Goal: Task Accomplishment & Management: Manage account settings

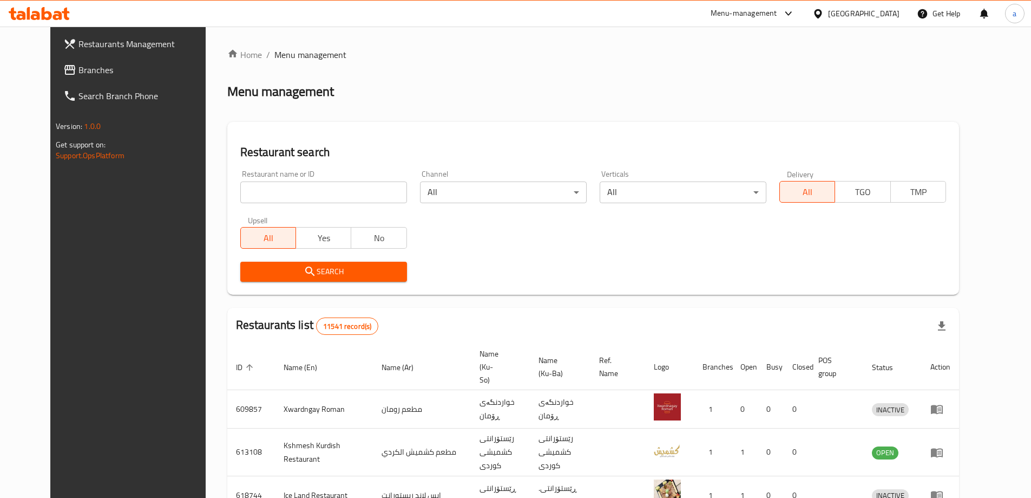
click at [114, 67] on span "Branches" at bounding box center [146, 69] width 135 height 13
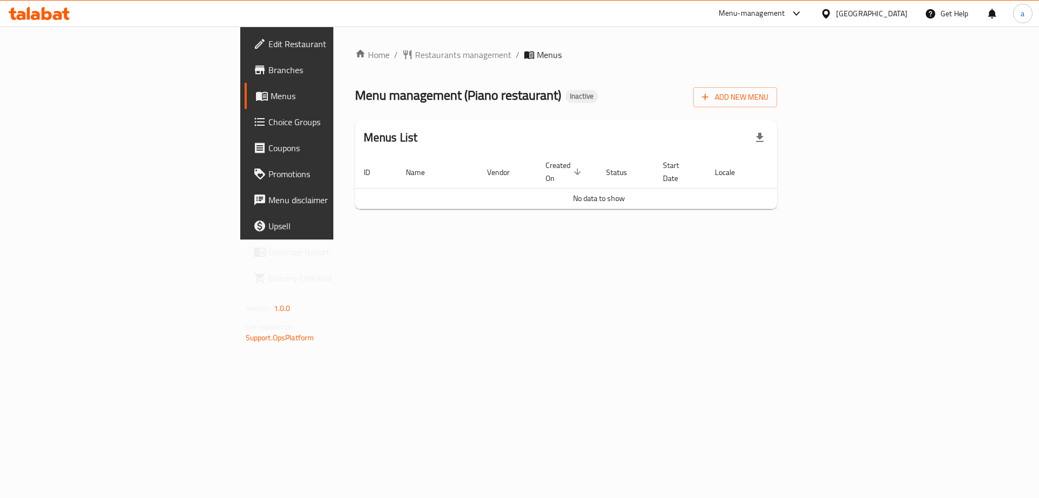
click at [777, 87] on div "Add New Menu" at bounding box center [736, 95] width 84 height 24
click at [777, 89] on button "Add New Menu" at bounding box center [736, 97] width 84 height 20
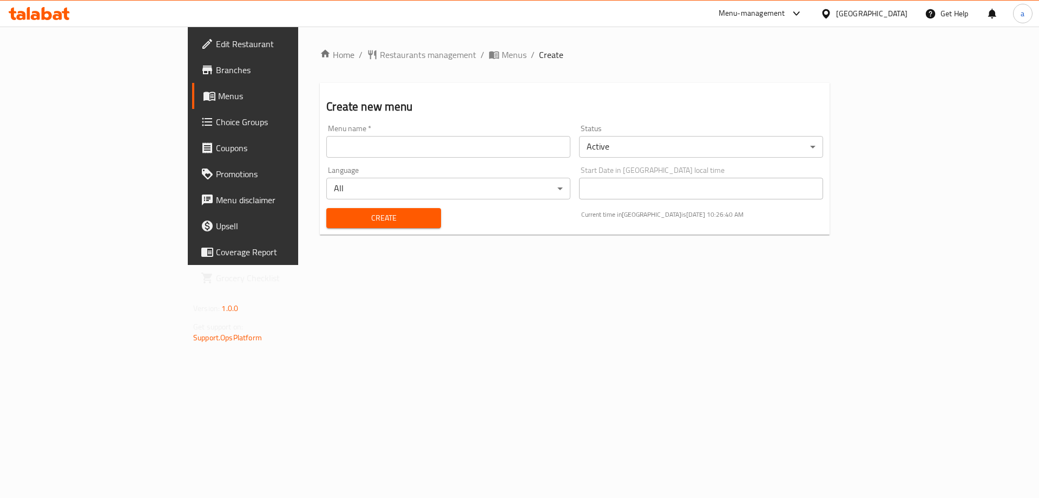
click at [500, 160] on div "Menu name   * Menu name *" at bounding box center [448, 141] width 253 height 42
click at [500, 148] on input "text" at bounding box center [448, 147] width 244 height 22
type input "Teaam"
click at [366, 219] on span "Create" at bounding box center [383, 218] width 97 height 14
click at [192, 109] on link "Choice Groups" at bounding box center [276, 122] width 169 height 26
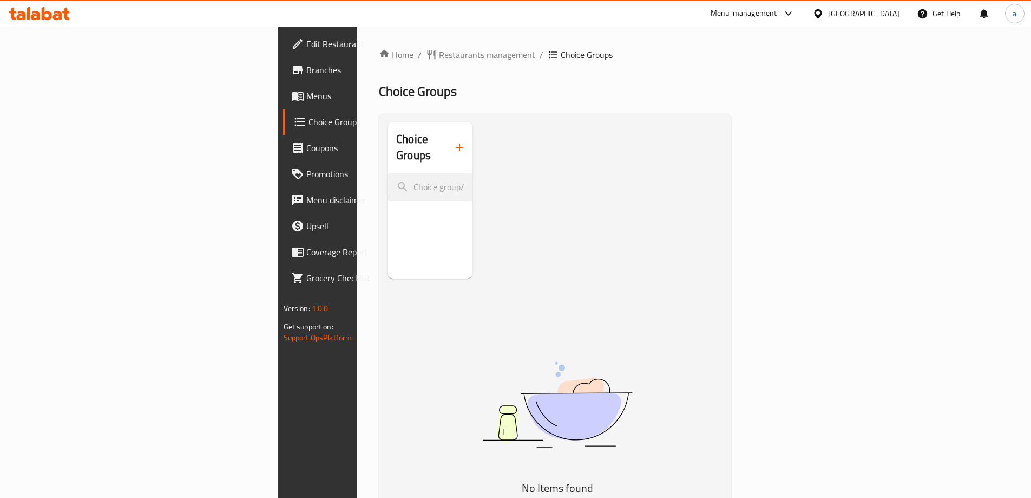
click at [127, 103] on div at bounding box center [515, 249] width 1031 height 498
click at [283, 103] on link "Menus" at bounding box center [367, 96] width 168 height 26
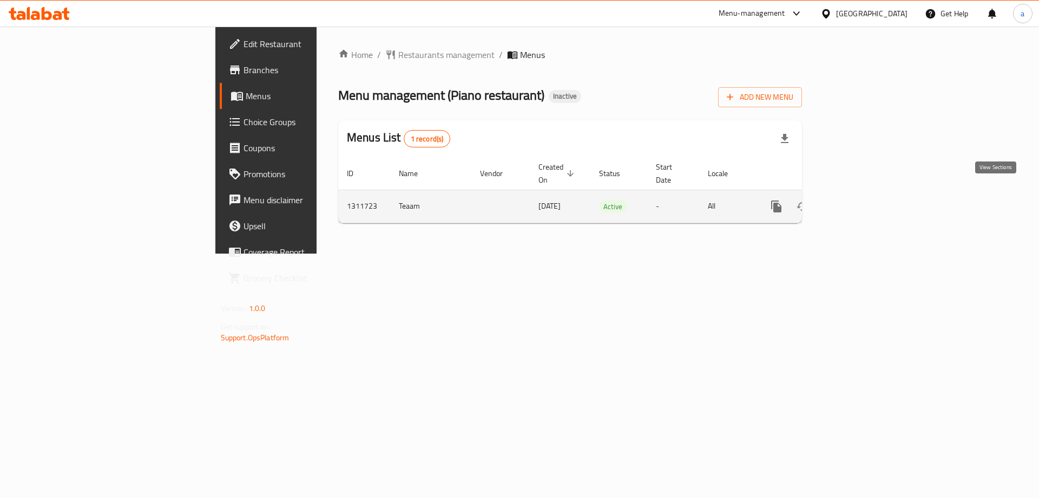
click at [868, 201] on link "enhanced table" at bounding box center [855, 206] width 26 height 26
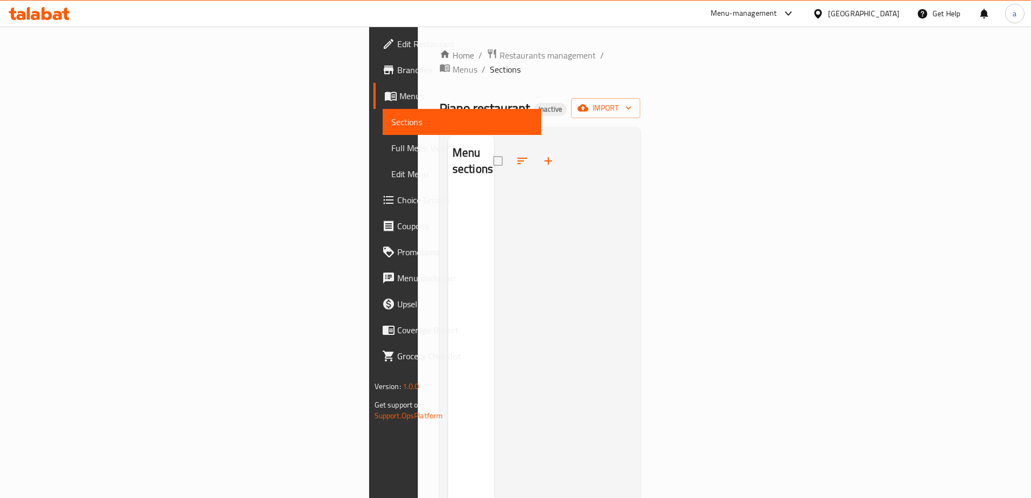
click at [641, 81] on div "Home / Restaurants management / Menus / Sections Piano restaurant Inactive impo…" at bounding box center [540, 344] width 201 height 593
click at [640, 98] on button "import" at bounding box center [605, 108] width 69 height 20
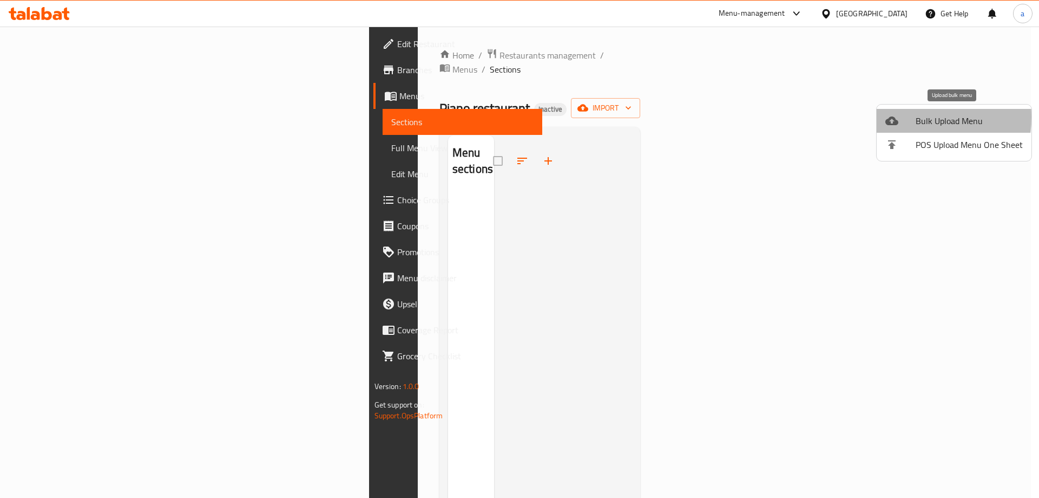
click at [895, 117] on icon at bounding box center [892, 120] width 13 height 13
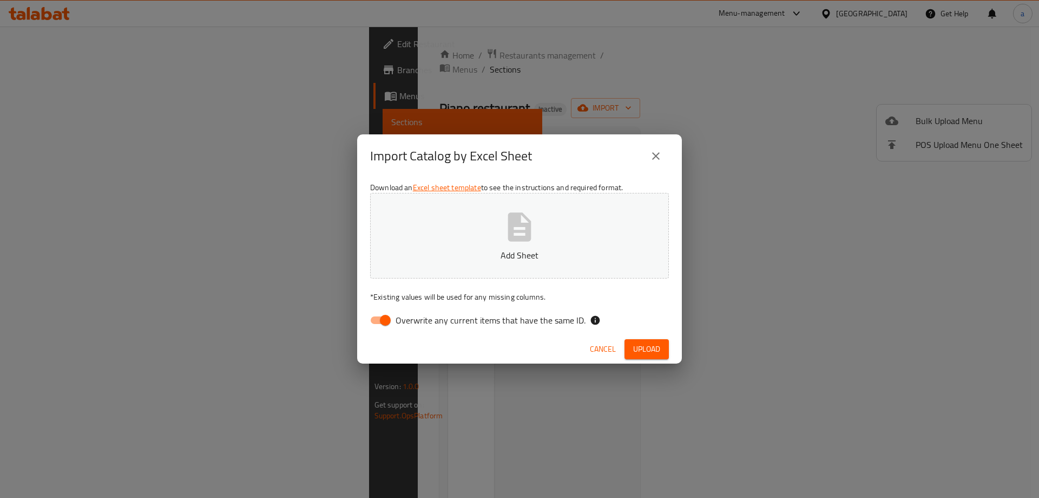
click at [397, 313] on span "Overwrite any current items that have the same ID." at bounding box center [491, 319] width 190 height 13
click at [397, 313] on input "Overwrite any current items that have the same ID." at bounding box center [386, 320] width 62 height 21
checkbox input "false"
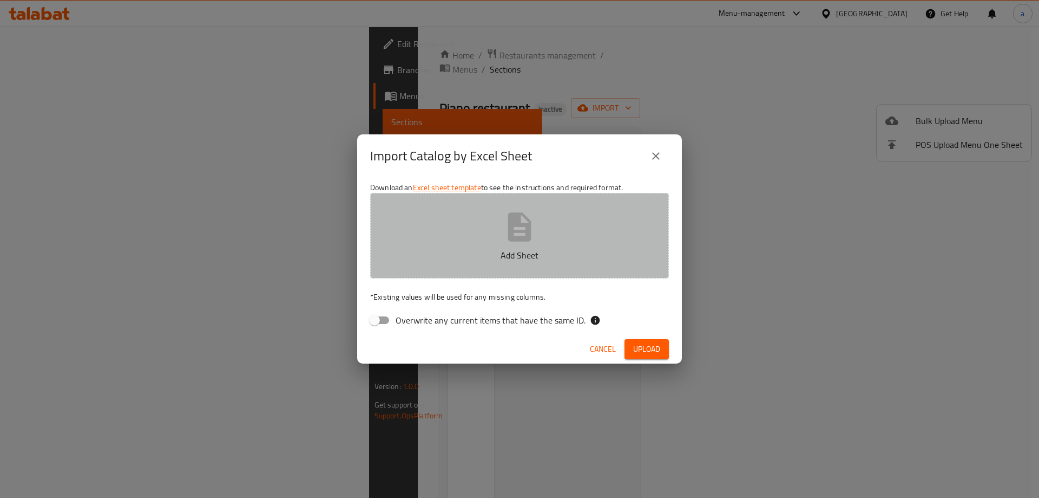
click at [498, 250] on p "Add Sheet" at bounding box center [519, 254] width 265 height 13
click at [573, 238] on button "Add Sheet" at bounding box center [519, 236] width 299 height 86
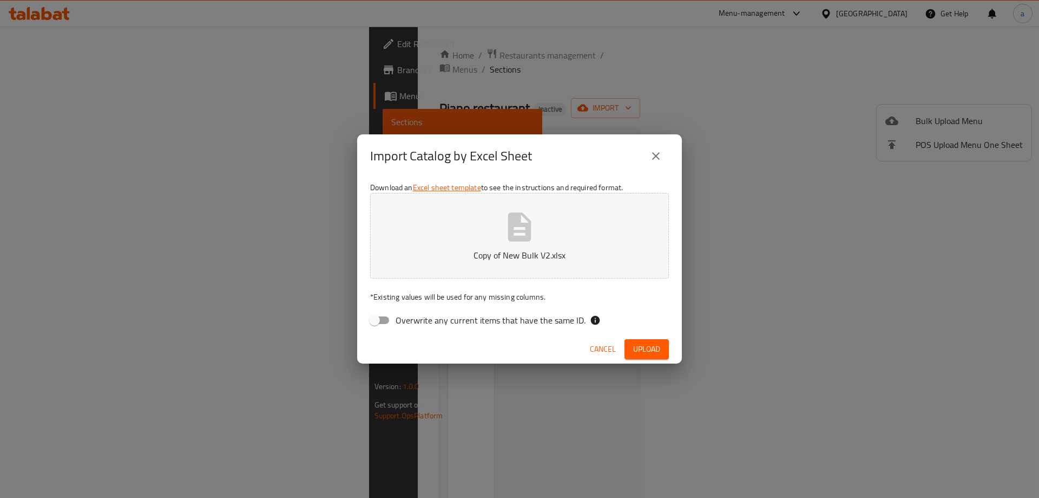
click at [634, 348] on span "Upload" at bounding box center [646, 349] width 27 height 14
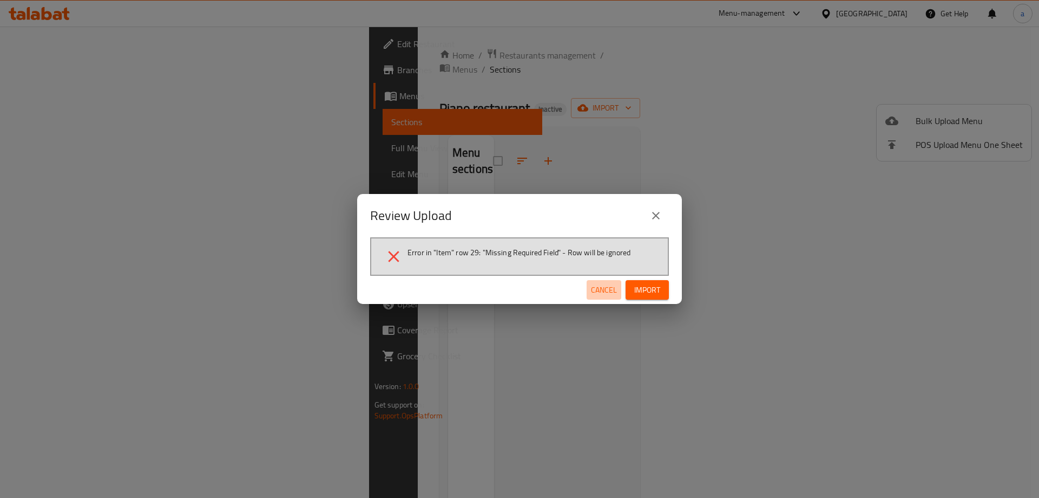
click at [607, 289] on span "Cancel" at bounding box center [604, 290] width 26 height 14
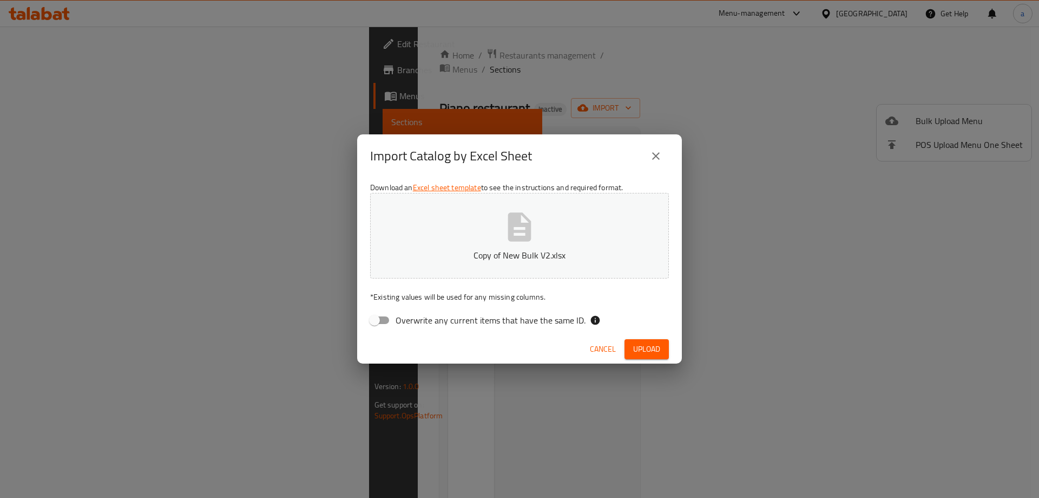
click at [499, 279] on div "Download an Excel sheet template to see the instructions and required format. C…" at bounding box center [519, 256] width 325 height 157
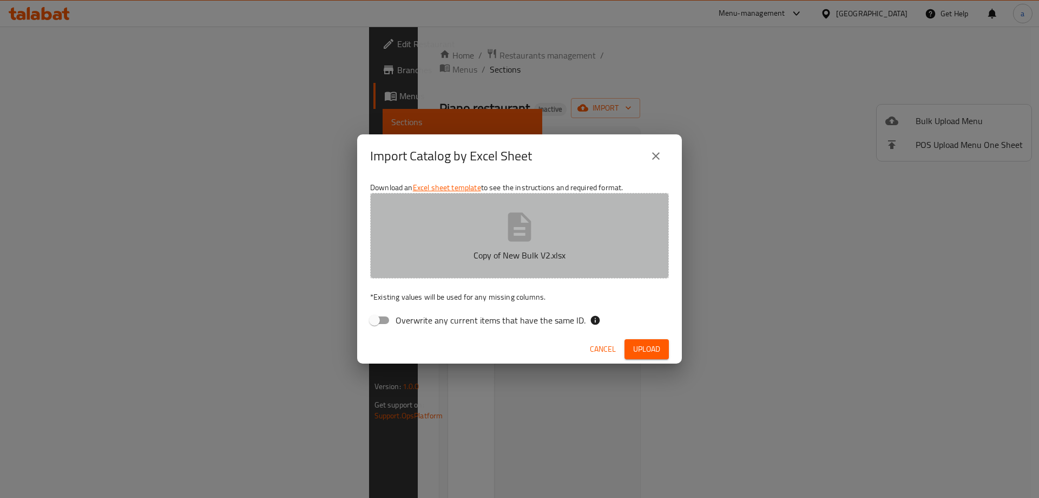
click at [474, 258] on p "Copy of New Bulk V2.xlsx" at bounding box center [519, 254] width 265 height 13
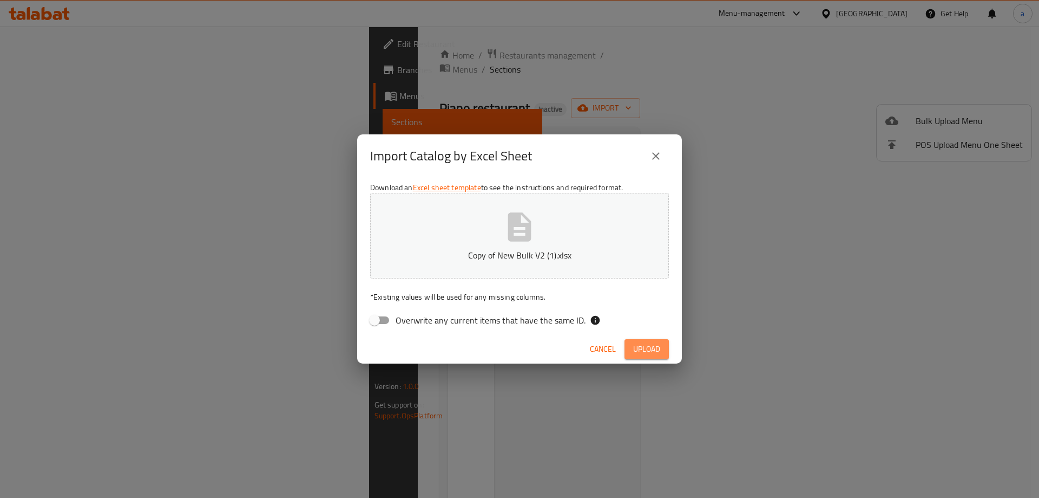
click at [662, 349] on button "Upload" at bounding box center [647, 349] width 44 height 20
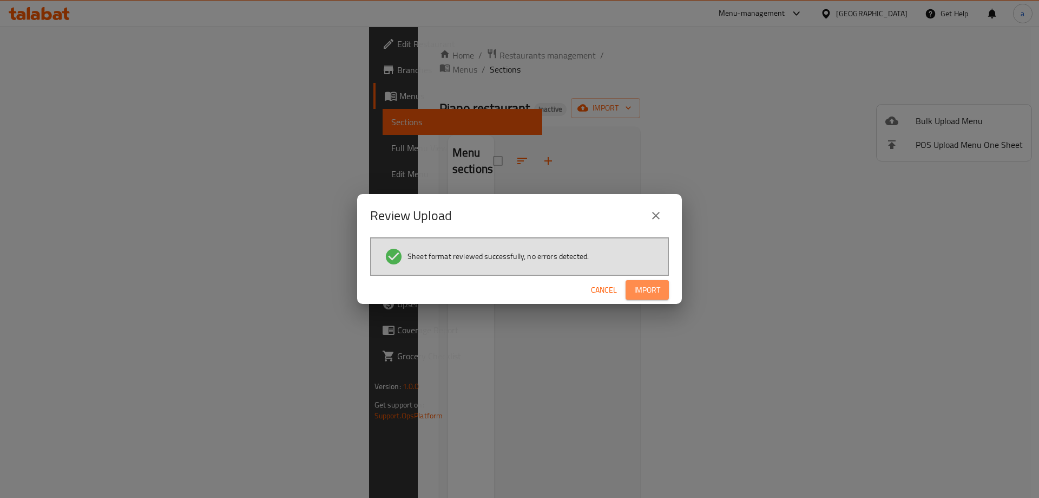
click at [638, 287] on span "Import" at bounding box center [648, 290] width 26 height 14
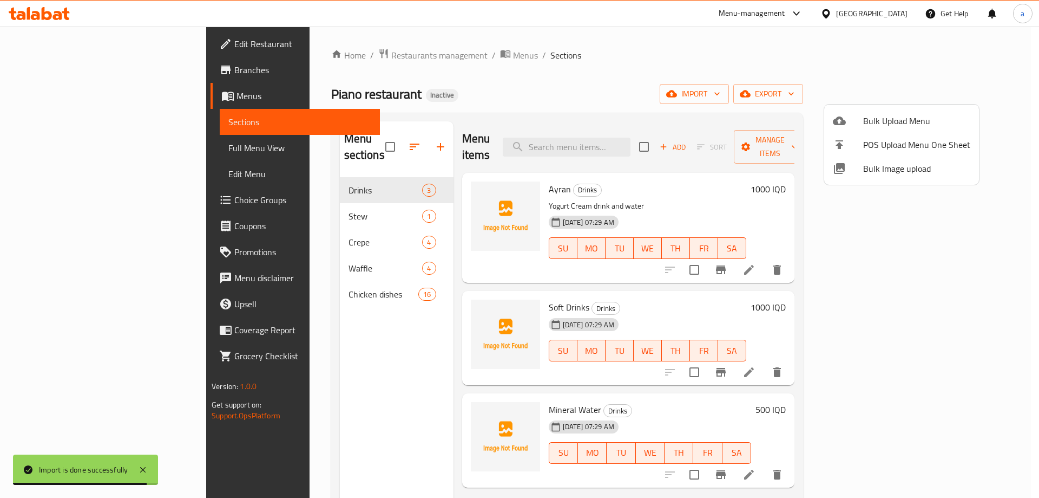
click at [268, 193] on div at bounding box center [519, 249] width 1039 height 498
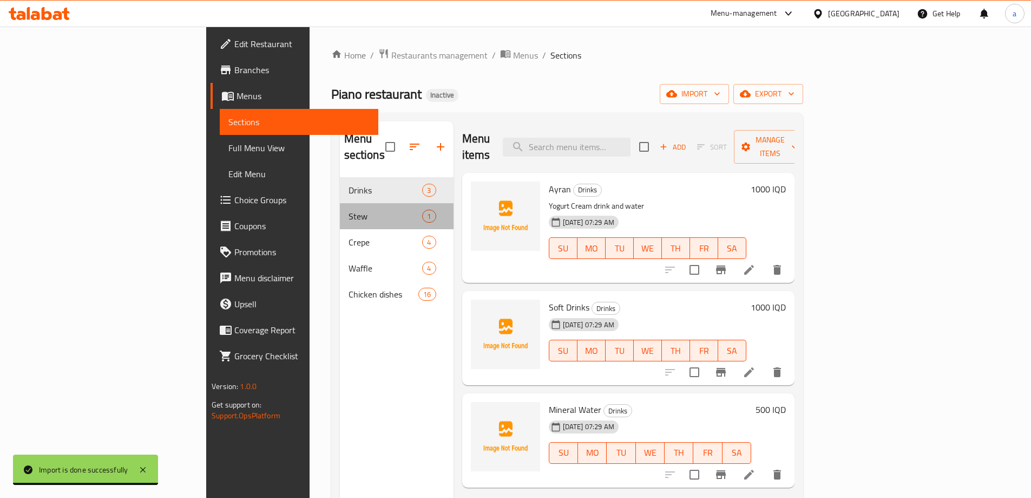
click at [340, 209] on div "Stew 1" at bounding box center [397, 216] width 114 height 26
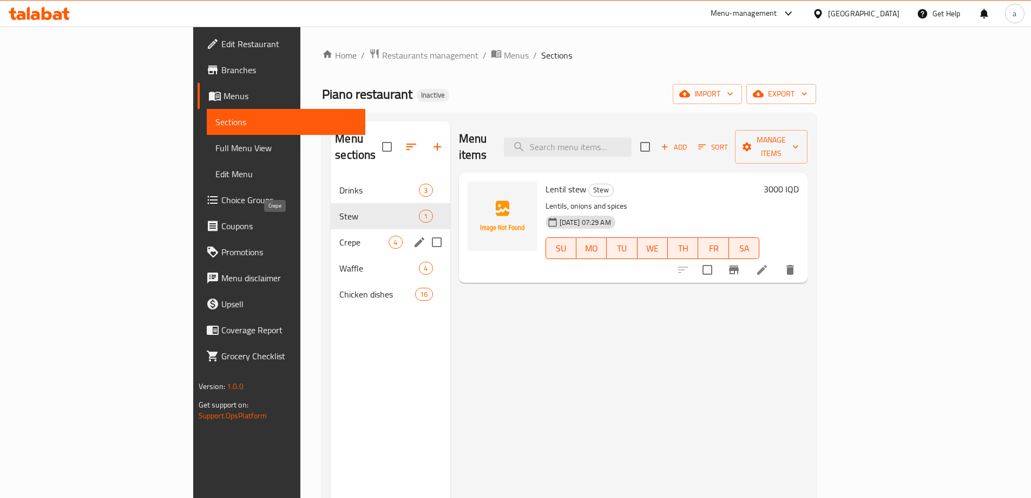
click at [331, 236] on div "Crepe 4" at bounding box center [390, 242] width 119 height 26
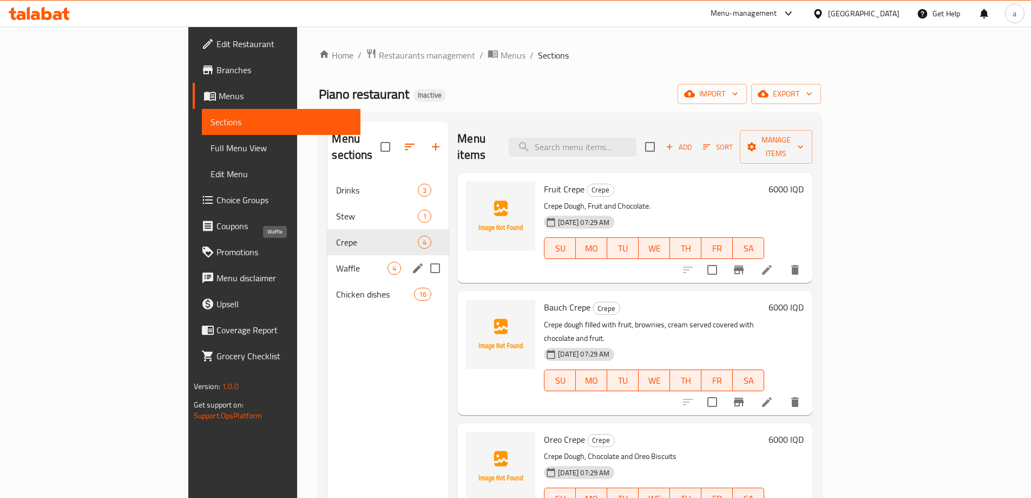
click at [336, 261] on span "Waffle" at bounding box center [361, 267] width 51 height 13
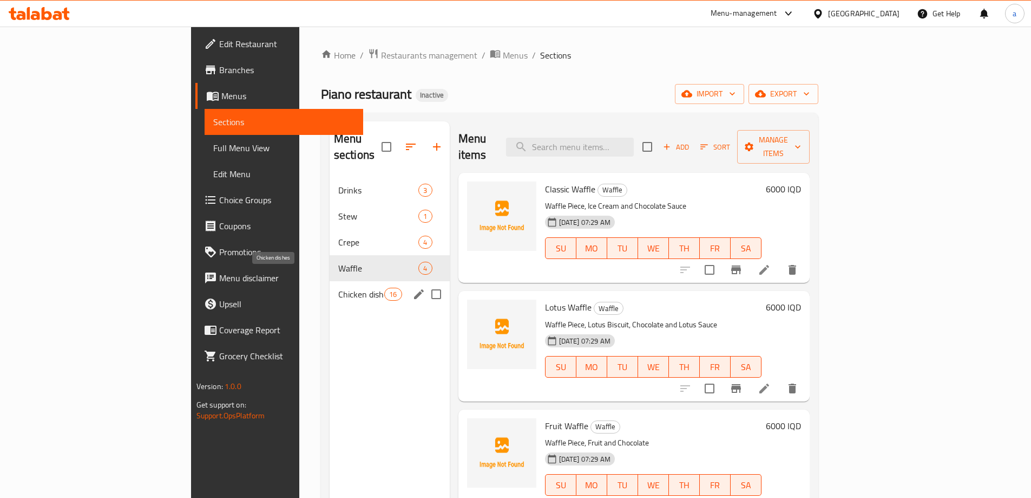
click at [338, 287] on span "Chicken dishes" at bounding box center [361, 293] width 46 height 13
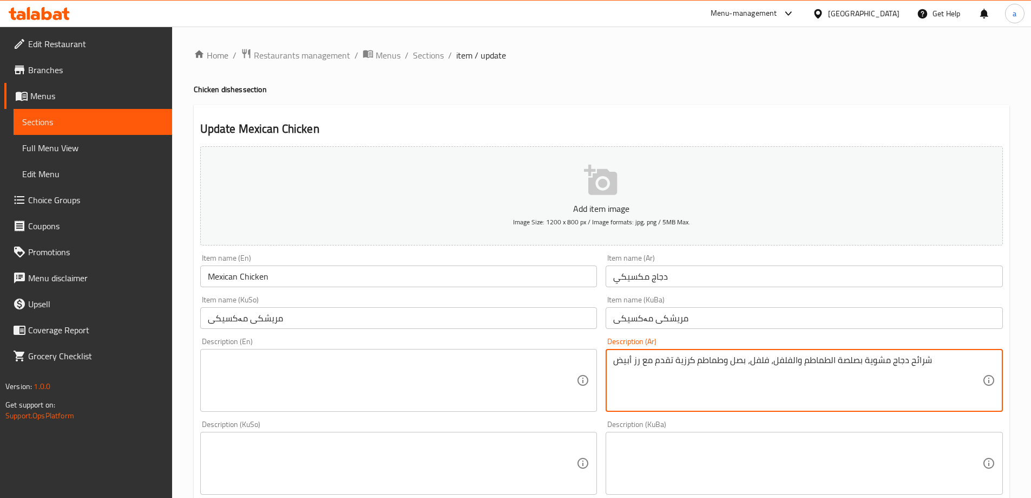
drag, startPoint x: 794, startPoint y: 375, endPoint x: 534, endPoint y: 387, distance: 260.7
click at [390, 365] on textarea at bounding box center [392, 380] width 369 height 51
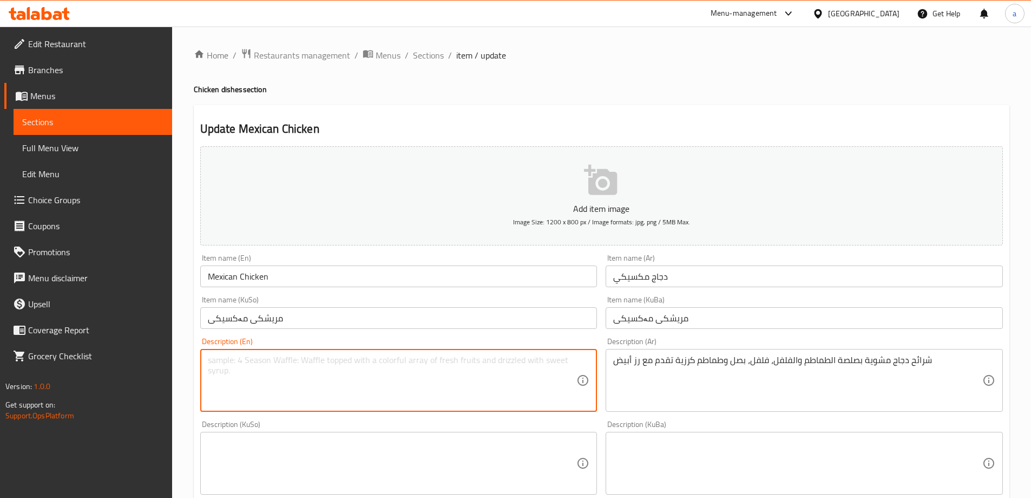
paste textarea "شرائح دجاج مشوية بصلصة طماطم، فلفل، بصل وطماطم كرزية تقدم مع رز أبيض"
type textarea "شرائح دجاج مشوية بصلصة طماطم، فلفل، بصل وطماطم كرزية تقدم مع رز أبيض"
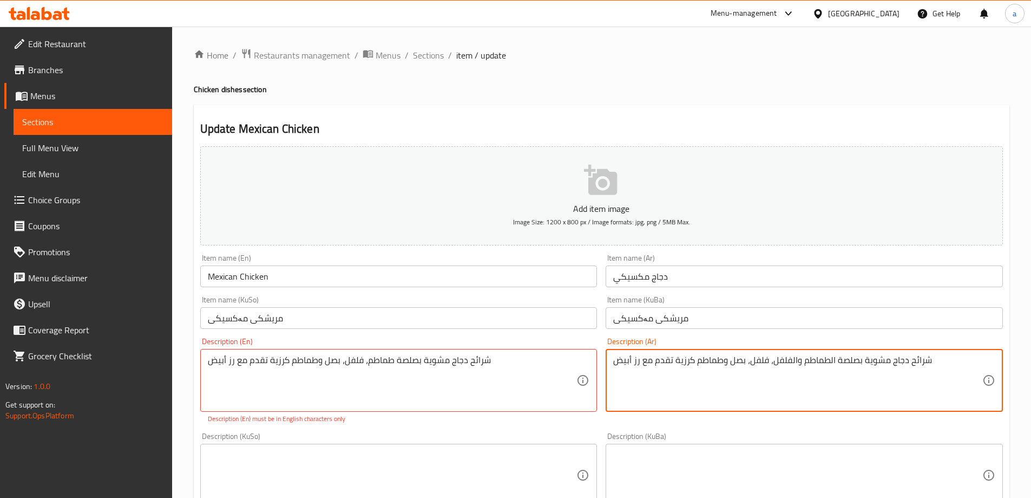
drag, startPoint x: 799, startPoint y: 362, endPoint x: 770, endPoint y: 366, distance: 28.4
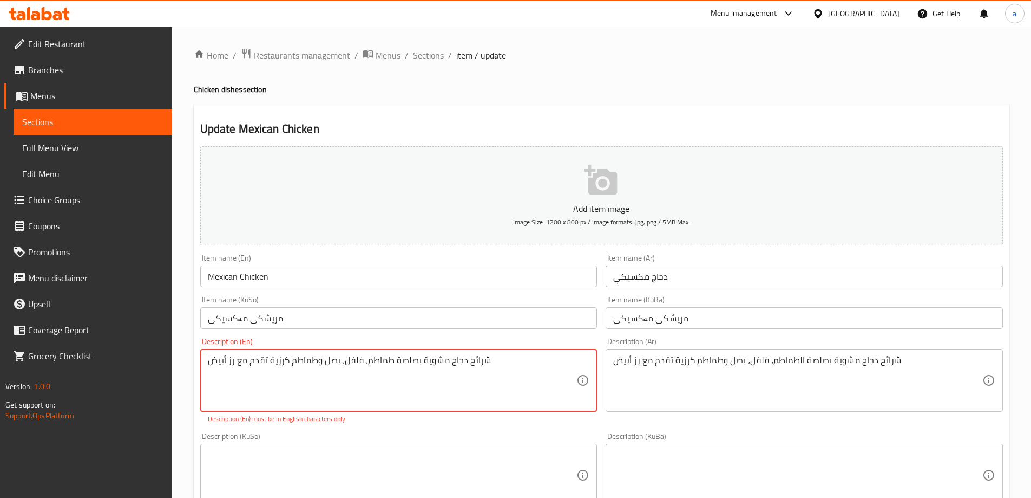
drag, startPoint x: 525, startPoint y: 368, endPoint x: 197, endPoint y: 388, distance: 328.7
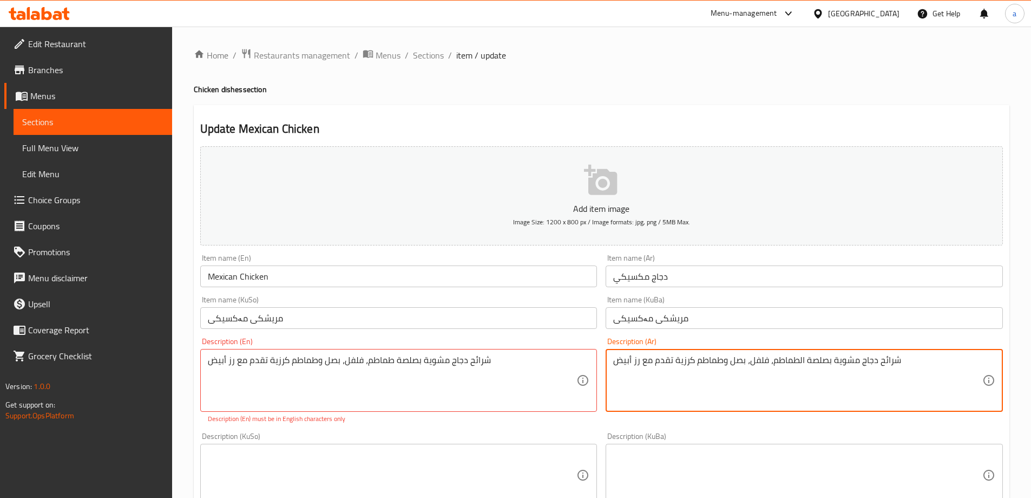
drag, startPoint x: 847, startPoint y: 363, endPoint x: 656, endPoint y: 371, distance: 191.8
paste textarea "ماطم، فلفل، بصل وطماطم كرزية تقدم مع رز أبيض"
drag, startPoint x: 968, startPoint y: 363, endPoint x: 612, endPoint y: 357, distance: 356.3
click at [612, 357] on div "شرائح دجاج مشوية بصلصة طماطم، فلفل، بصل وطماطم كرزية تقدم مع رز أبيض مع رز أبيض…" at bounding box center [804, 380] width 397 height 63
paste textarea
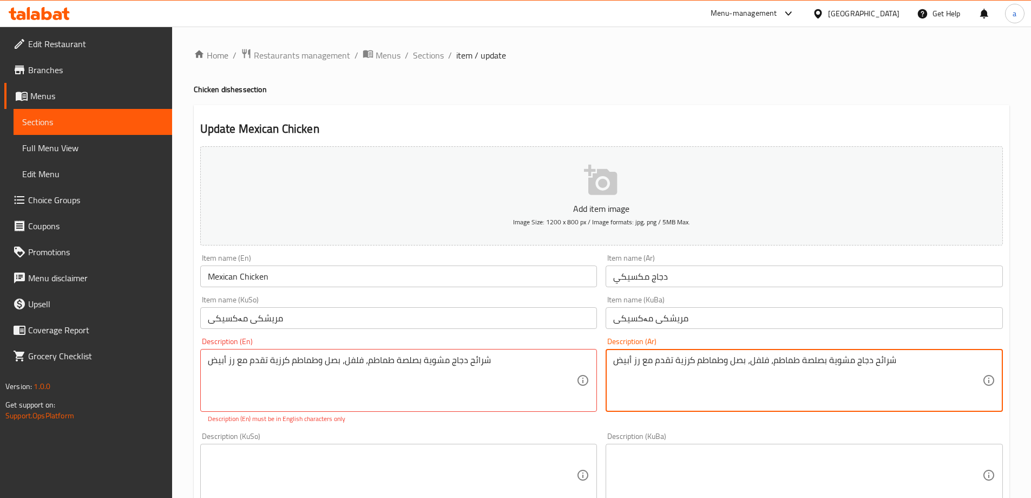
type textarea "شرائح دجاج مشوية بصلصة طماطم، فلفل، بصل وطماطم كرزية تقدم مع رز أبيض"
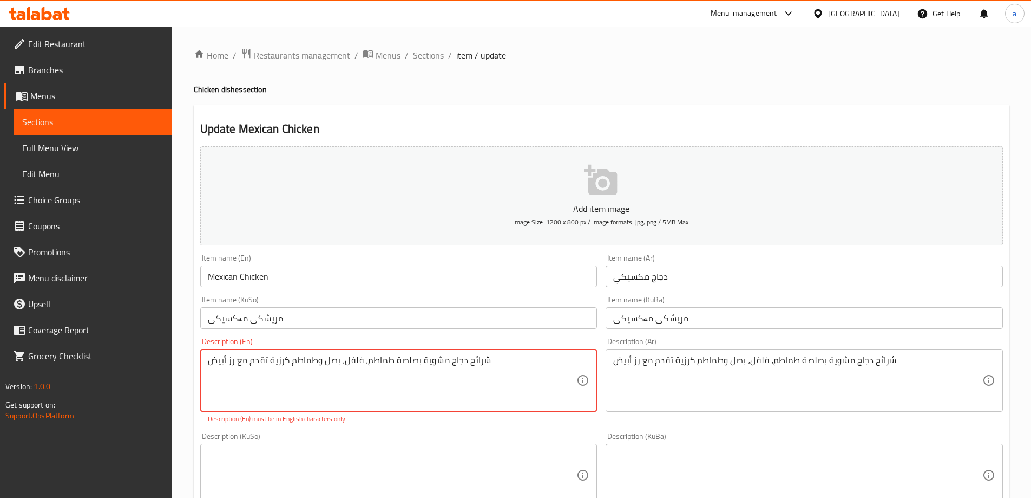
drag, startPoint x: 550, startPoint y: 359, endPoint x: 236, endPoint y: 377, distance: 315.1
drag, startPoint x: 221, startPoint y: 358, endPoint x: 232, endPoint y: 362, distance: 11.7
type textarea "ض"
paste textarea "Grilled chicken slices with tomato sauce, peppers, onions and cherry tomatoes s…"
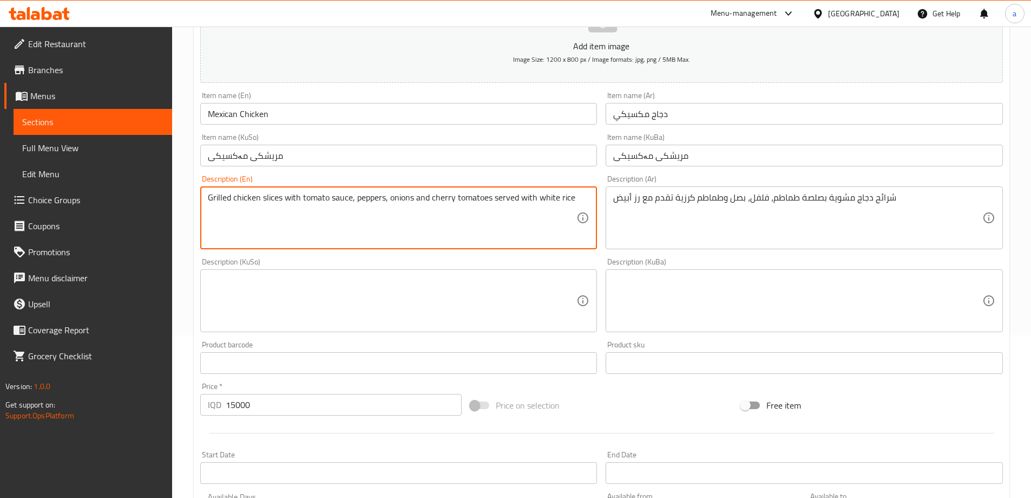
type textarea "Grilled chicken slices with tomato sauce, peppers, onions and cherry tomatoes s…"
click at [452, 283] on textarea at bounding box center [392, 300] width 369 height 51
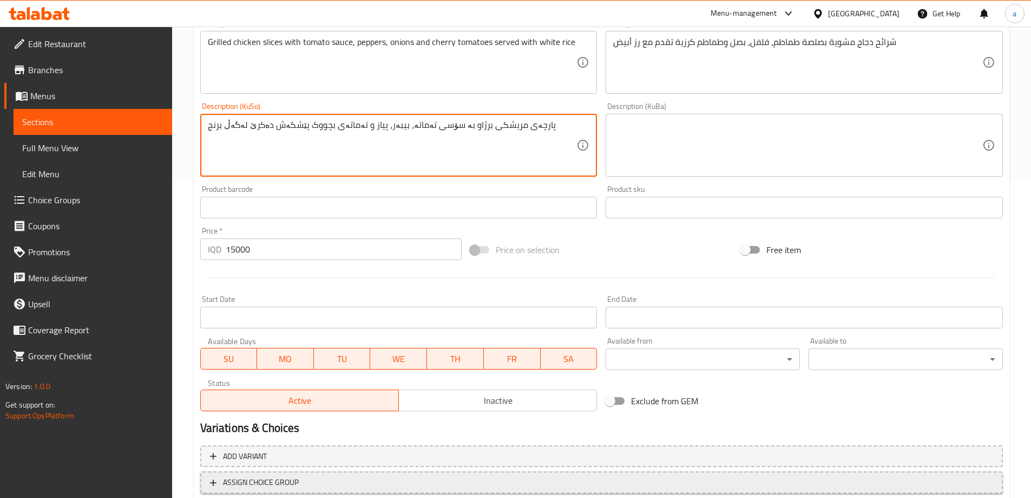
scroll to position [392, 0]
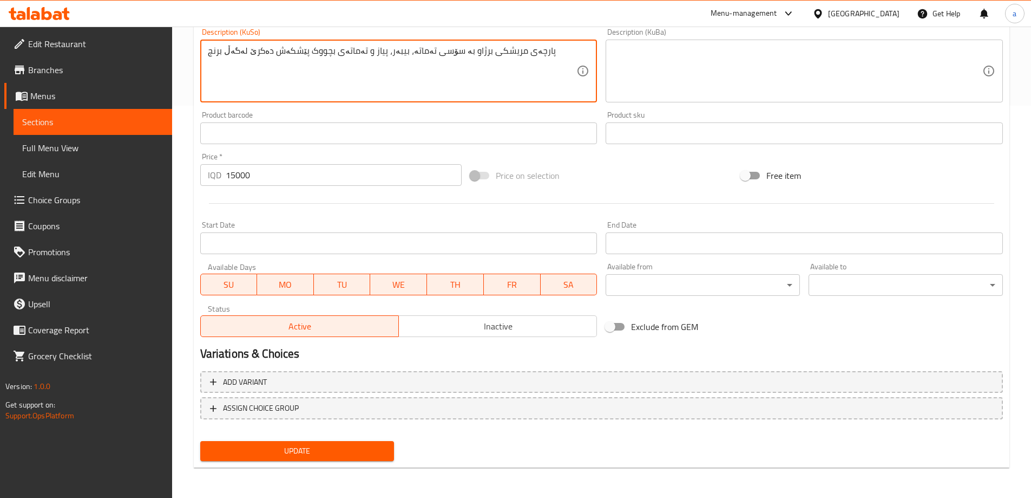
type textarea "پارچەی مریشکی برژاو بە سۆسی تەماتە، بیبەر، پیاز و تەماتەی بچووک پێشکەش دەکرێ لە…"
click at [330, 451] on span "Update" at bounding box center [297, 451] width 177 height 14
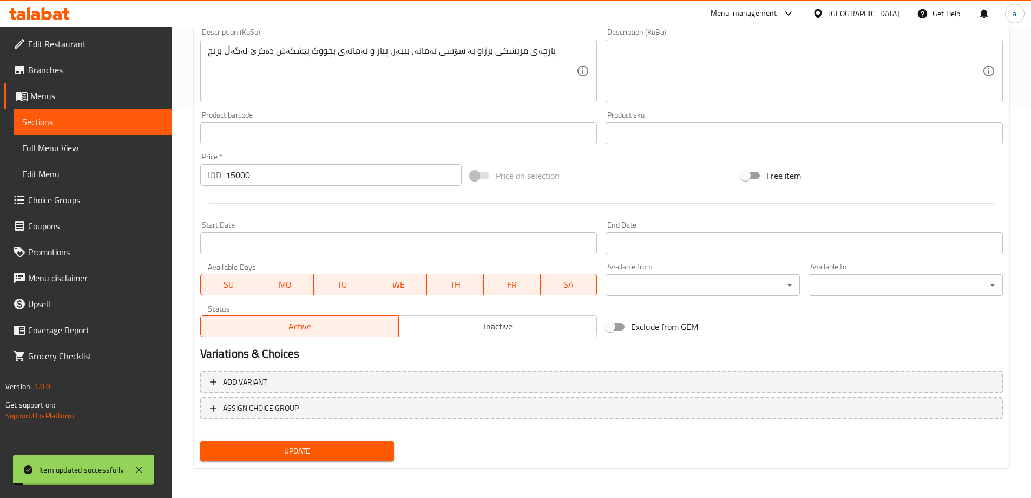
scroll to position [0, 0]
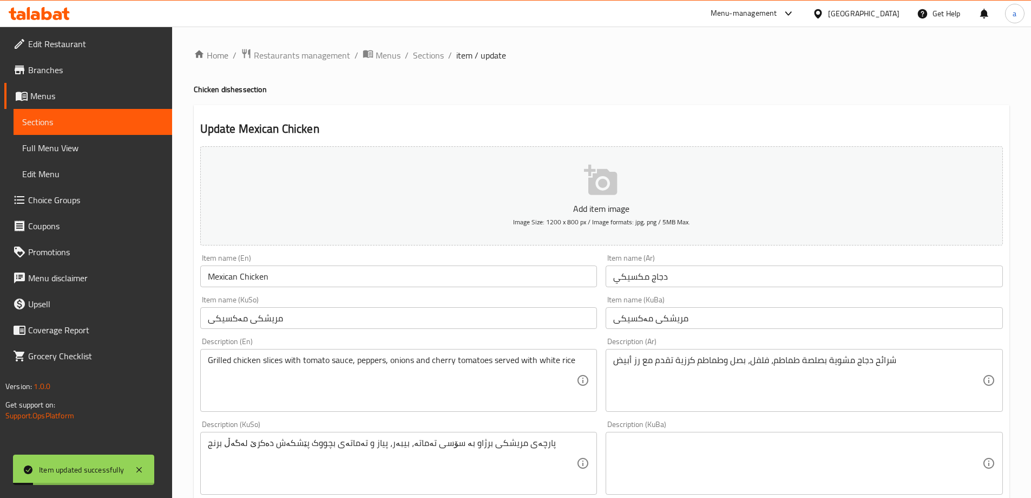
click at [139, 110] on link "Sections" at bounding box center [93, 122] width 159 height 26
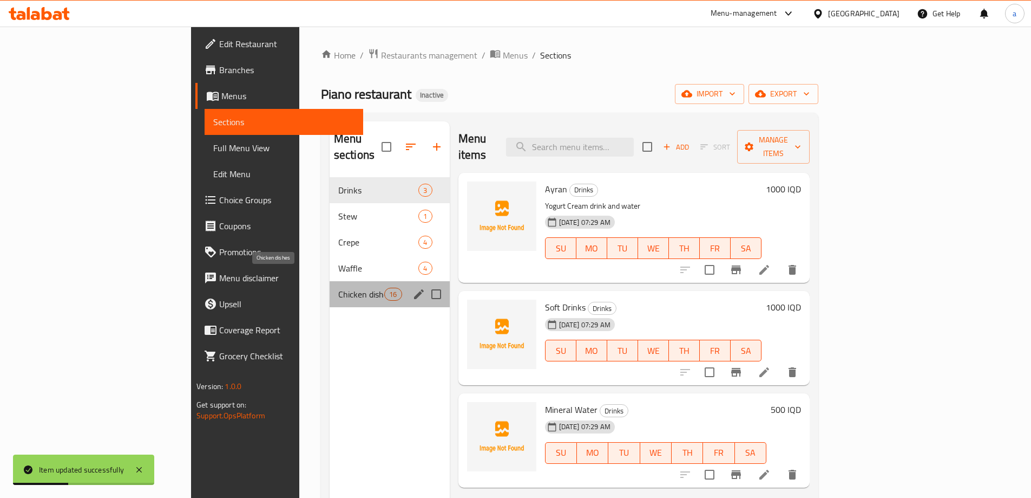
click at [338, 287] on span "Chicken dishes" at bounding box center [361, 293] width 46 height 13
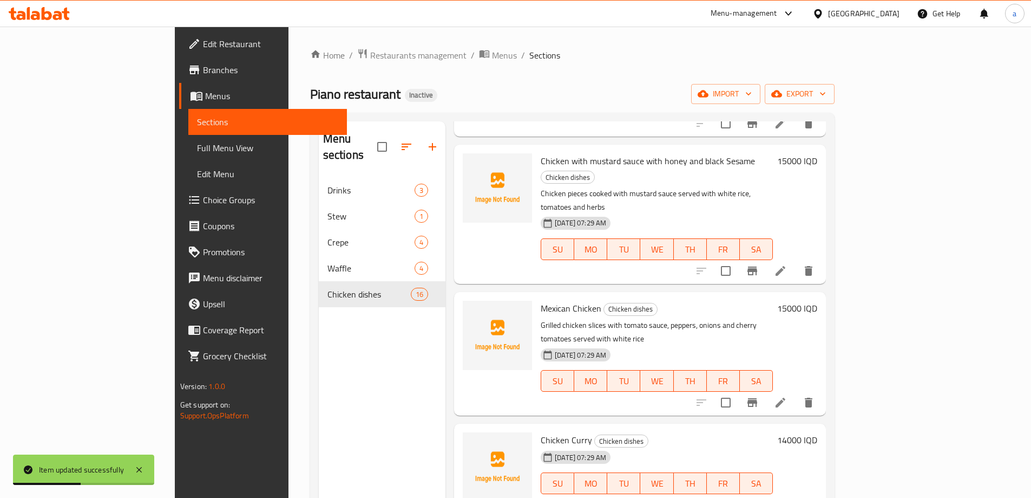
scroll to position [162, 0]
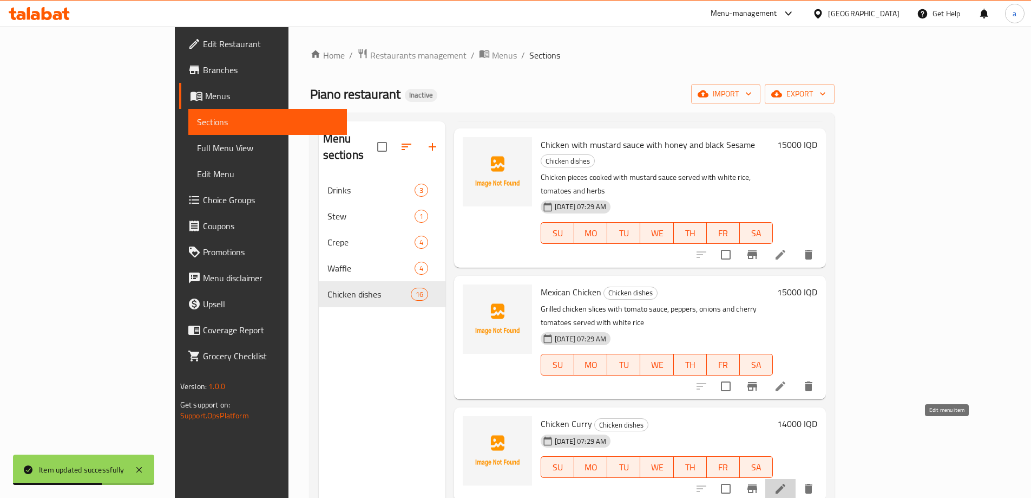
click at [787, 482] on icon at bounding box center [780, 488] width 13 height 13
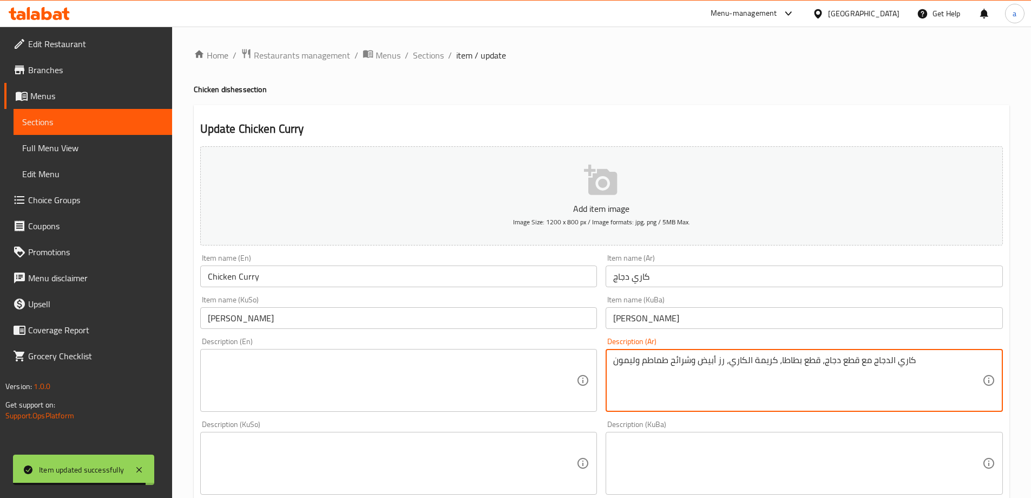
drag, startPoint x: 933, startPoint y: 350, endPoint x: 597, endPoint y: 398, distance: 339.6
click at [597, 398] on div "Add item image Image Size: 1200 x 800 px / Image formats: jpg, png / 5MB Max. I…" at bounding box center [602, 437] width 812 height 591
click at [822, 369] on textarea "كاري الدجاج مع قطع دجاج، قطع بطاطا، كريمة الكاري، رز أبيض وشرائح طماطم وليمون" at bounding box center [797, 380] width 369 height 51
click at [461, 375] on textarea at bounding box center [392, 380] width 369 height 51
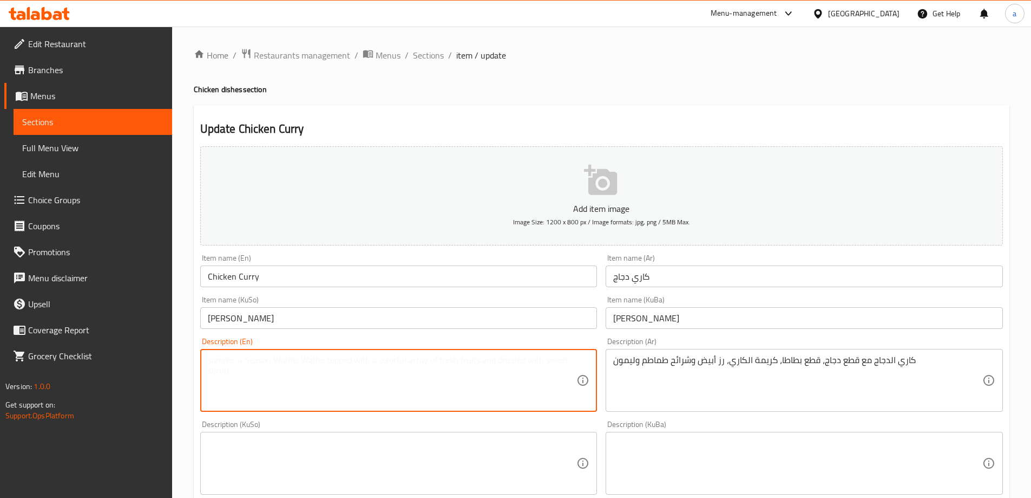
paste textarea "Chicken curry with chicken pieces, potato pieces, curry cream, white rice, toma…"
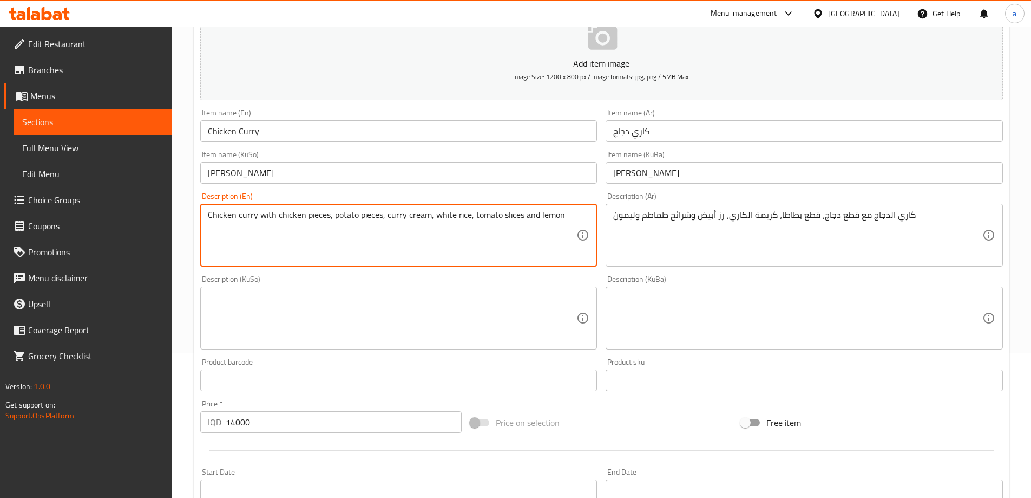
scroll to position [325, 0]
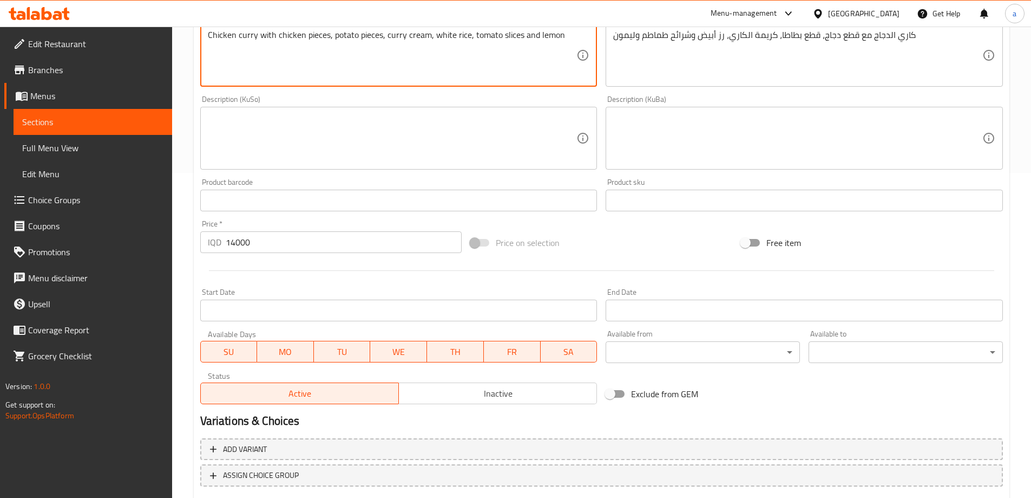
type textarea "Chicken curry with chicken pieces, potato pieces, curry cream, white rice, toma…"
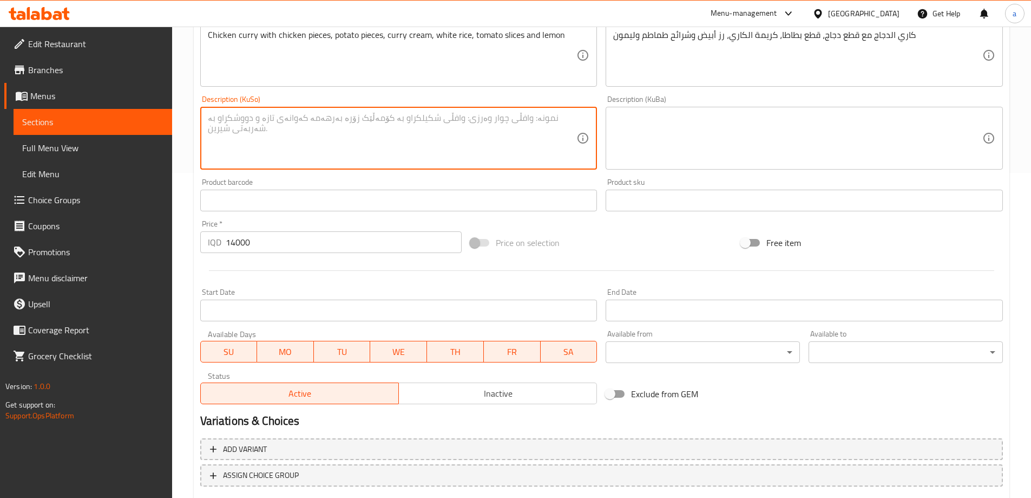
click at [458, 114] on textarea at bounding box center [392, 138] width 369 height 51
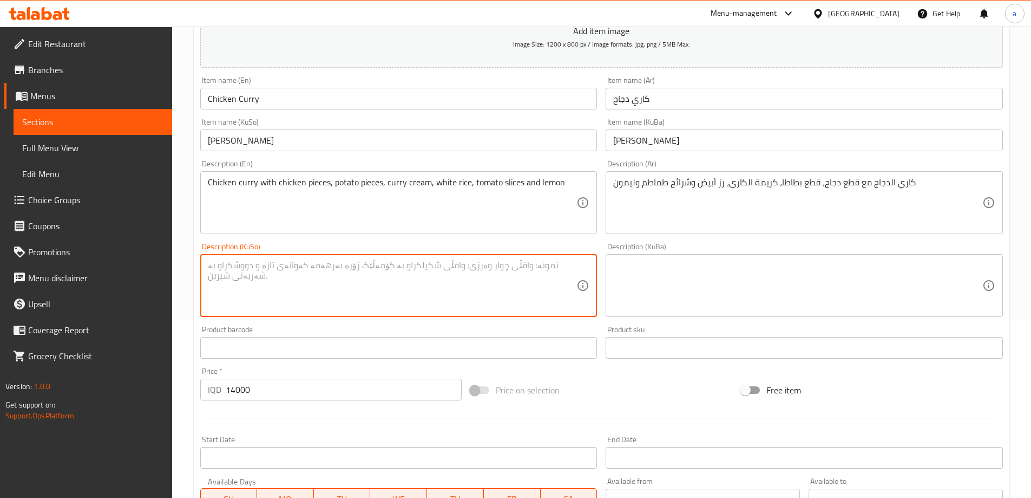
scroll to position [162, 0]
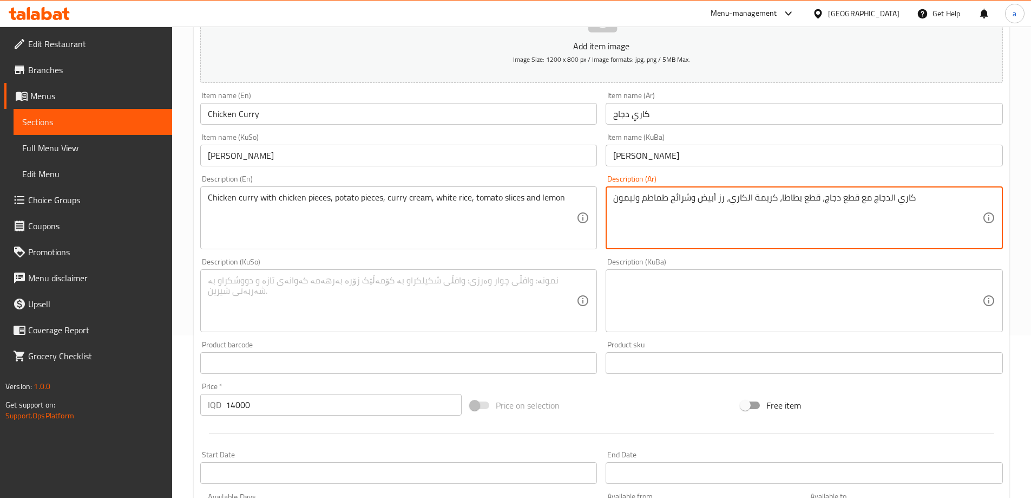
drag, startPoint x: 936, startPoint y: 199, endPoint x: 600, endPoint y: 234, distance: 337.4
paste textarea "جاج مع قطع دجاج، قطع بطاطا، كريمة كاري، رز أبيض،"
type textarea "كاري دجاج مع قطع دجاج، قطع بطاطا، كريمة كاري، رز أبيض، شرائح طماطم وليمون"
click at [451, 286] on textarea at bounding box center [392, 300] width 369 height 51
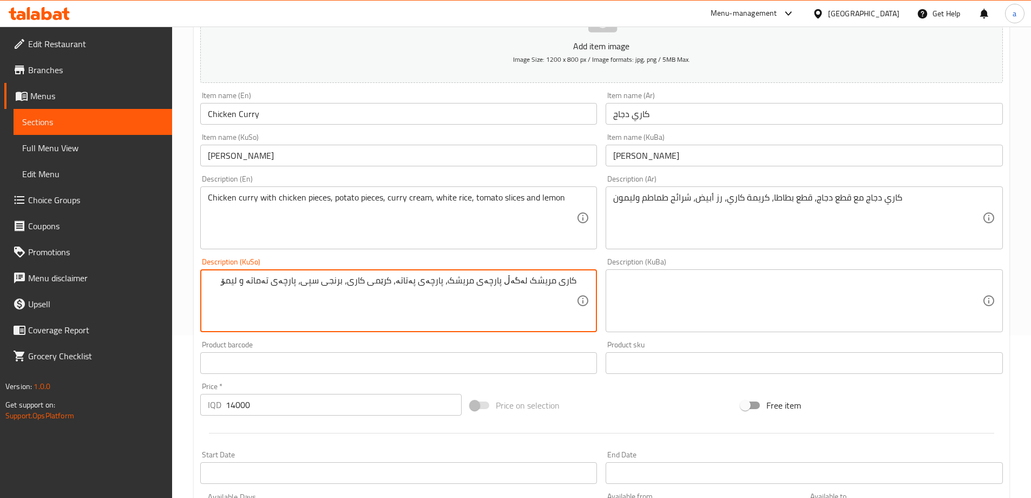
type textarea "کاری مریشک لەگەڵ پارچەی مریشک، پارچەی پەتاتە، کرێمی کاری، برنجی سپی، پارچەی تەم…"
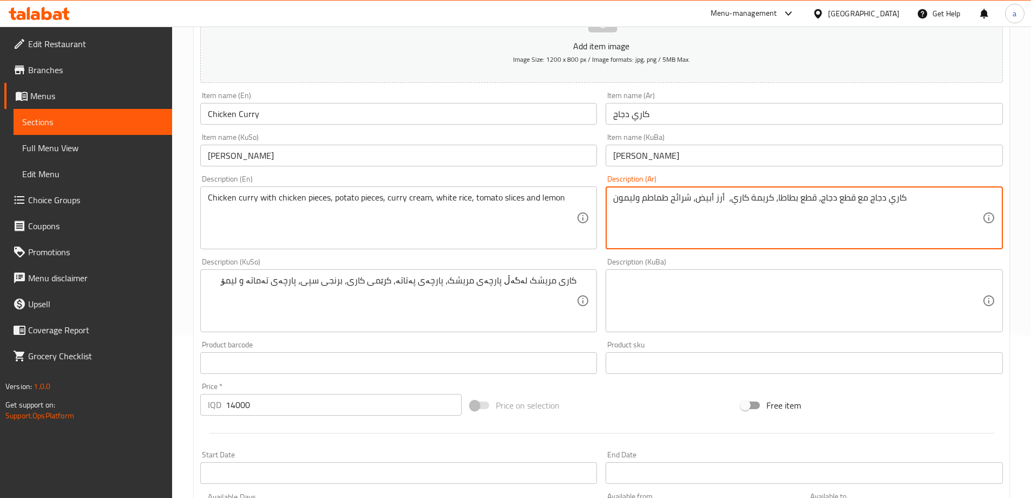
scroll to position [392, 0]
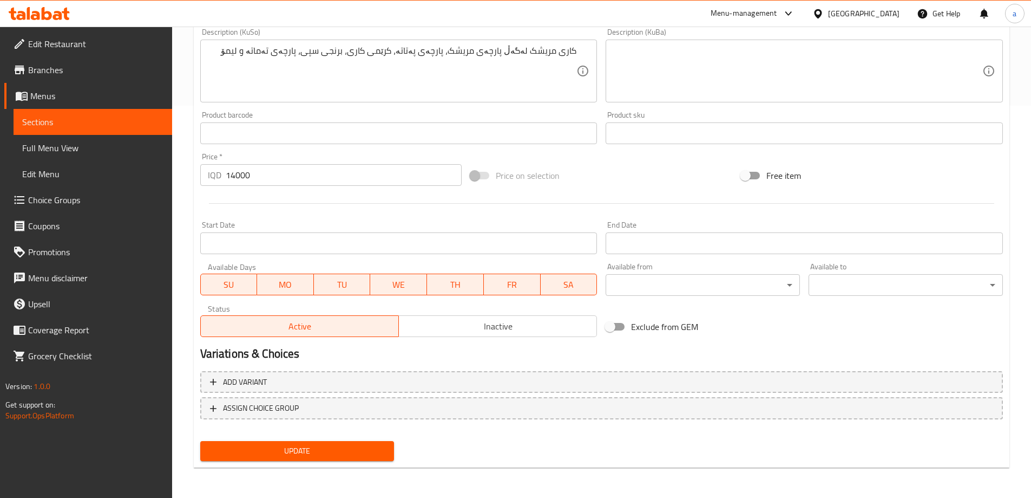
type textarea "كاري دجاج مع قطع دجاج، قطع بطاطا، كريمة كاري، أرز أبيض، شرائح طماطم وليمون"
click at [369, 449] on span "Update" at bounding box center [297, 451] width 177 height 14
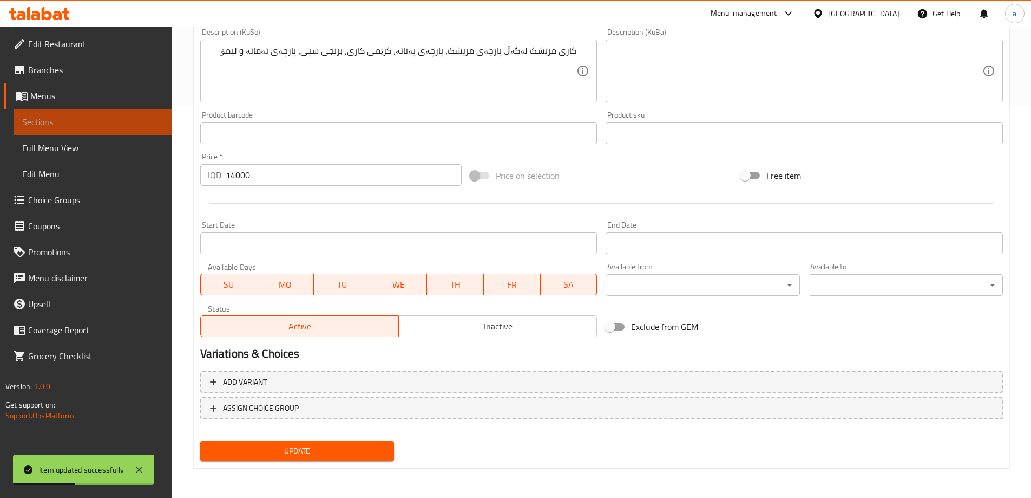
click at [149, 129] on link "Sections" at bounding box center [93, 122] width 159 height 26
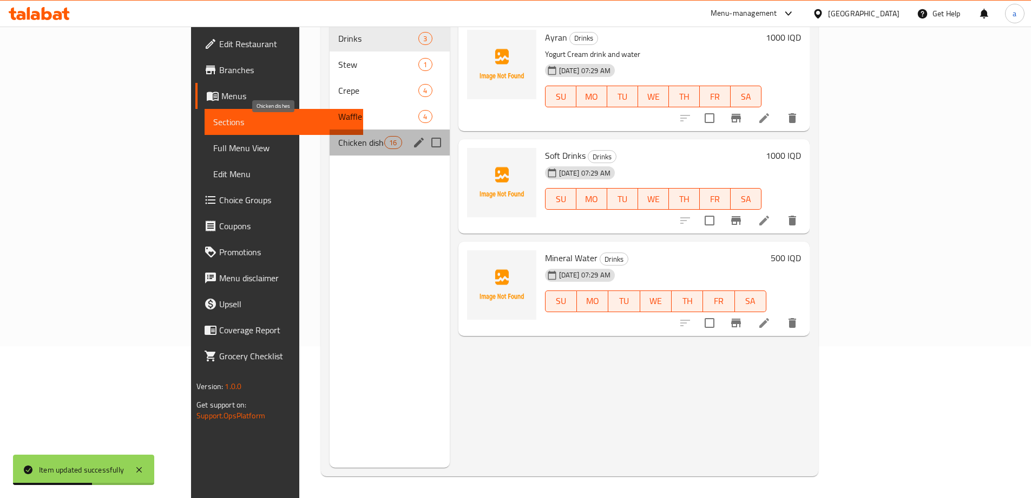
click at [338, 136] on span "Chicken dishes" at bounding box center [361, 142] width 46 height 13
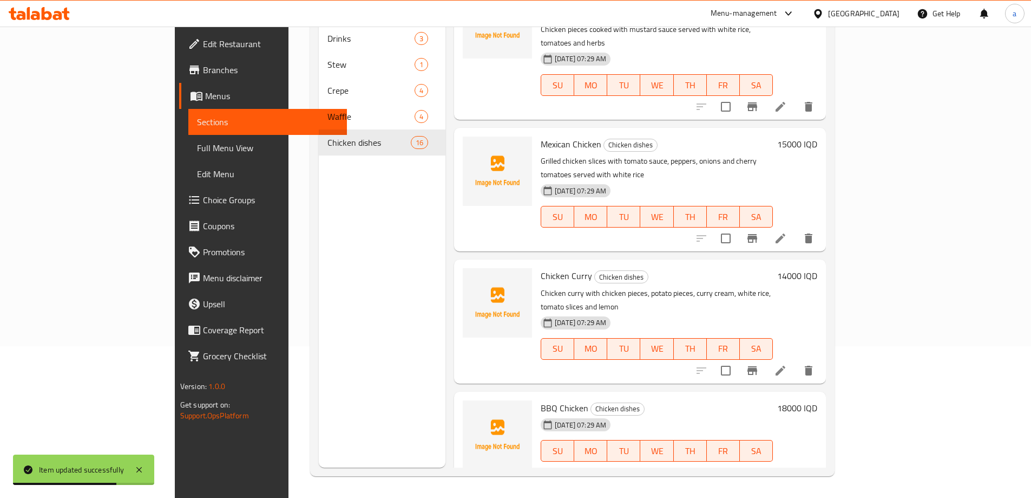
scroll to position [162, 0]
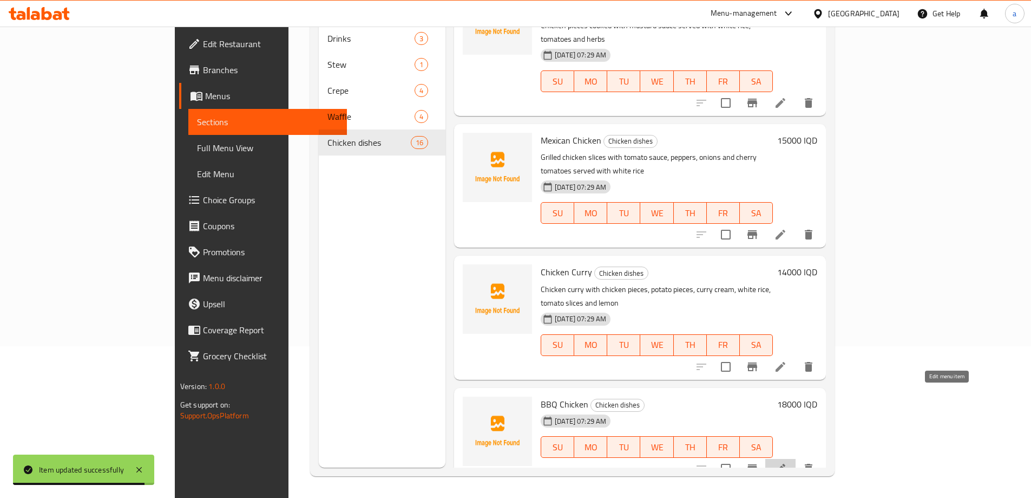
click at [787, 462] on icon at bounding box center [780, 468] width 13 height 13
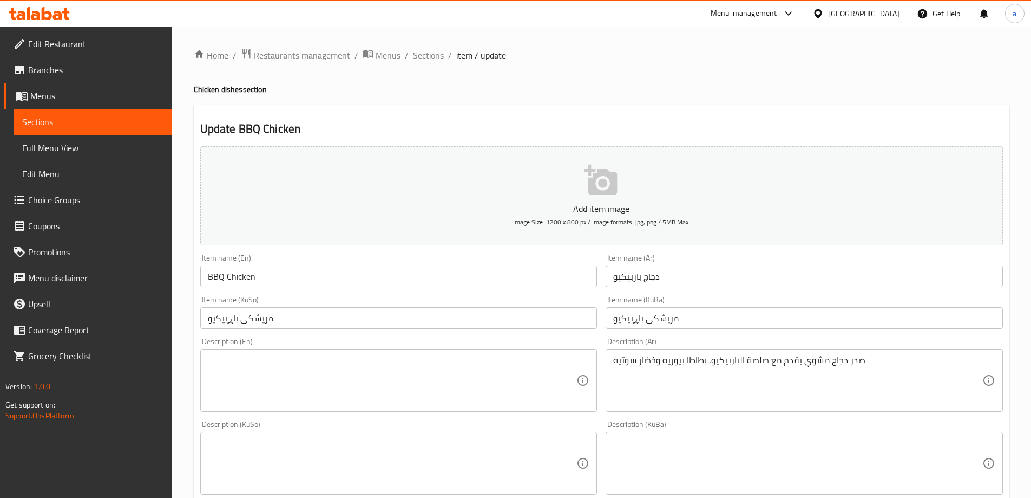
click at [365, 364] on textarea at bounding box center [392, 380] width 369 height 51
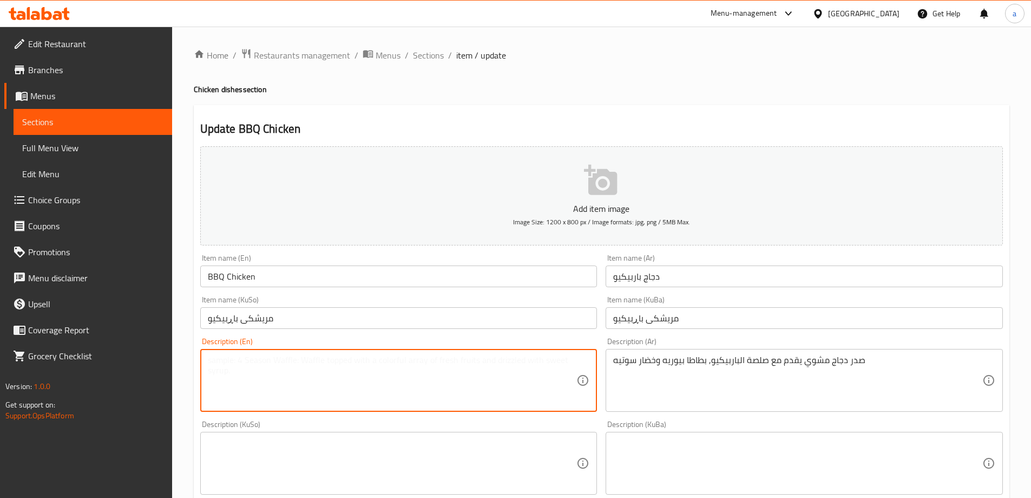
paste textarea "Grilled chicken breast served with barbecue sauce, Puree Potatoes and sauteed v…"
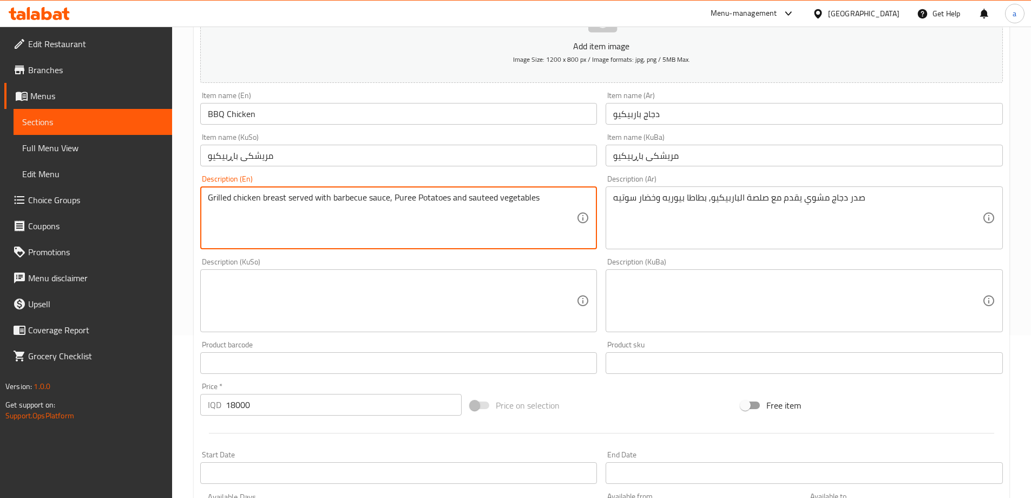
type textarea "Grilled chicken breast served with barbecue sauce, Puree Potatoes and sauteed v…"
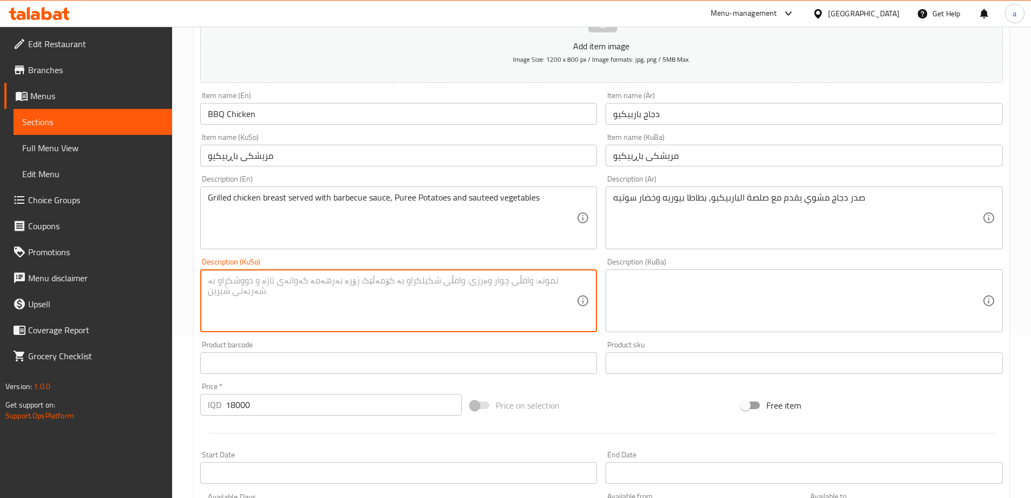
click at [494, 322] on textarea at bounding box center [392, 300] width 369 height 51
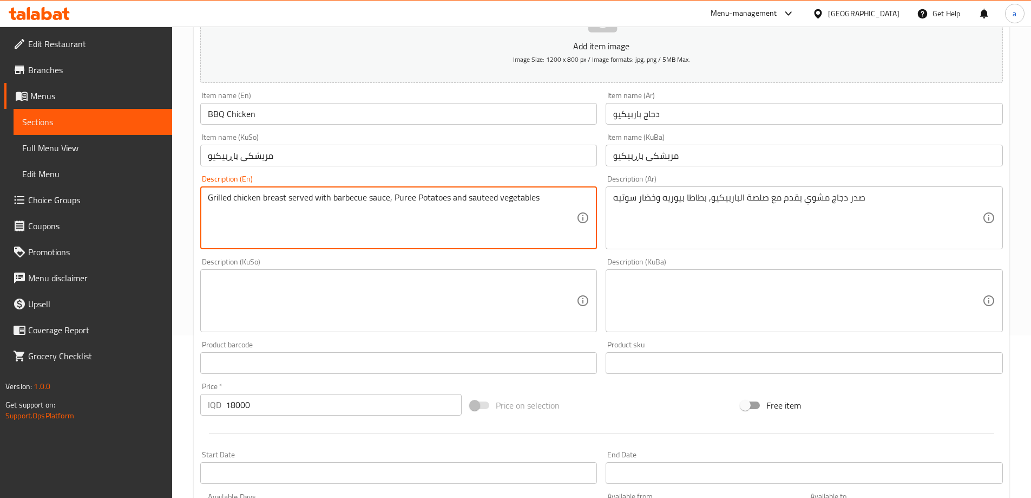
click at [272, 199] on textarea "Grilled chicken breast served with barbecue sauce, Puree Potatoes and sauteed v…" at bounding box center [392, 217] width 369 height 51
click at [338, 272] on div "Description (KuSo)" at bounding box center [398, 300] width 397 height 63
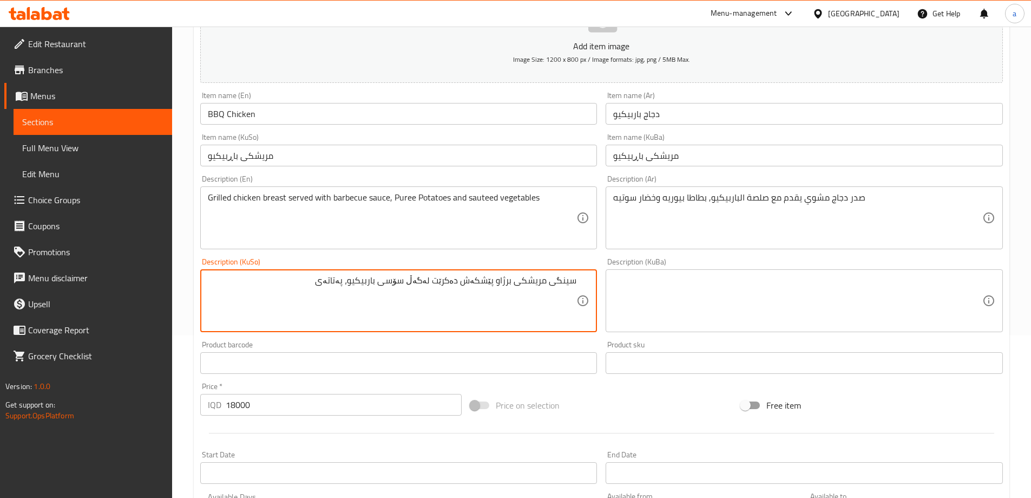
paste textarea "پەتاتەی پیوری"
drag, startPoint x: 354, startPoint y: 281, endPoint x: 333, endPoint y: 282, distance: 20.6
click at [333, 282] on textarea "سینگی مریشکی برژاو پێشکەش دەکرێت لەگەڵ سۆسی باربیکیو، پەتاتەی پەتاتەی پیوری" at bounding box center [392, 300] width 369 height 51
drag, startPoint x: 357, startPoint y: 281, endPoint x: 272, endPoint y: 282, distance: 85.0
click at [272, 282] on textarea "سینگی مریشکی برژاو پێشکەش دەکرێت لەگەڵ سۆسی باربیکیو، پەتاتەی پەتاتەی پیوری" at bounding box center [392, 300] width 369 height 51
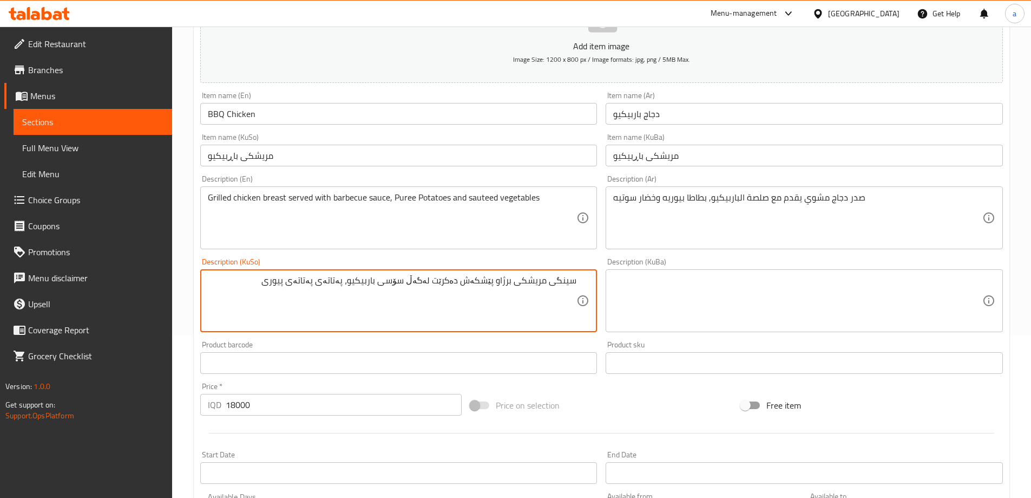
paste textarea
click at [358, 278] on textarea "سینگی مریشکی برژاو پێشکەش دەکرێت لەگەڵ سۆسی باربیکیو،پەتاتەی پیوری" at bounding box center [392, 300] width 369 height 51
click at [294, 279] on textarea "سینگی مریشکی برژاو پێشکەش دەکرێت لەگەڵ سۆسی باربیکیو، پەتاتەی پیوری" at bounding box center [392, 300] width 369 height 51
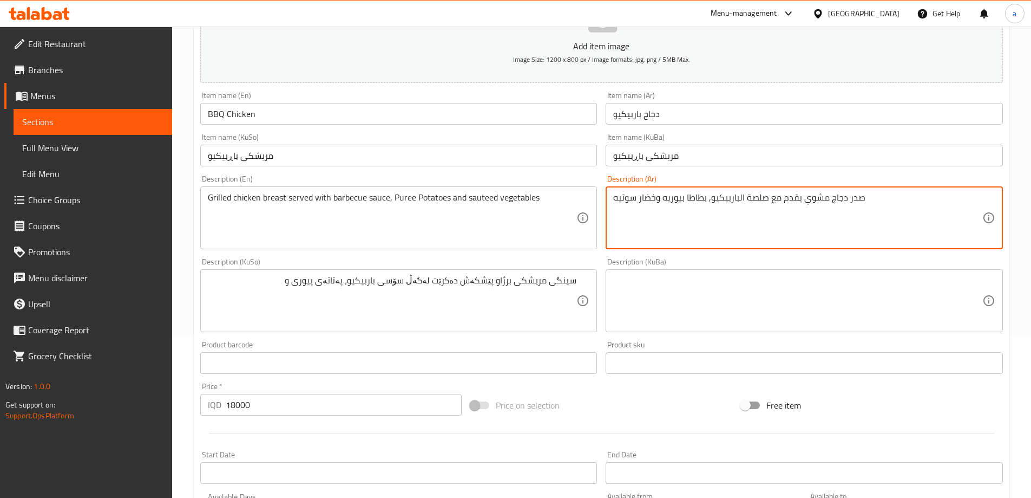
drag, startPoint x: 659, startPoint y: 199, endPoint x: 566, endPoint y: 207, distance: 93.5
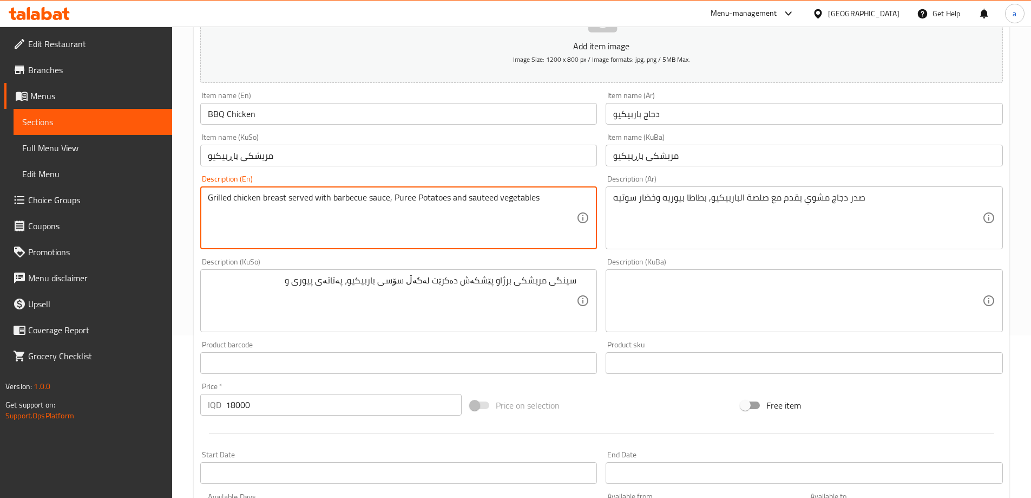
click at [481, 198] on textarea "Grilled chicken breast served with barbecue sauce, Puree Potatoes and sauteed v…" at bounding box center [392, 217] width 369 height 51
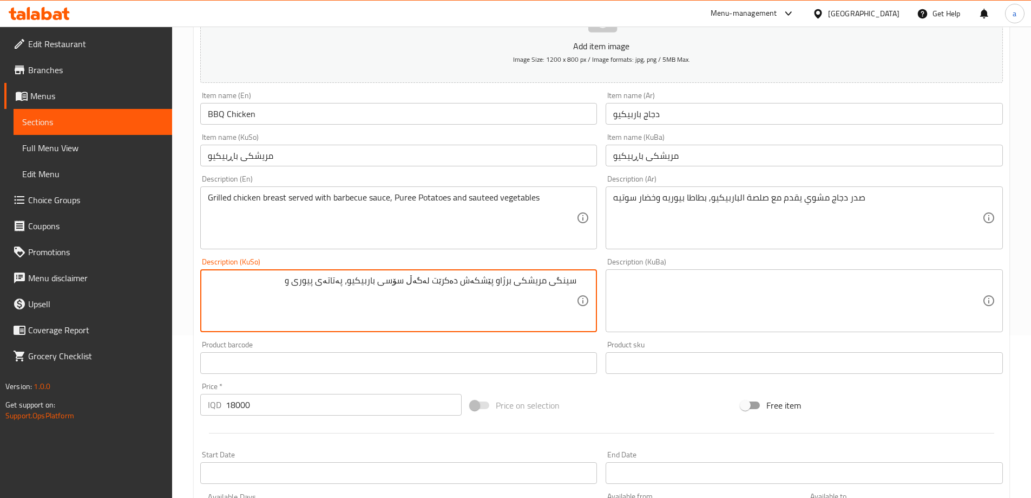
paste textarea "سەوزەواتی برژاو"
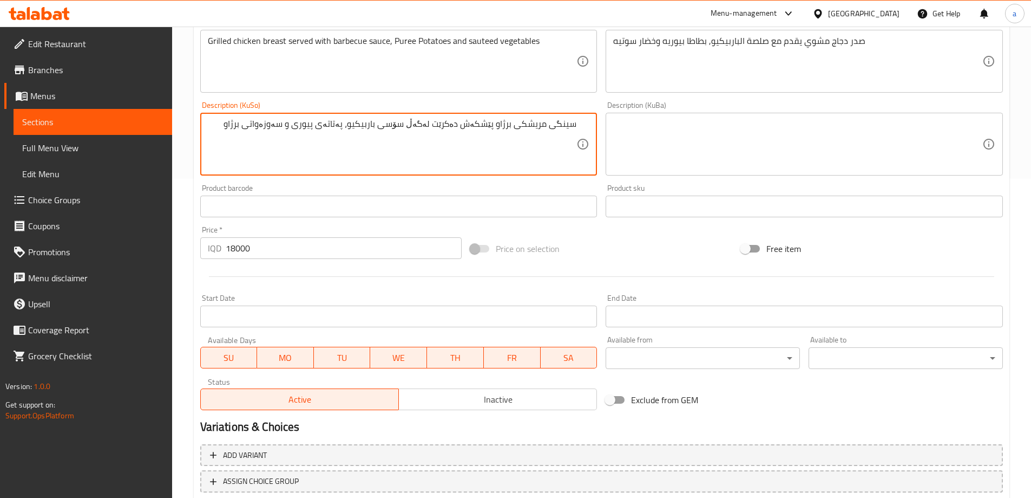
scroll to position [392, 0]
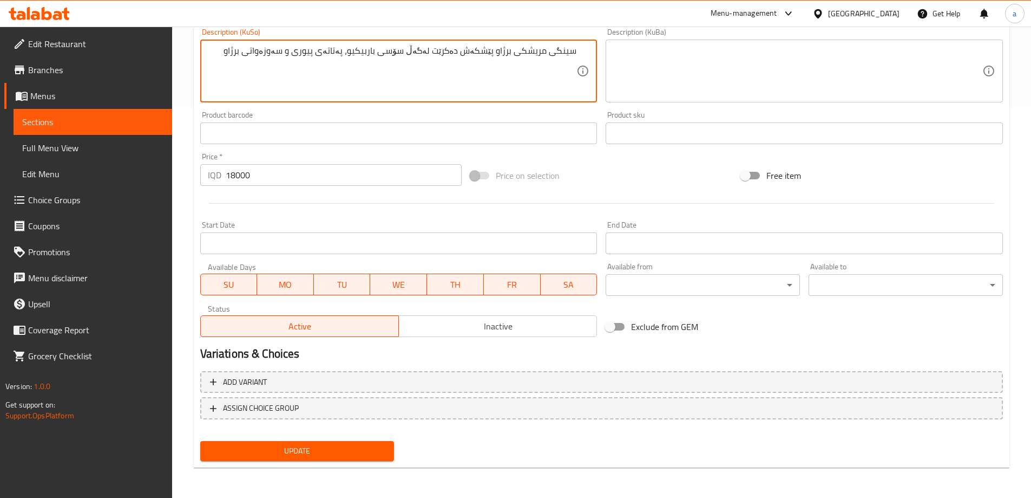
type textarea "سینگی مریشکی برژاو پێشکەش دەکرێت لەگەڵ سۆسی باربیکیو، پەتاتەی پیوری و سەوزەواتی…"
click at [279, 445] on span "Update" at bounding box center [297, 451] width 177 height 14
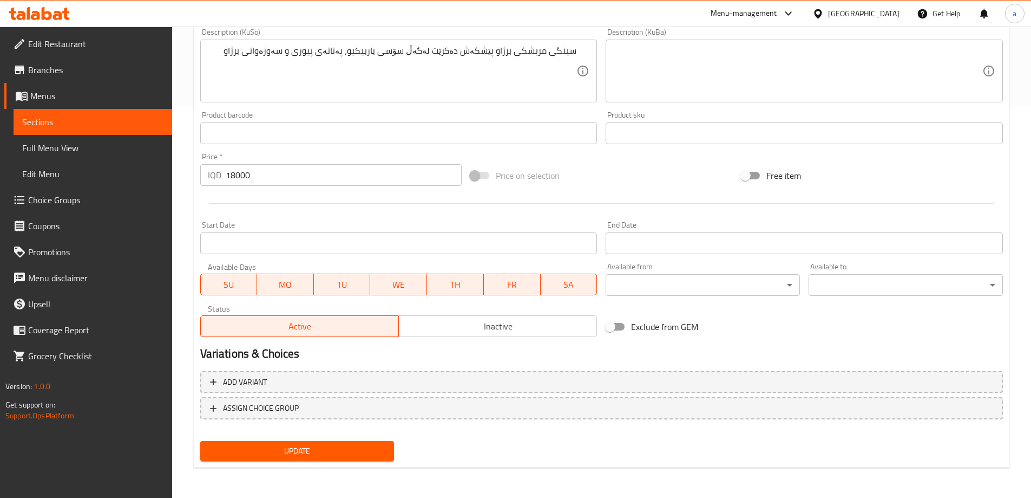
click at [268, 447] on span "Update" at bounding box center [297, 451] width 177 height 14
click at [149, 122] on span "Sections" at bounding box center [92, 121] width 141 height 13
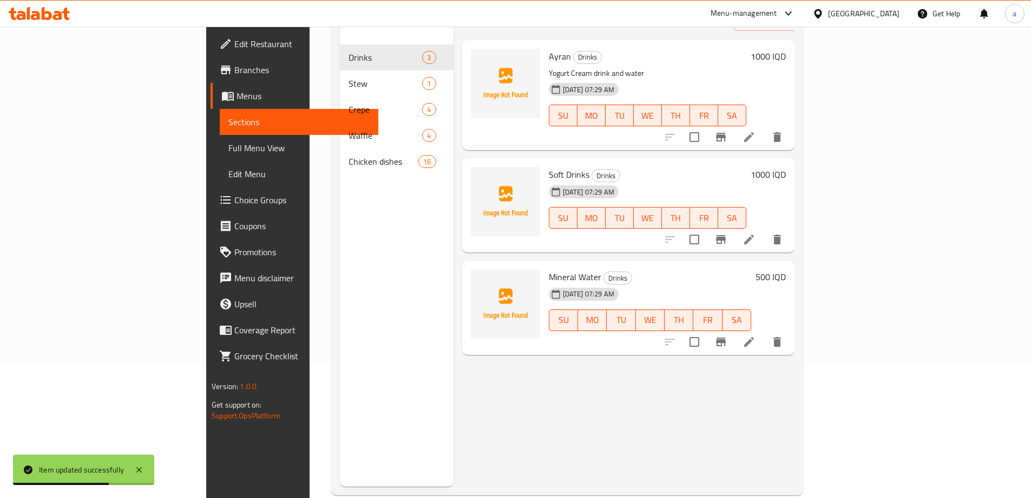
scroll to position [152, 0]
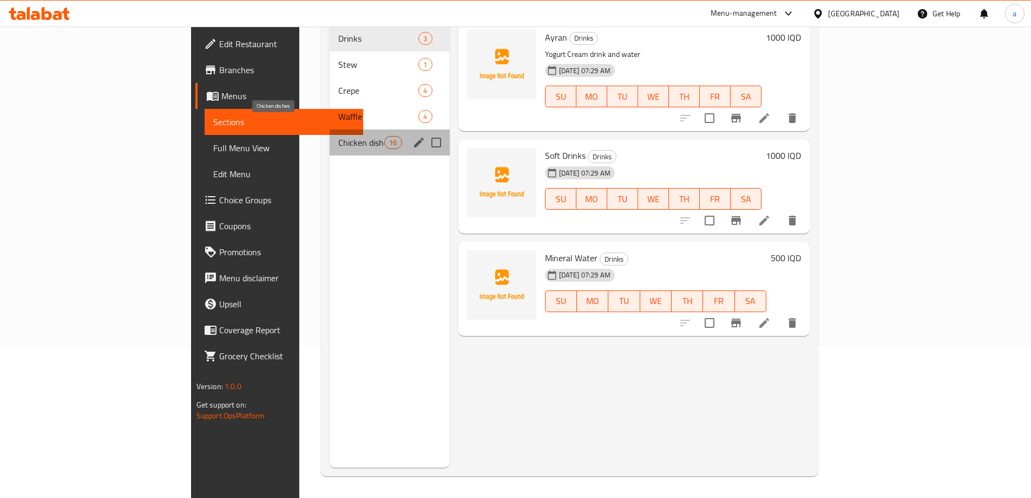
click at [338, 136] on span "Chicken dishes" at bounding box center [361, 142] width 46 height 13
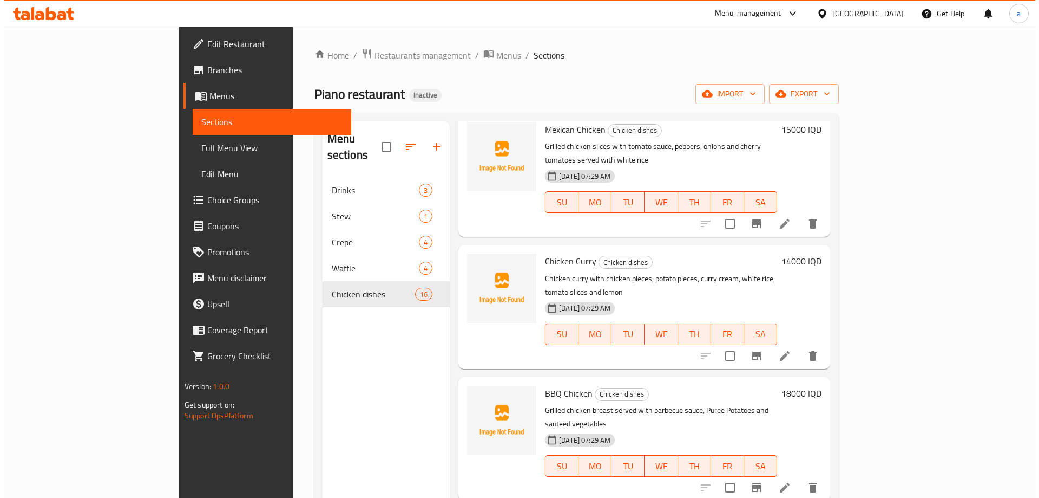
scroll to position [487, 0]
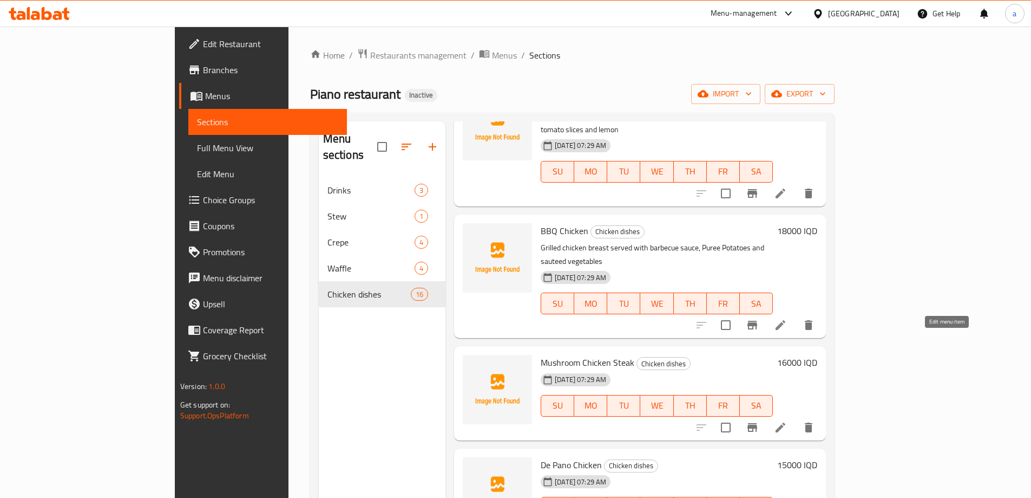
click at [787, 421] on icon at bounding box center [780, 427] width 13 height 13
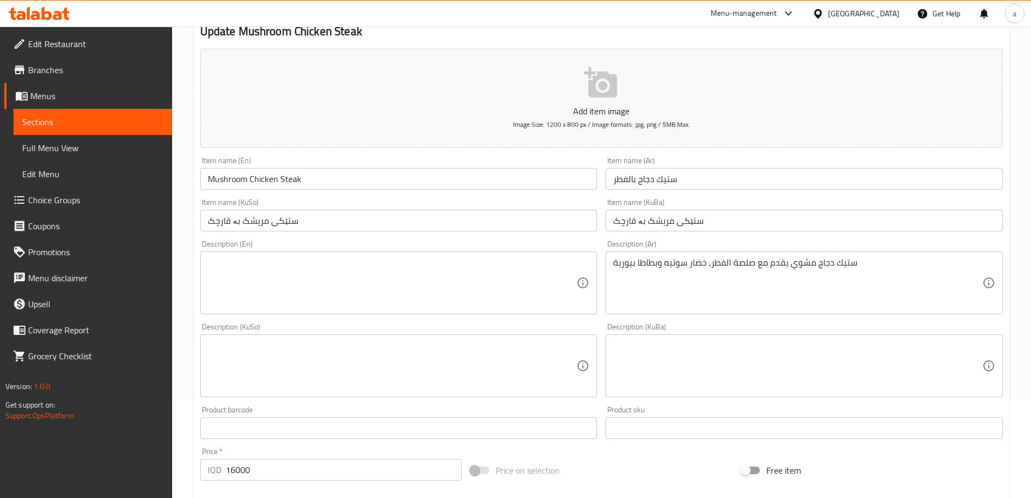
scroll to position [162, 0]
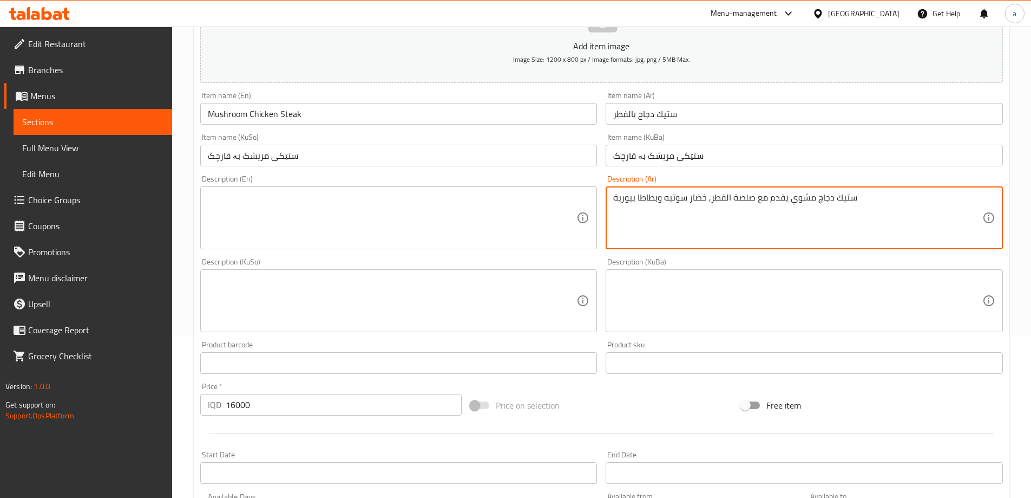
drag, startPoint x: 878, startPoint y: 205, endPoint x: 533, endPoint y: 227, distance: 345.0
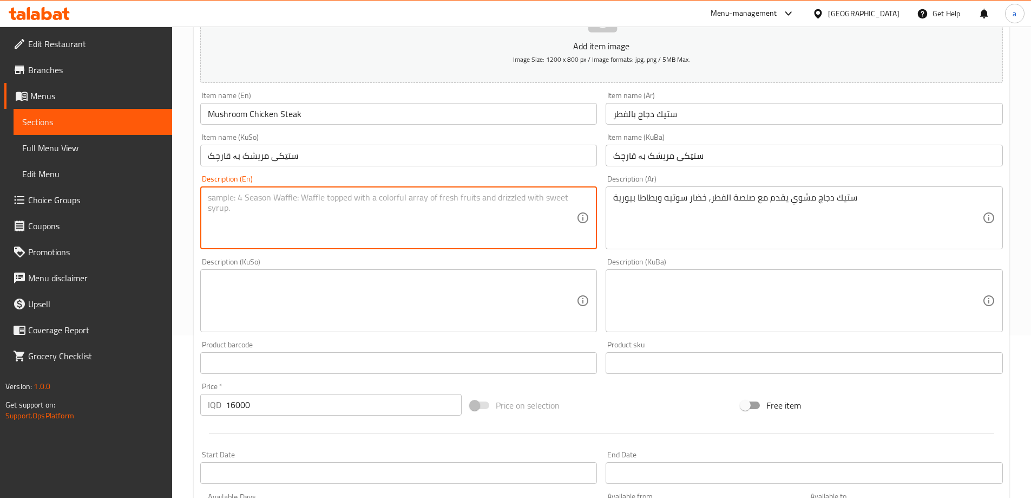
click at [443, 196] on textarea at bounding box center [392, 217] width 369 height 51
paste textarea "Grilled chicken steak served with mushroom sauce, sauteed vegetables and Puree …"
type textarea "Grilled chicken steak served with mushroom sauce, sauteed vegetables and Puree …"
click at [392, 290] on textarea at bounding box center [392, 300] width 369 height 51
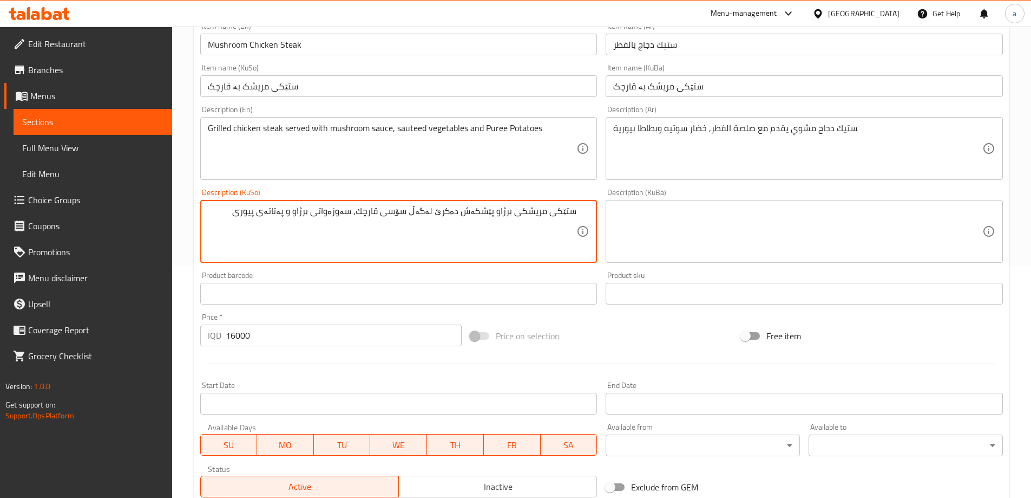
scroll to position [392, 0]
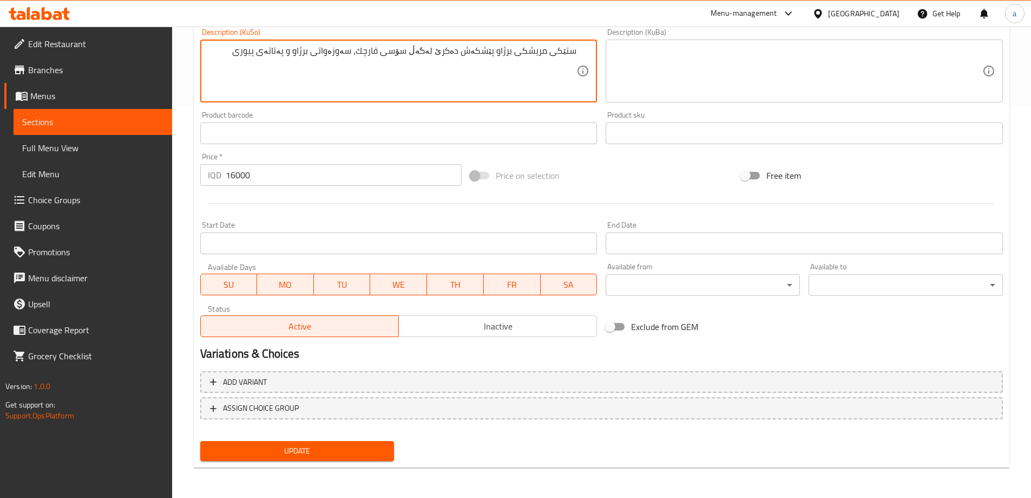
type textarea "ستێکی مریشکی برژاو پێشکەش دەکرێ لەگەڵ سۆسی قارچك، سەوزەواتی برژاو و پەتاتەی پیو…"
click at [314, 449] on span "Update" at bounding box center [297, 451] width 177 height 14
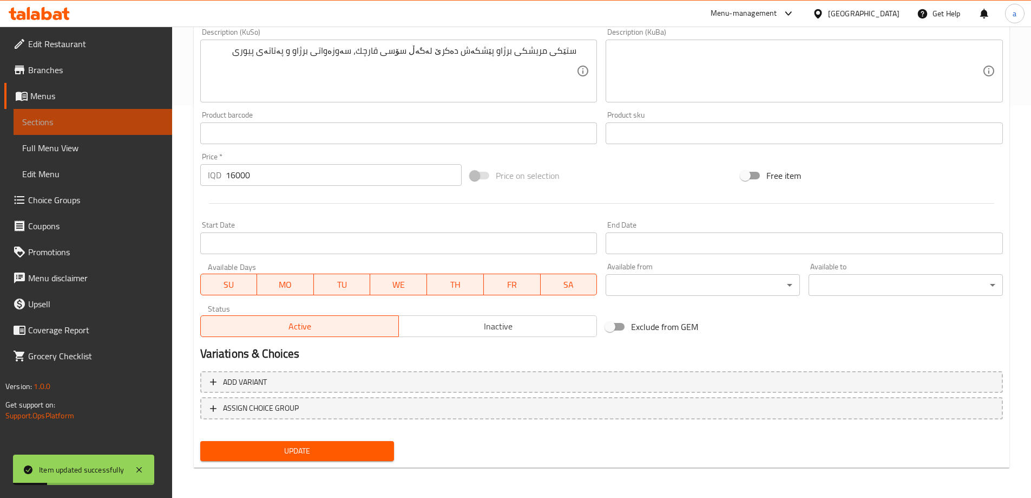
click at [159, 119] on span "Sections" at bounding box center [92, 121] width 141 height 13
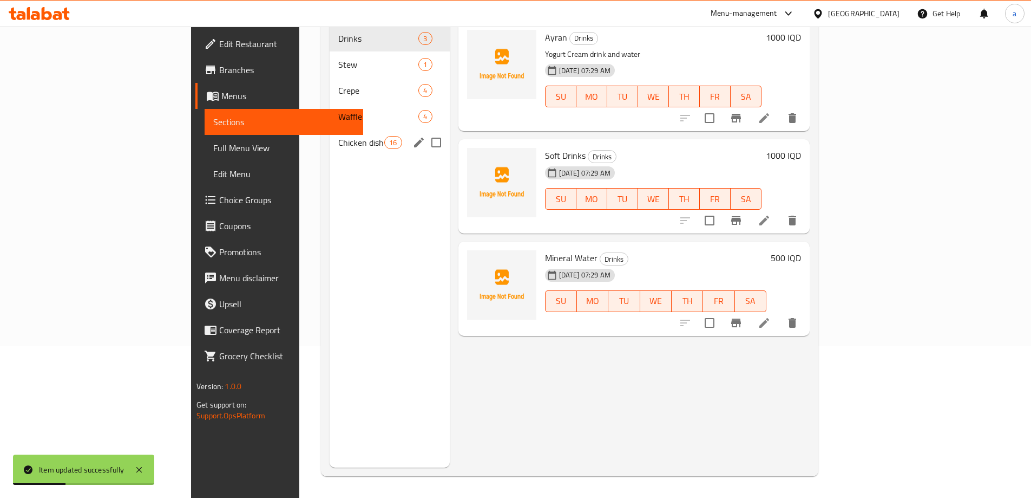
click at [330, 129] on div "Chicken dishes 16" at bounding box center [390, 142] width 120 height 26
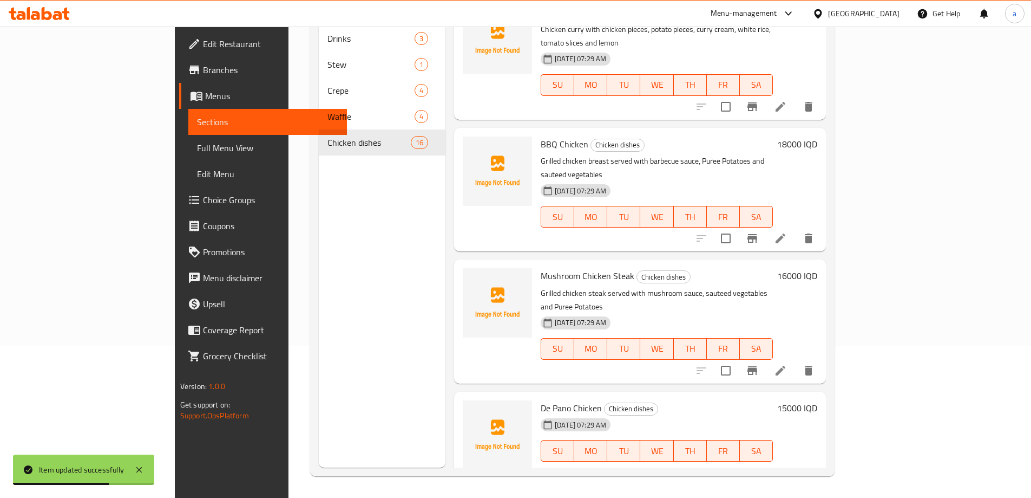
scroll to position [487, 0]
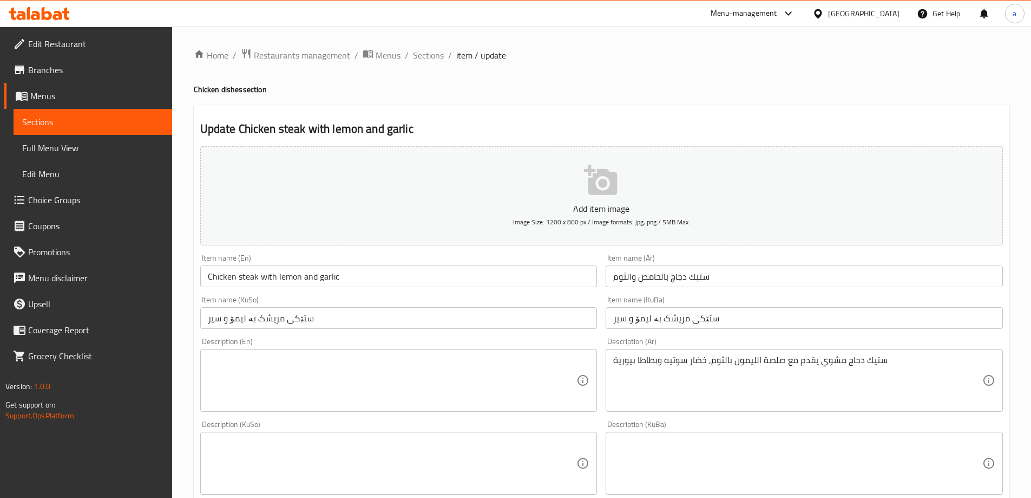
scroll to position [162, 0]
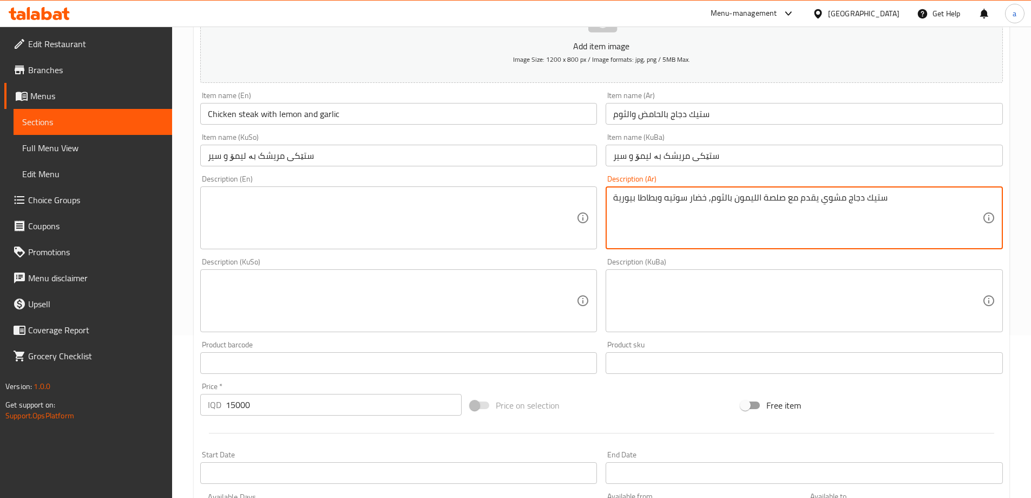
drag, startPoint x: 906, startPoint y: 201, endPoint x: 551, endPoint y: 211, distance: 355.8
click at [464, 217] on textarea at bounding box center [392, 217] width 369 height 51
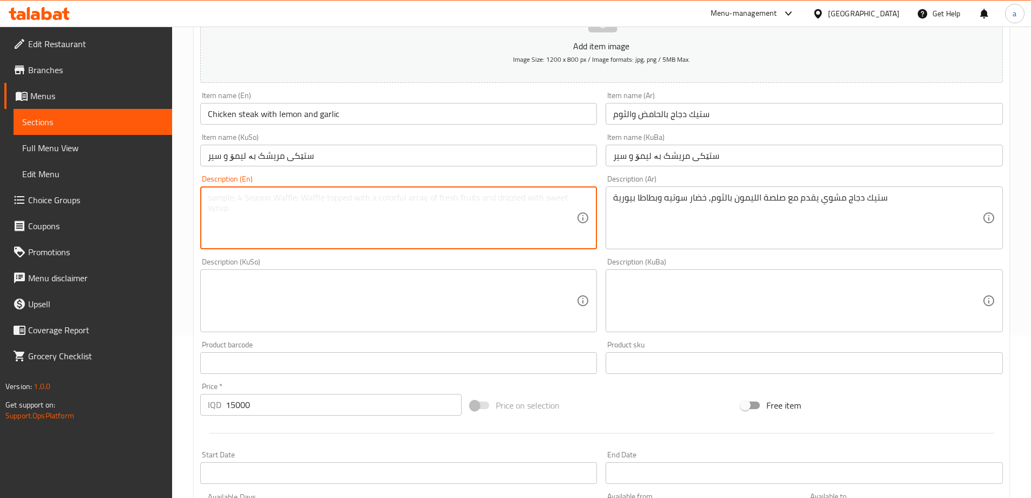
paste textarea "Grilled chicken steak served with lemon garlic sauce, sauteed vegetables and Pu…"
type textarea "Grilled chicken steak served with lemon garlic sauce, sauteed vegetables and Pu…"
click at [426, 292] on textarea at bounding box center [392, 300] width 369 height 51
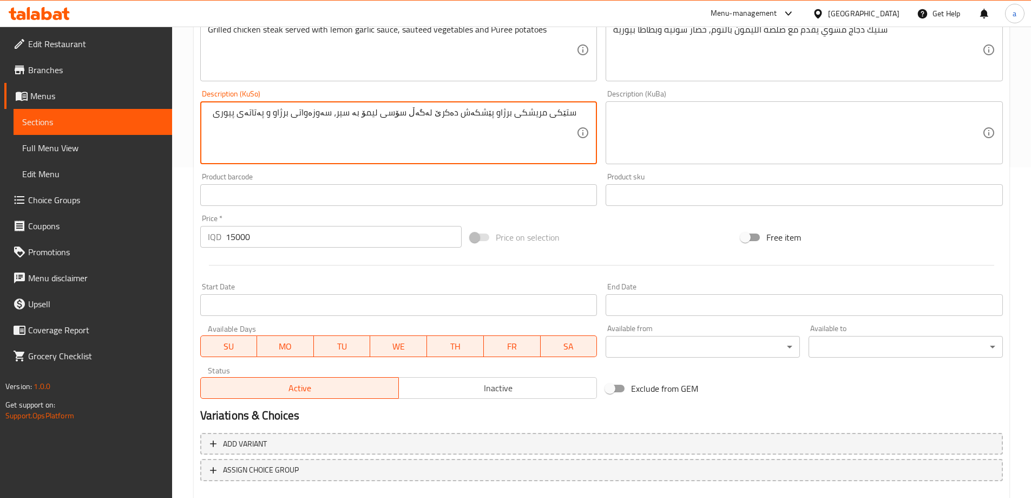
scroll to position [392, 0]
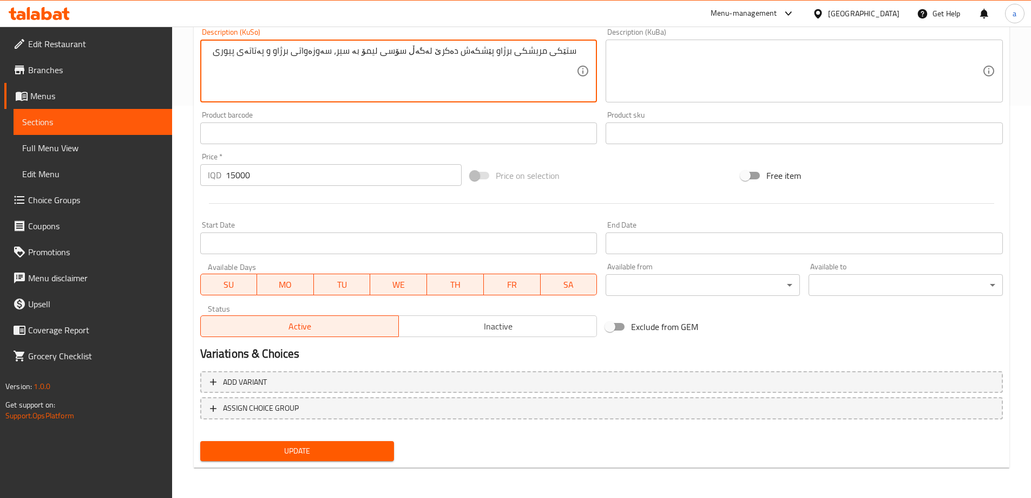
type textarea "ستێکی مریشکی برژاو پێشکەش دەکرێ لەگەڵ سۆسی لیمۆ بە سیر، سەوزەواتی برژاو و پەتات…"
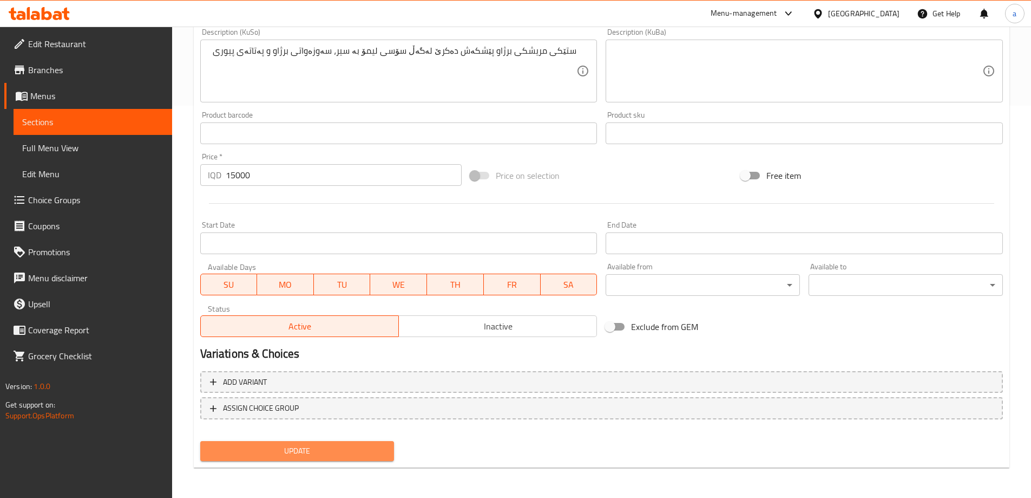
click at [369, 447] on span "Update" at bounding box center [297, 451] width 177 height 14
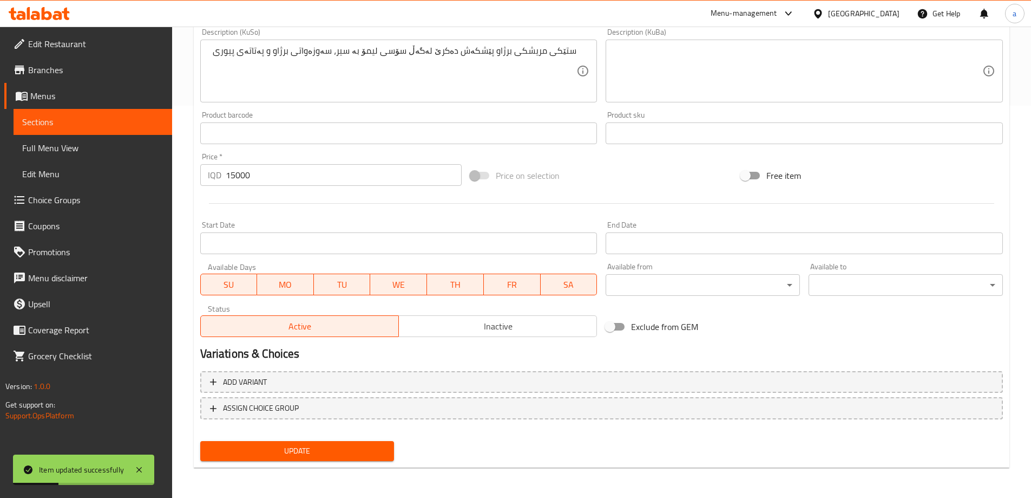
click at [145, 115] on span "Sections" at bounding box center [92, 121] width 141 height 13
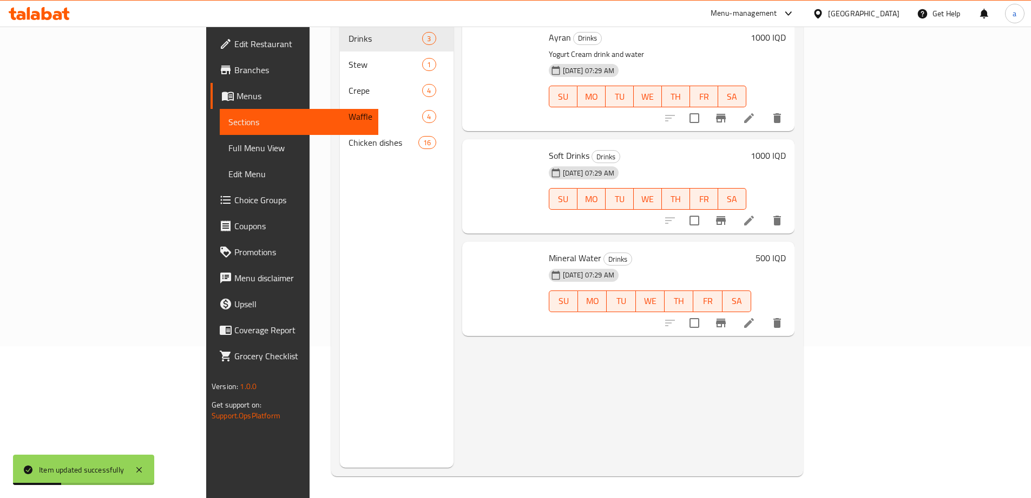
scroll to position [152, 0]
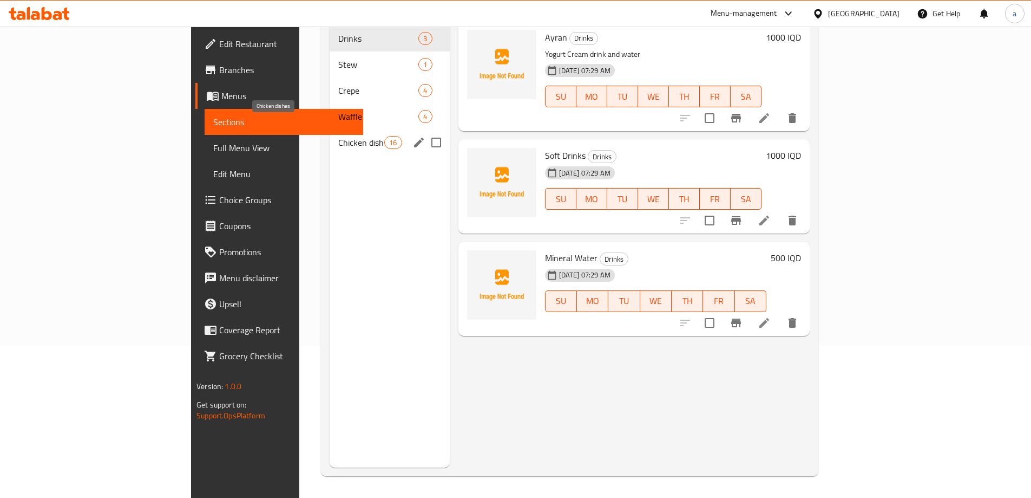
click at [338, 136] on span "Chicken dishes" at bounding box center [361, 142] width 46 height 13
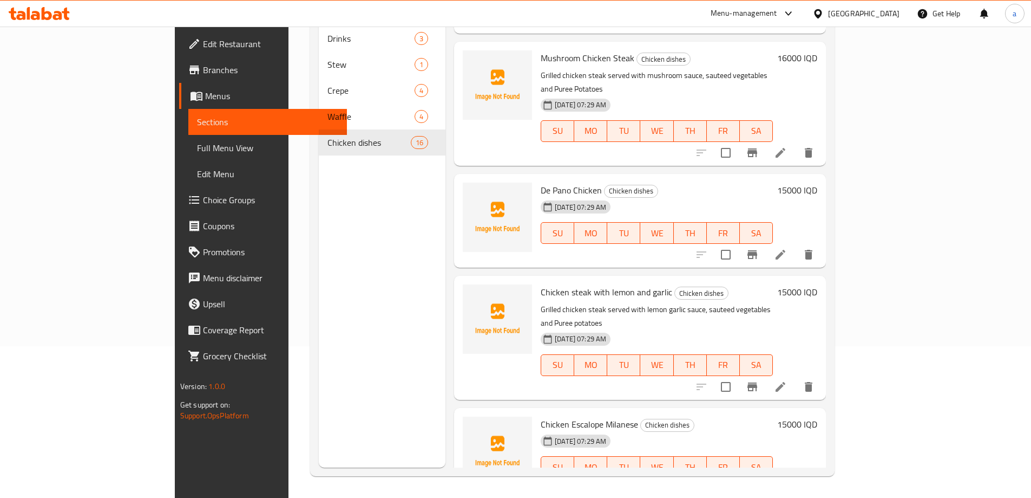
scroll to position [650, 0]
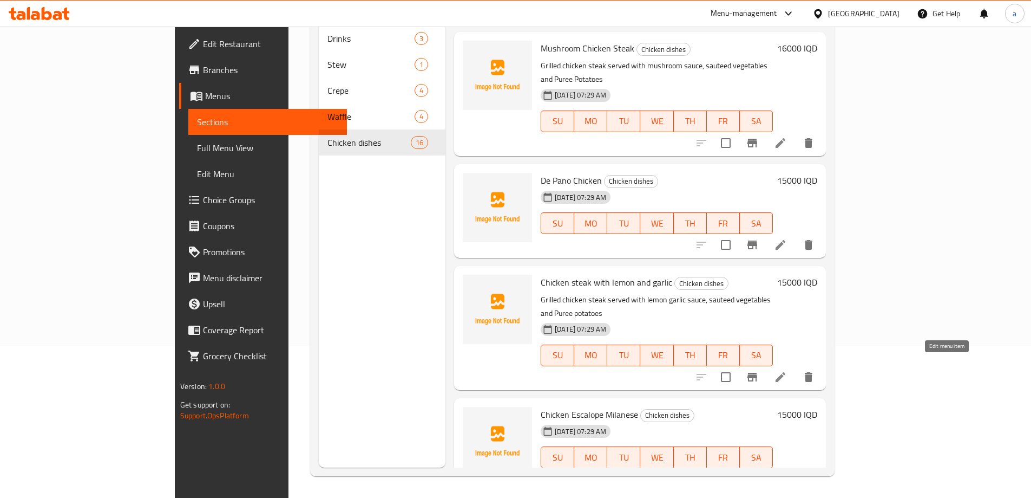
click at [787, 472] on icon at bounding box center [780, 478] width 13 height 13
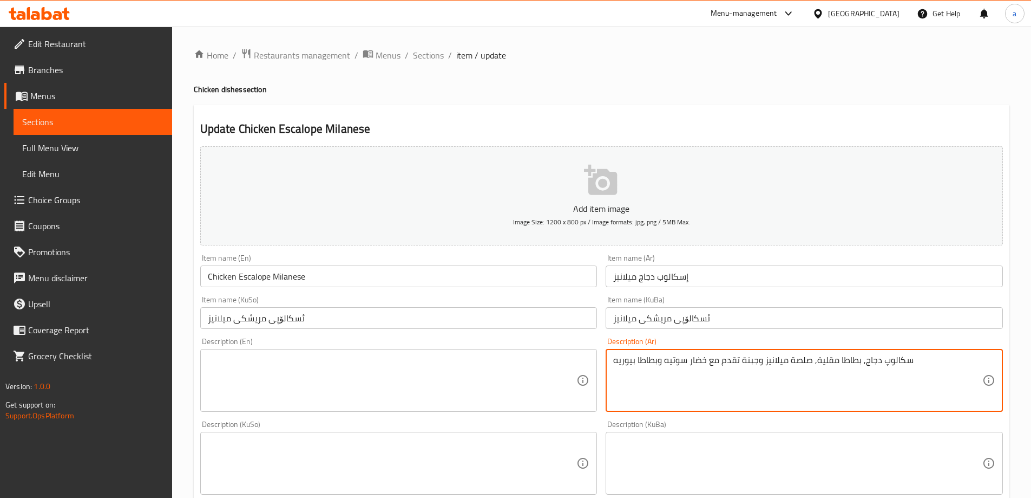
drag, startPoint x: 625, startPoint y: 371, endPoint x: 566, endPoint y: 380, distance: 59.0
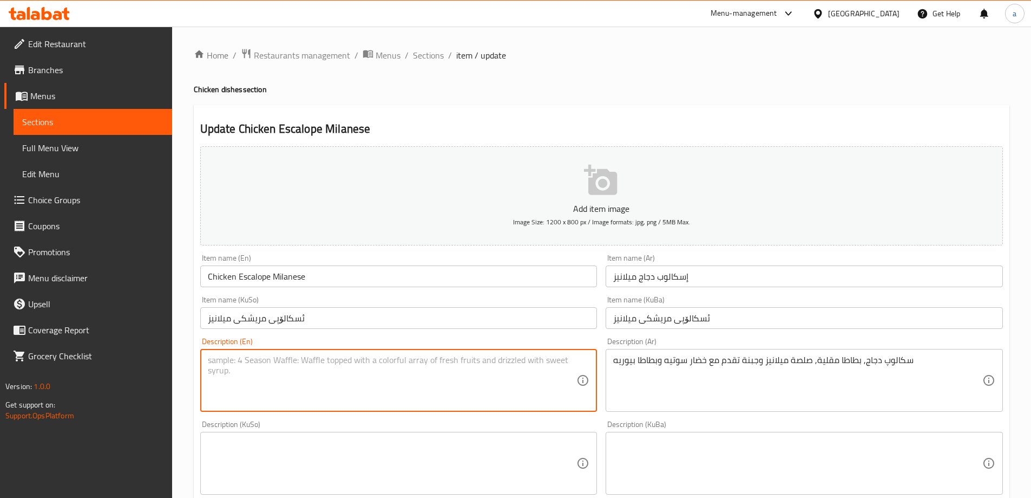
click at [426, 366] on textarea at bounding box center [392, 380] width 369 height 51
paste textarea "Chicken escalope, French fries, Milanese sauce, cheese served with sauteed vege…"
type textarea "Chicken escalope, French fries, Milanese sauce, cheese served with sauteed vege…"
click at [452, 447] on textarea at bounding box center [392, 462] width 369 height 51
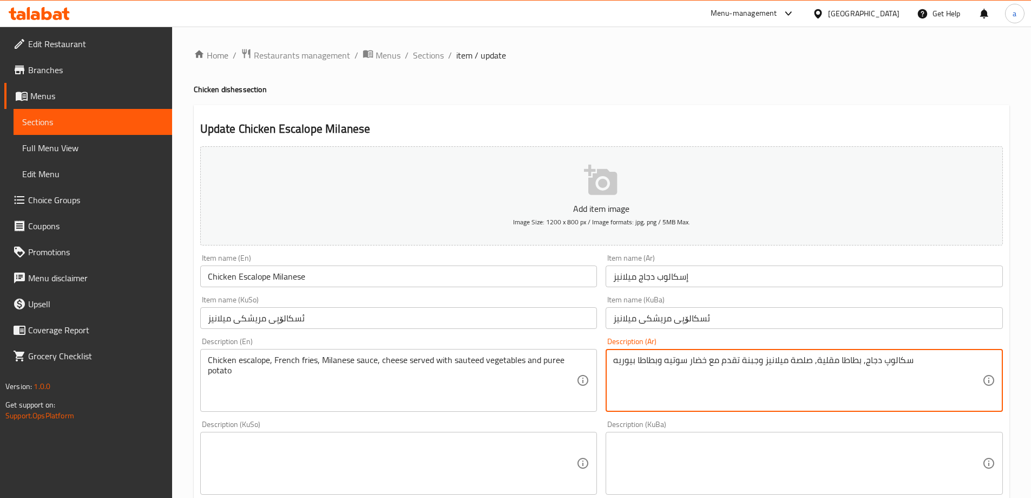
click at [902, 358] on textarea "سكالوپ دجاج, بطاطا مقلية, صلصة ميلانيز وجبنة تقدم مع خضار سوتيه وبطاطا بيوريه" at bounding box center [797, 380] width 369 height 51
paste textarea "سكالوب"
type textarea "إسكالوب دجاج, بطاطا مقلية, صلصة ميلانيز وجبنة تقدم مع خضار سوتيه وبطاطا بيوريه"
click at [559, 442] on textarea at bounding box center [392, 462] width 369 height 51
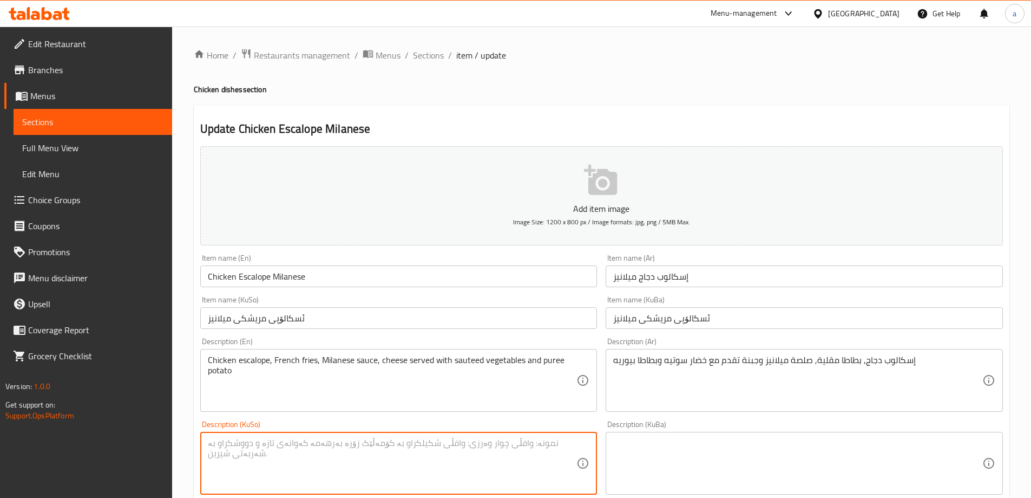
click at [559, 442] on textarea at bounding box center [392, 462] width 369 height 51
click at [541, 446] on textarea at bounding box center [392, 462] width 369 height 51
paste textarea "ئسکالۆپی"
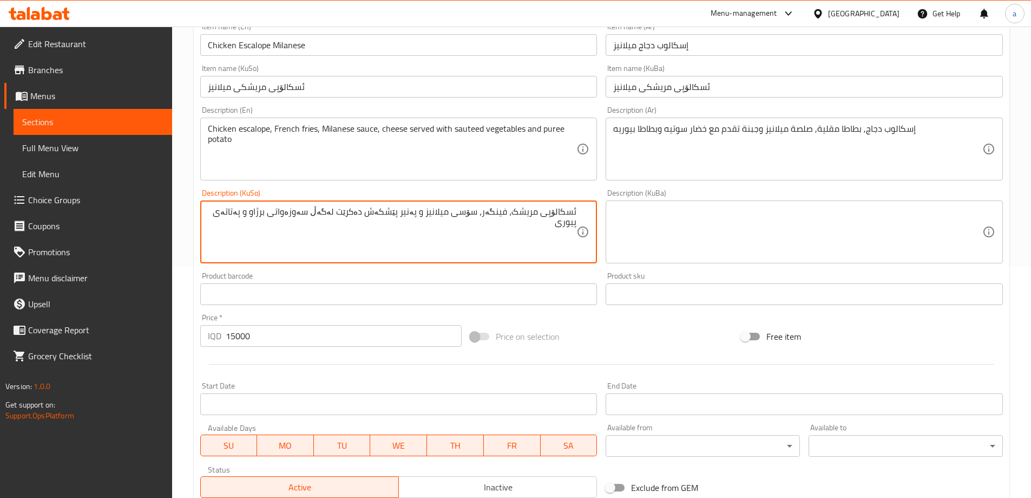
scroll to position [392, 0]
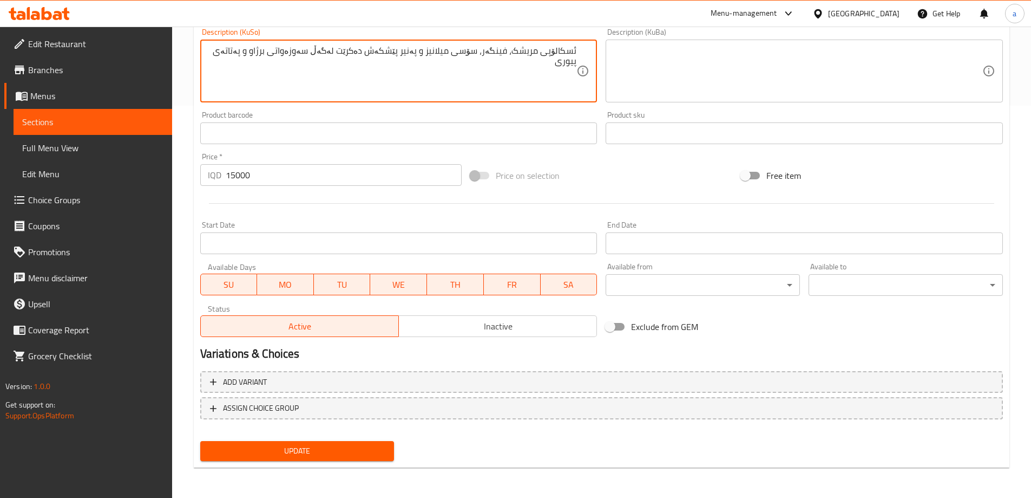
type textarea "ئسکالۆپی مریشک، فینگەر، سۆسی میلانیز و پەنیر پێشکەش دەکرێت لەگەڵ سەوزەواتی برژا…"
click at [328, 453] on span "Update" at bounding box center [297, 451] width 177 height 14
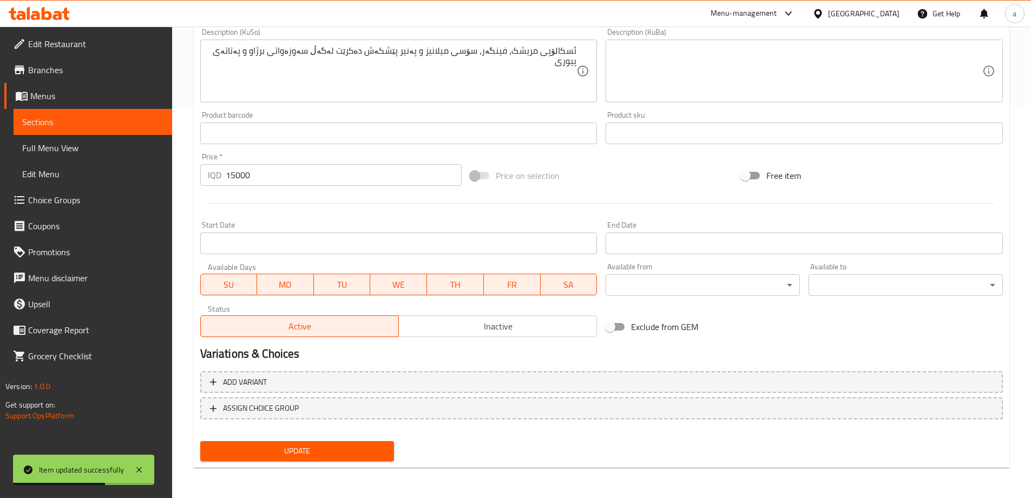
click at [128, 114] on link "Sections" at bounding box center [93, 122] width 159 height 26
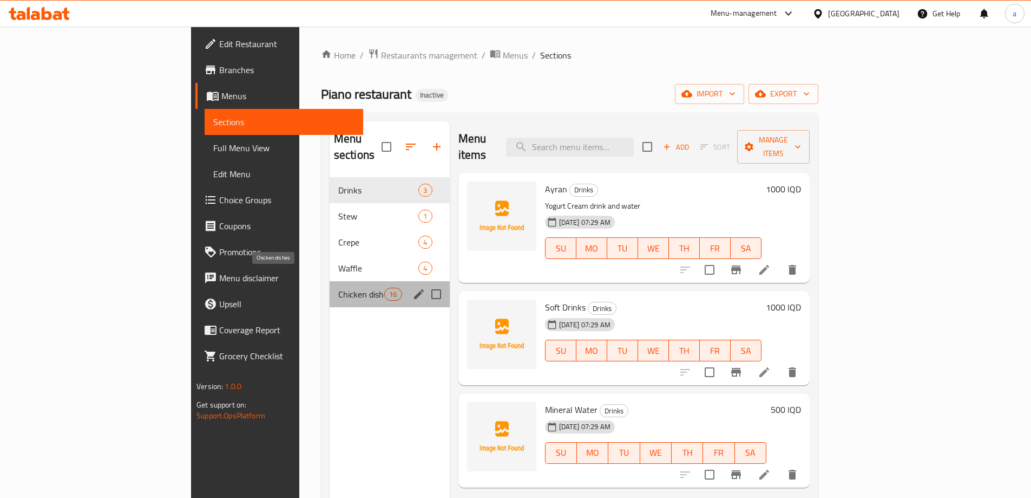
click at [338, 287] on span "Chicken dishes" at bounding box center [361, 293] width 46 height 13
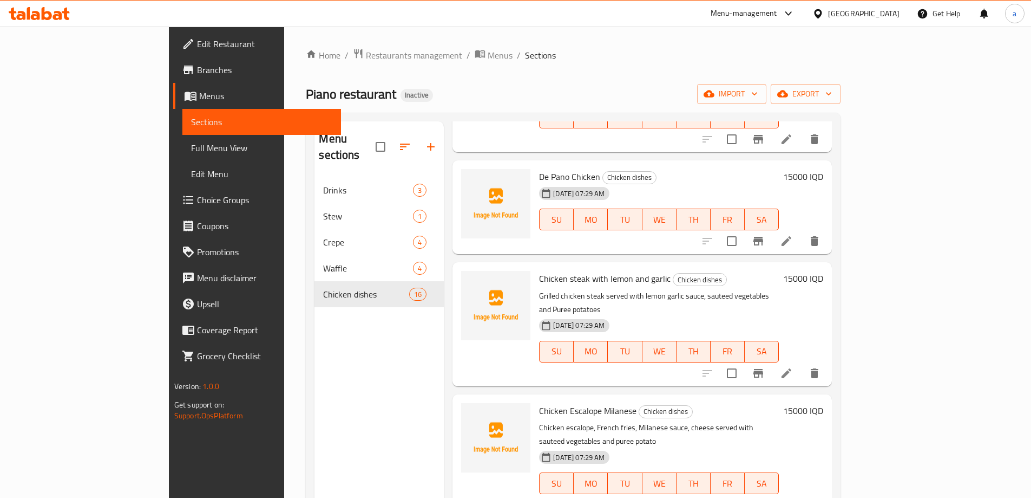
scroll to position [967, 0]
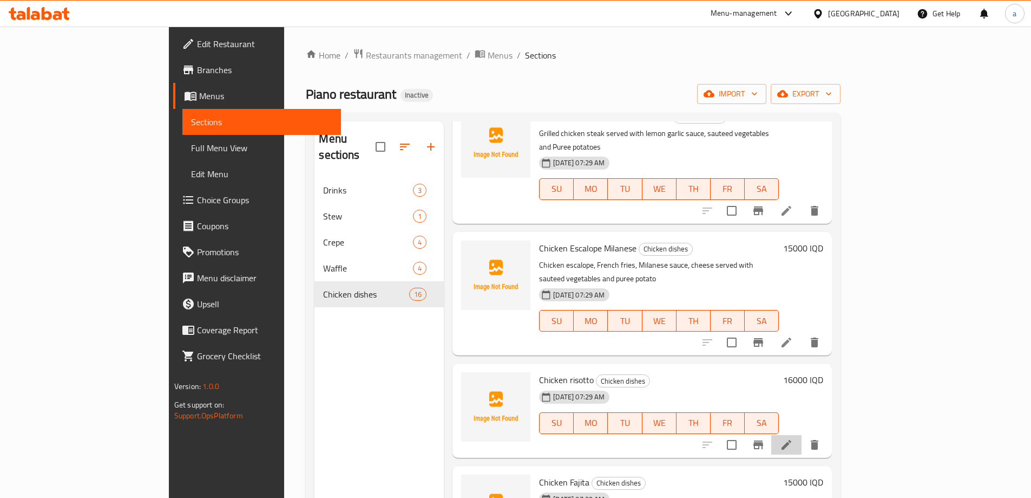
click at [802, 435] on li at bounding box center [786, 444] width 30 height 19
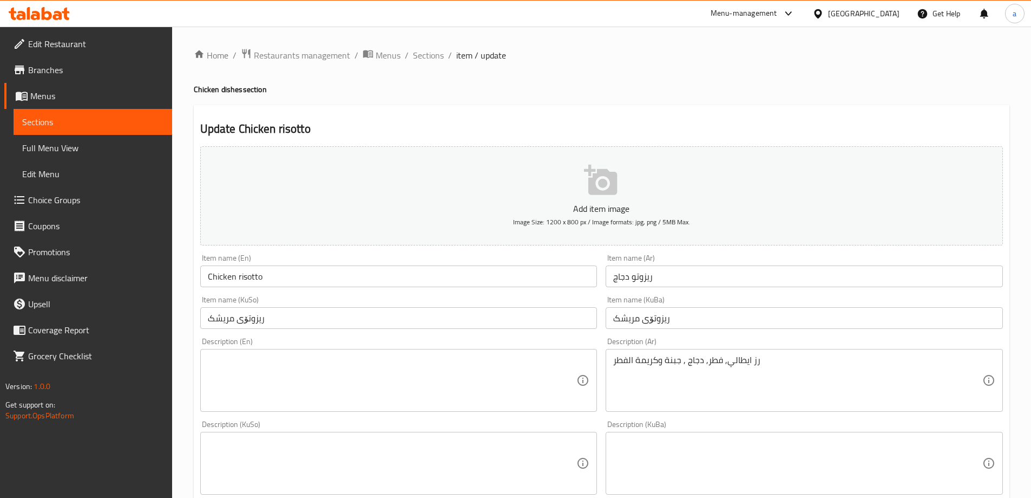
scroll to position [162, 0]
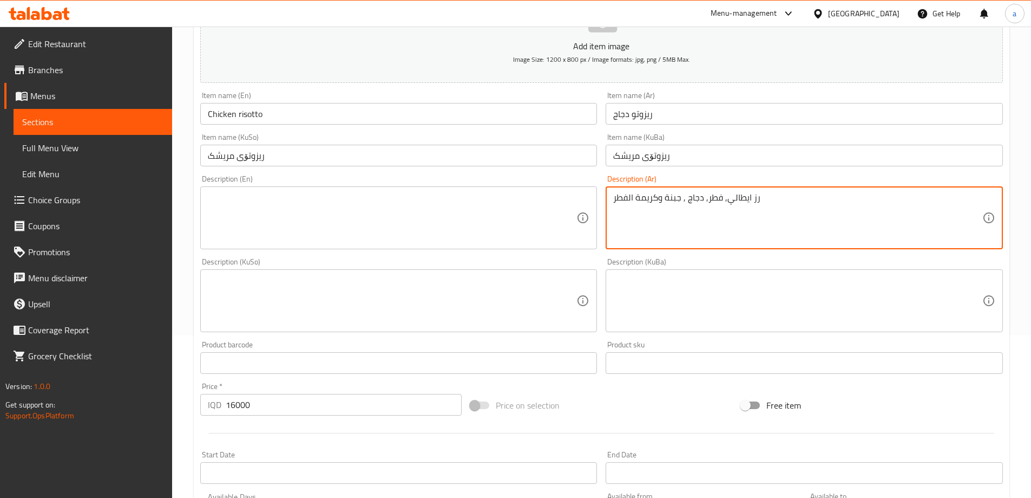
drag, startPoint x: 787, startPoint y: 205, endPoint x: 591, endPoint y: 221, distance: 196.7
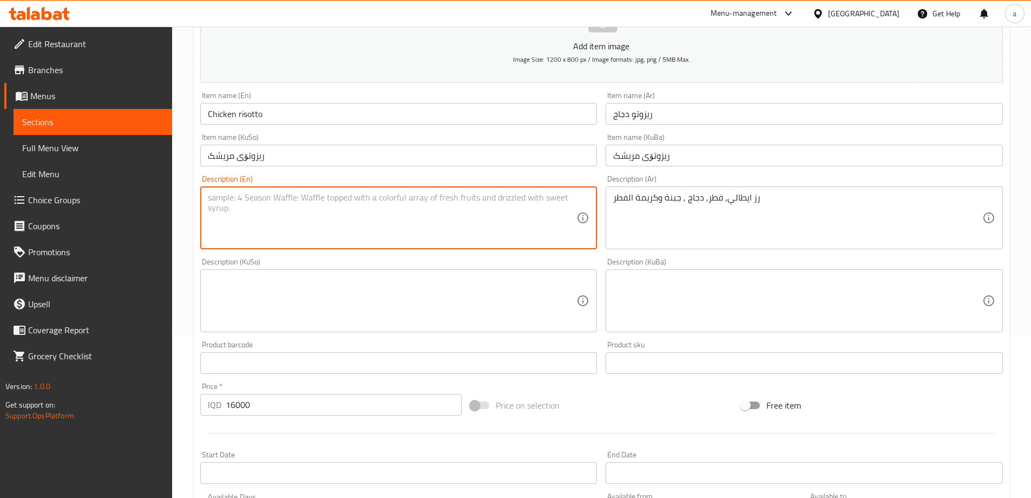
click at [399, 236] on textarea at bounding box center [392, 217] width 369 height 51
paste textarea "Italian rice, mushrooms, chicken, cheese and mushroom cream"
type textarea "Italian rice, mushrooms, chicken, cheese and mushroom cream"
click at [396, 271] on div "Description (KuSo)" at bounding box center [398, 300] width 397 height 63
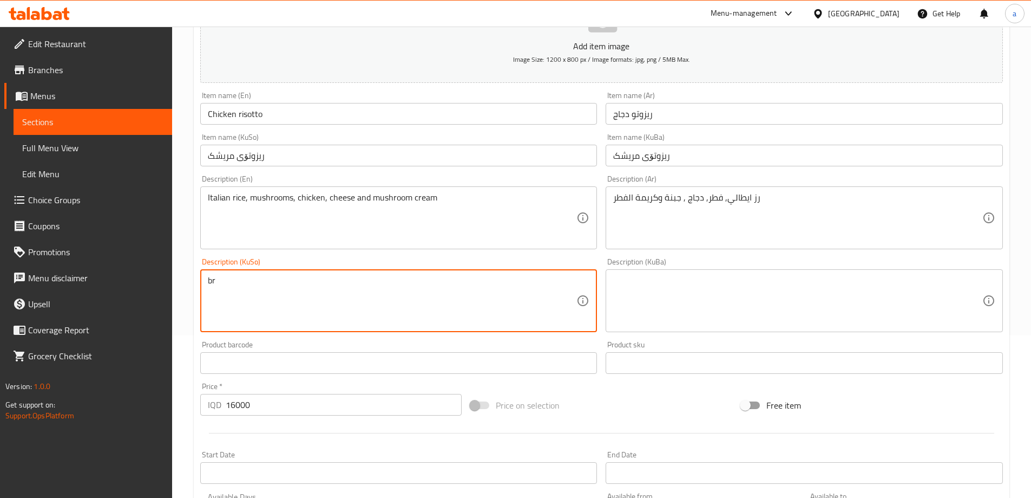
type textarea "b"
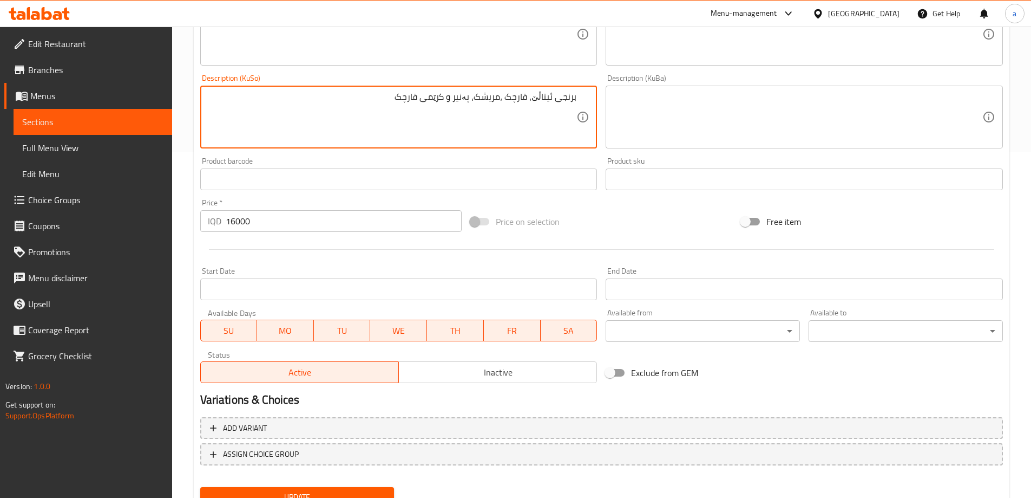
scroll to position [392, 0]
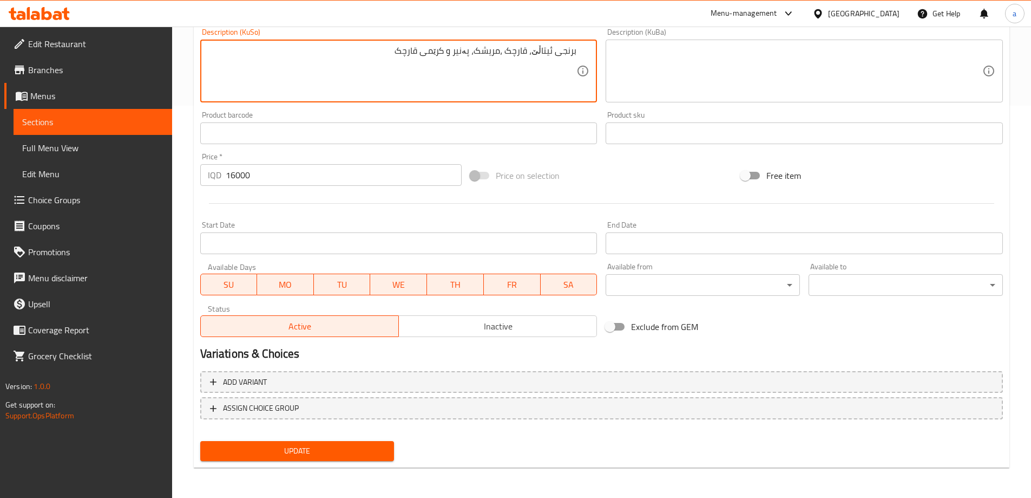
type textarea "برنجی ئیتاڵێ، قارچک ،مریشک، پەنیر و کرێمی قارچک"
click at [371, 459] on button "Update" at bounding box center [297, 451] width 194 height 20
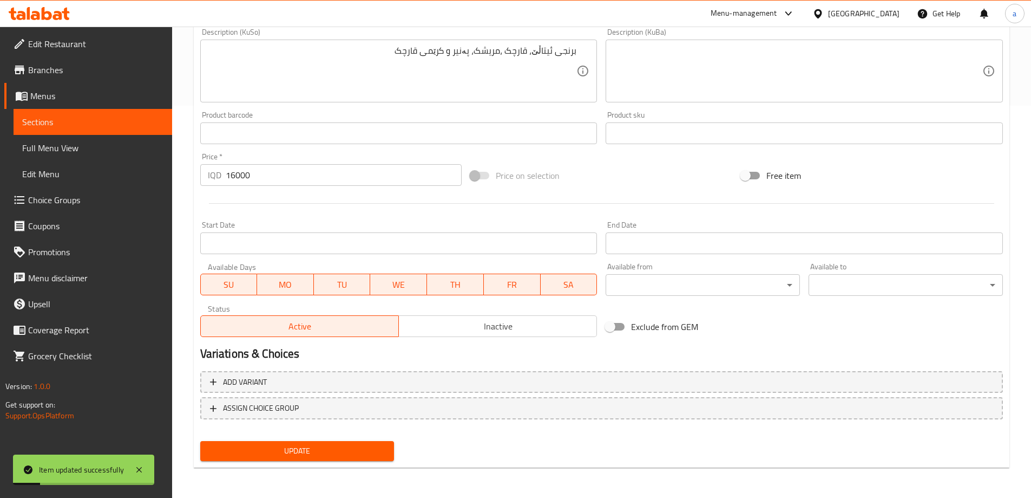
click at [159, 133] on link "Sections" at bounding box center [93, 122] width 159 height 26
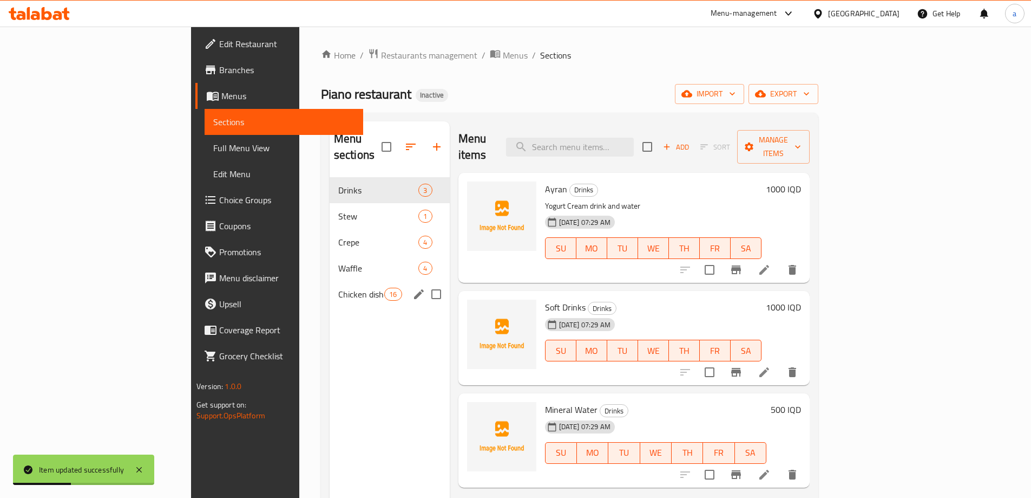
click at [338, 287] on span "Chicken dishes" at bounding box center [361, 293] width 46 height 13
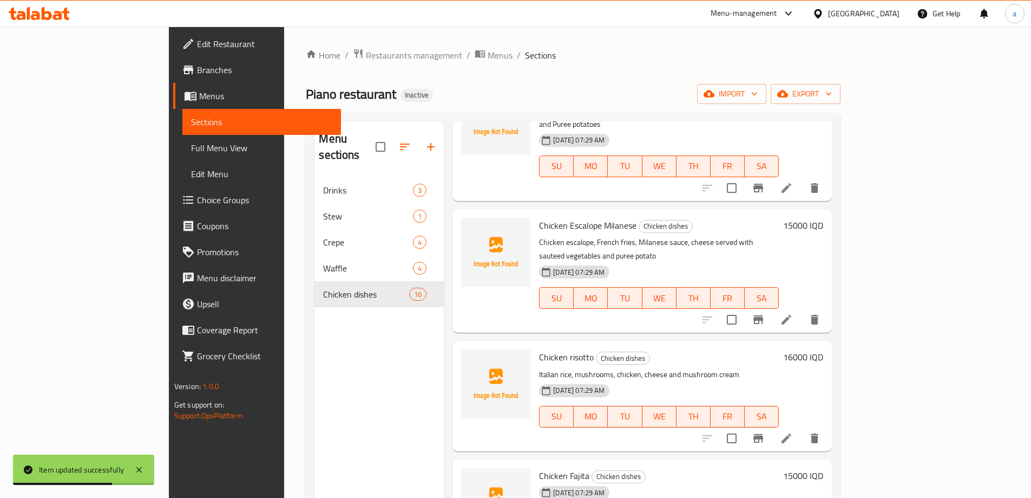
scroll to position [974, 0]
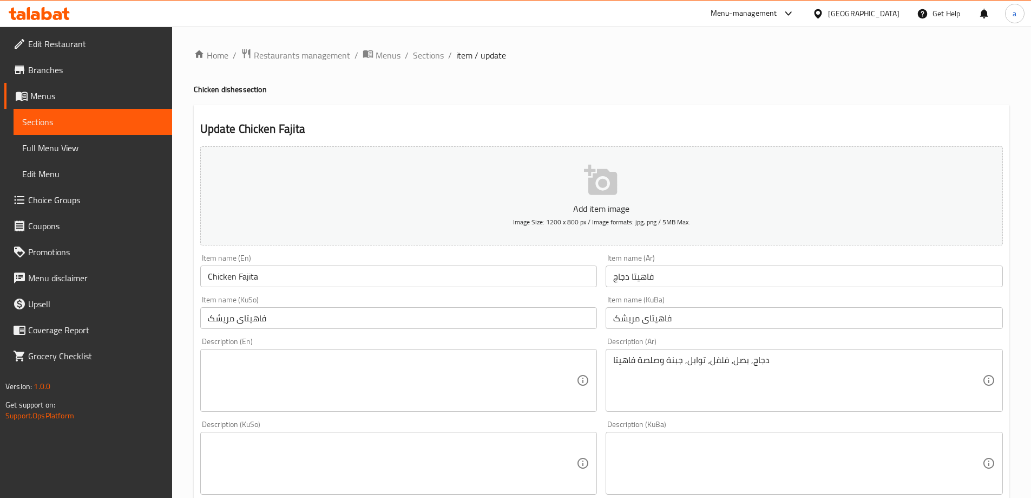
scroll to position [162, 0]
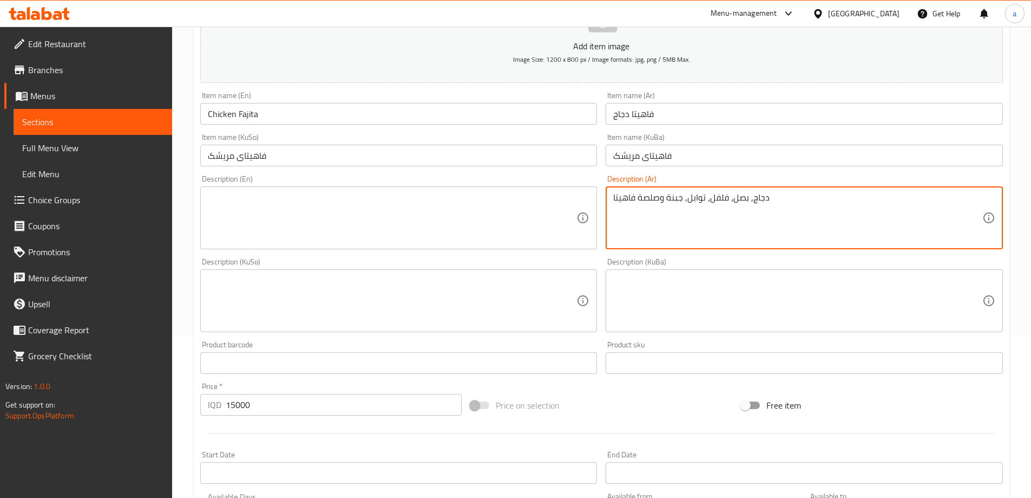
drag, startPoint x: 805, startPoint y: 207, endPoint x: 606, endPoint y: 218, distance: 199.5
click at [445, 228] on textarea at bounding box center [392, 217] width 369 height 51
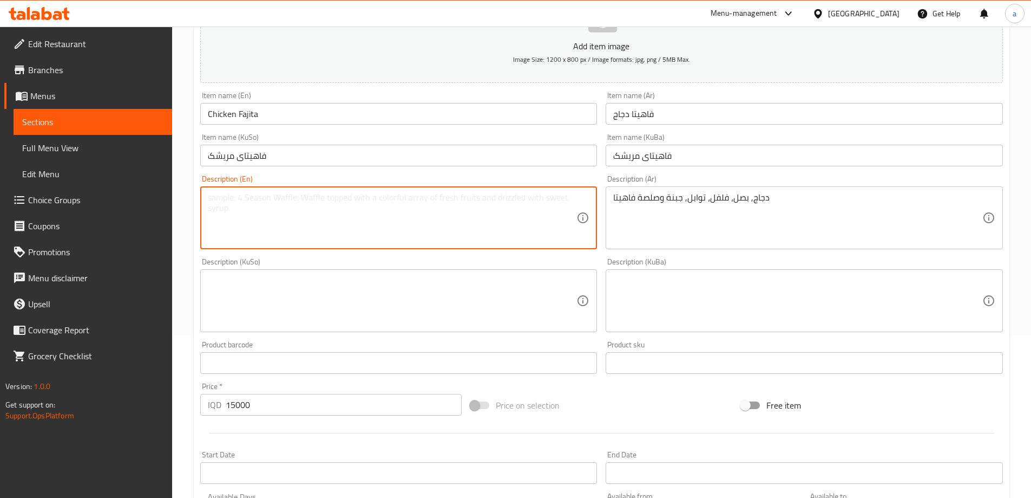
paste textarea "Chicken, onion, pepper, spices, cheese and fajita sauce"
click at [365, 201] on textarea "Chicken, onion, pepper, spices, cheese and fajita sauce" at bounding box center [392, 217] width 369 height 51
type textarea "Chicken, onion, pepper, spices, cheese and fajita sauce"
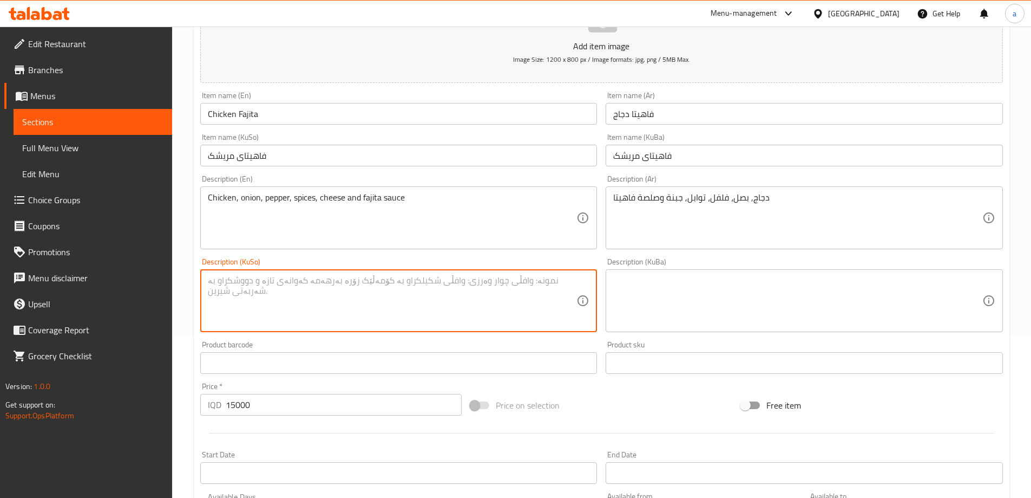
click at [491, 299] on textarea at bounding box center [392, 300] width 369 height 51
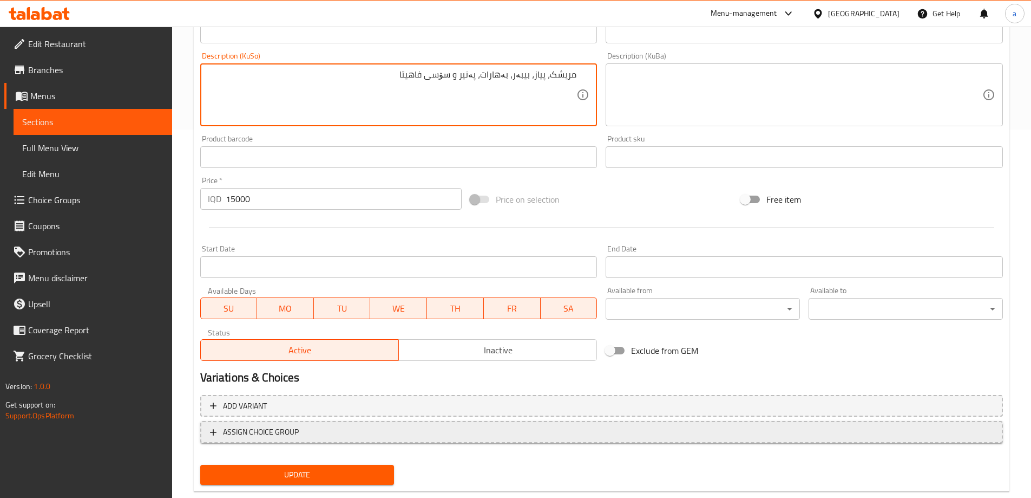
scroll to position [392, 0]
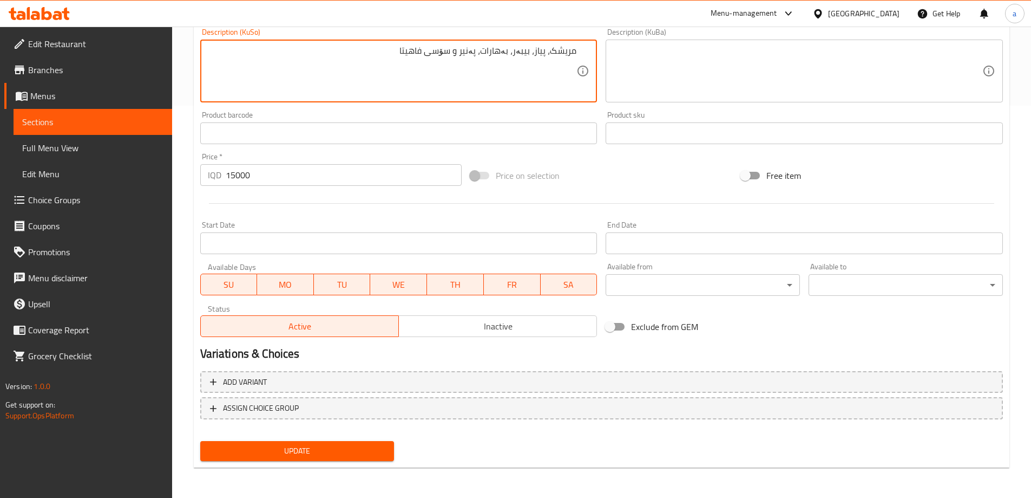
type textarea "مریشک، پیاز، بیبەر، بەهارات، پەنیر و سۆسی فاهیتا"
click at [350, 438] on div "Update" at bounding box center [297, 450] width 203 height 29
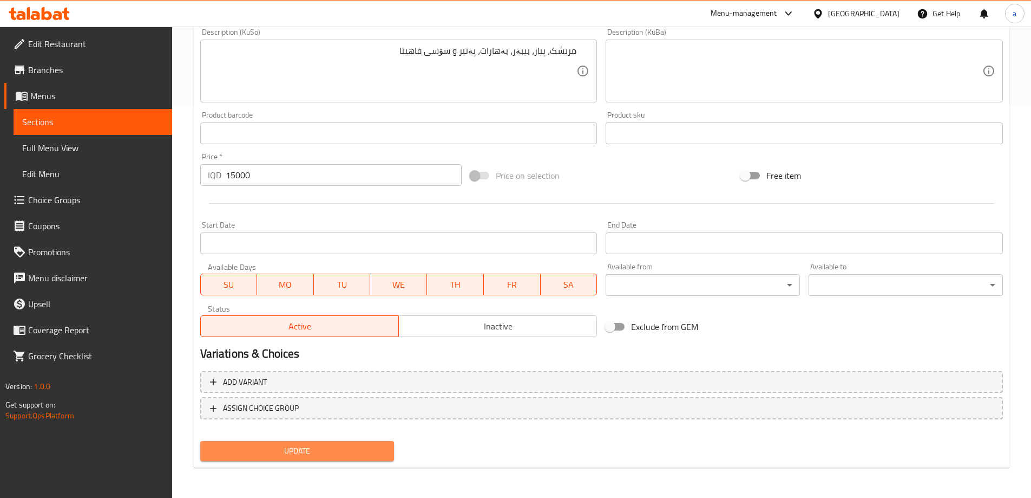
click at [338, 450] on span "Update" at bounding box center [297, 451] width 177 height 14
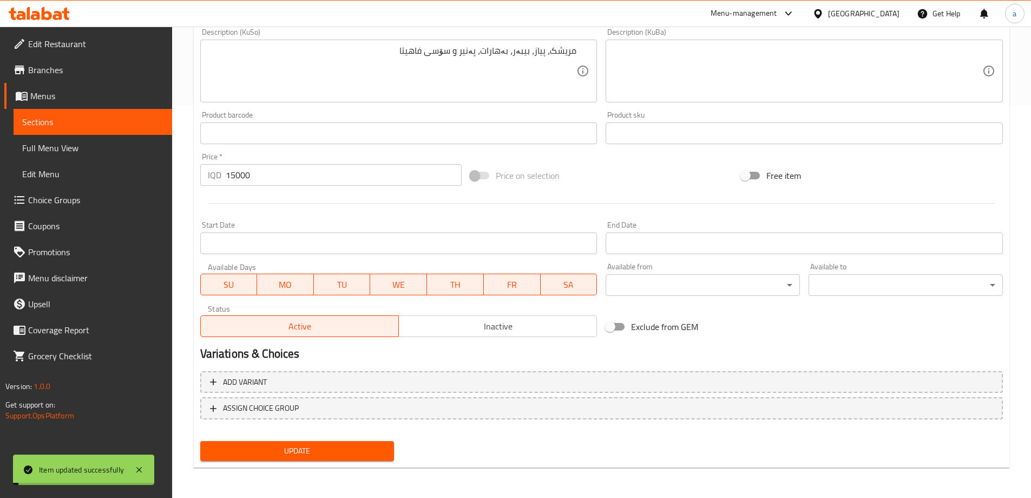
click at [142, 122] on span "Sections" at bounding box center [92, 121] width 141 height 13
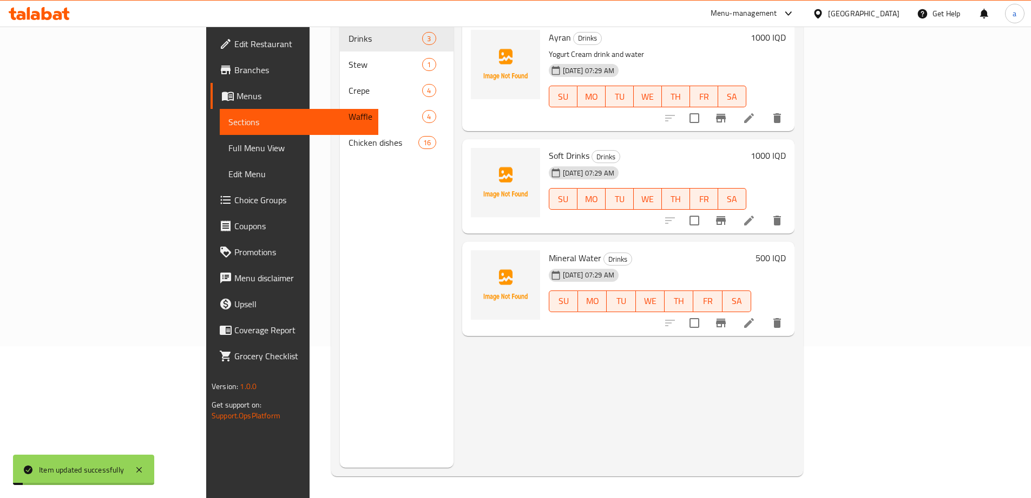
scroll to position [152, 0]
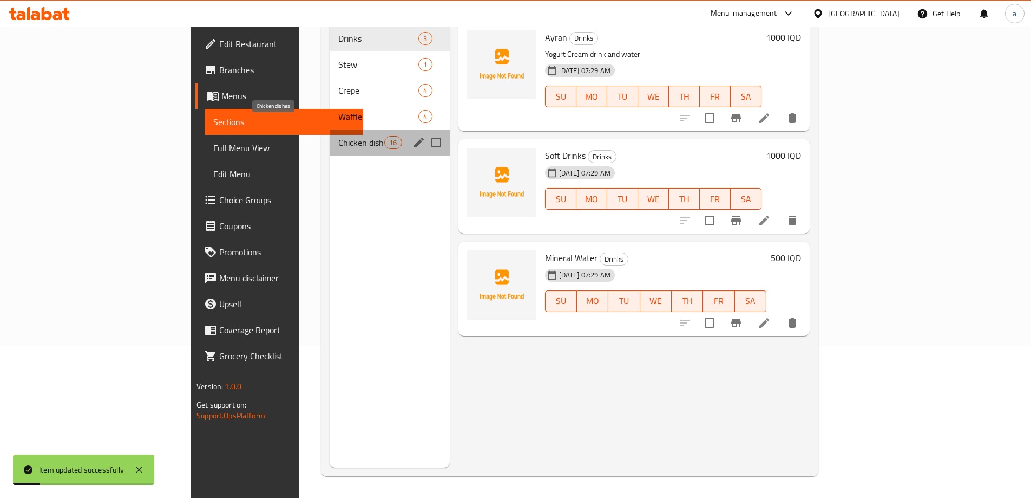
click at [338, 136] on span "Chicken dishes" at bounding box center [361, 142] width 46 height 13
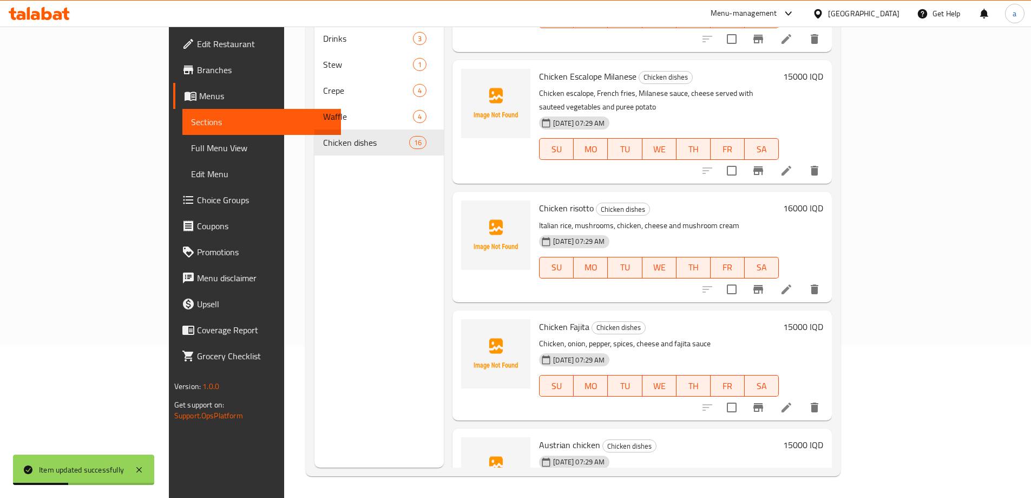
scroll to position [1137, 0]
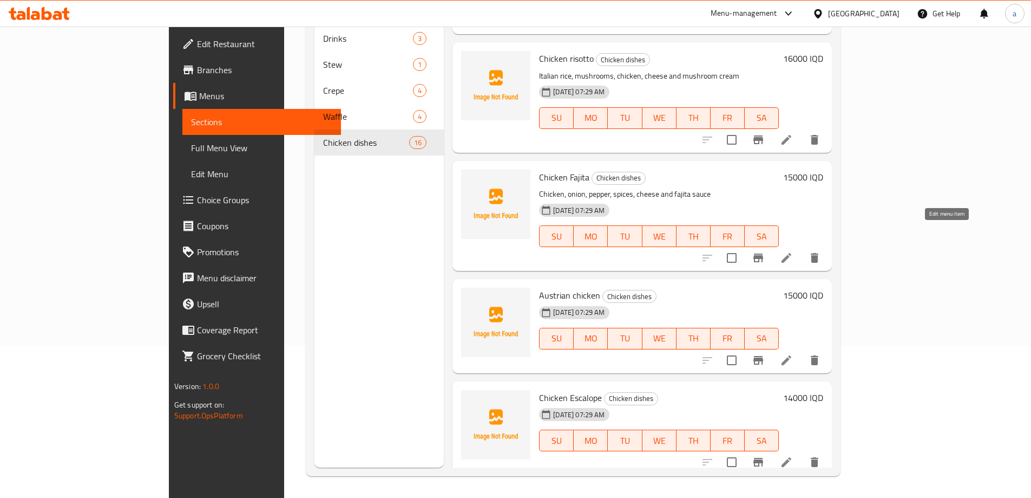
click at [793, 354] on icon at bounding box center [786, 360] width 13 height 13
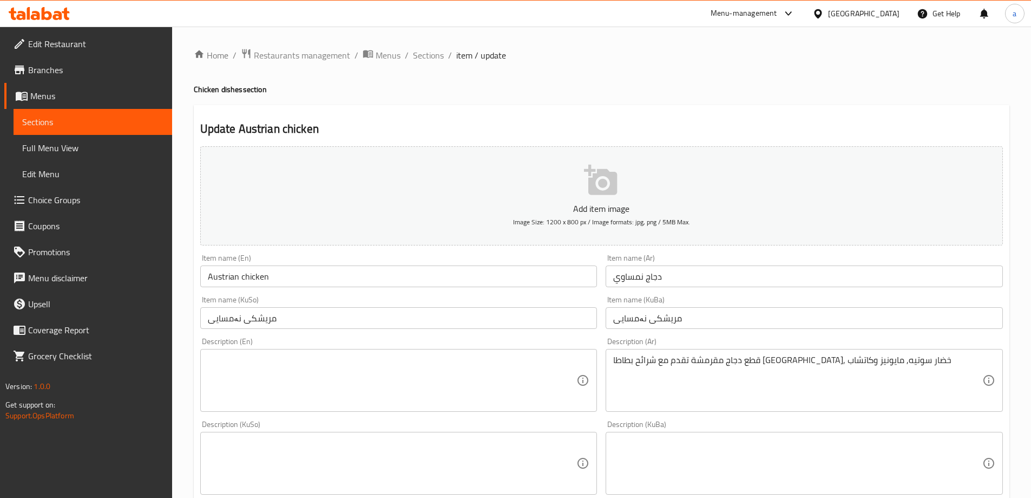
scroll to position [162, 0]
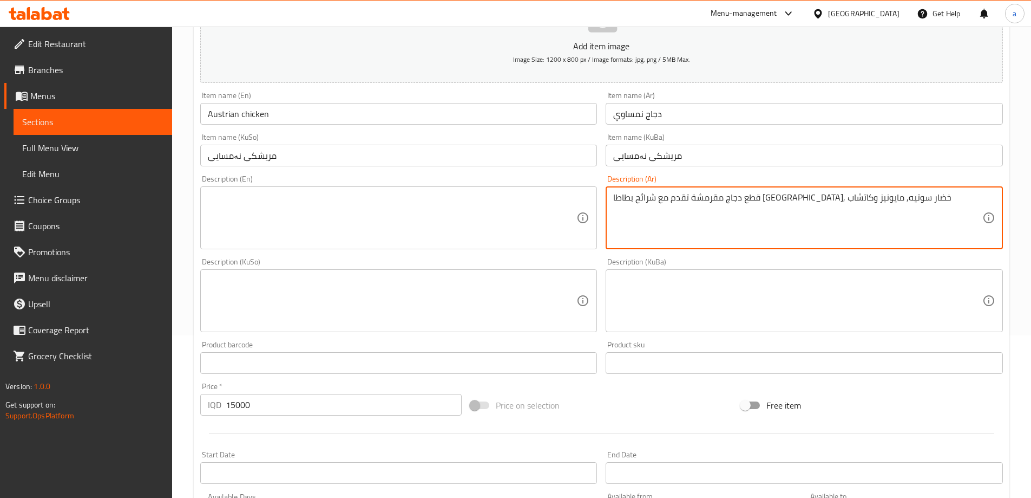
drag, startPoint x: 900, startPoint y: 199, endPoint x: 547, endPoint y: 232, distance: 354.5
click at [378, 201] on textarea at bounding box center [392, 217] width 369 height 51
paste textarea "Crispy chicken pieces served with French fries, sauteed vegetables, mayonnaise,…"
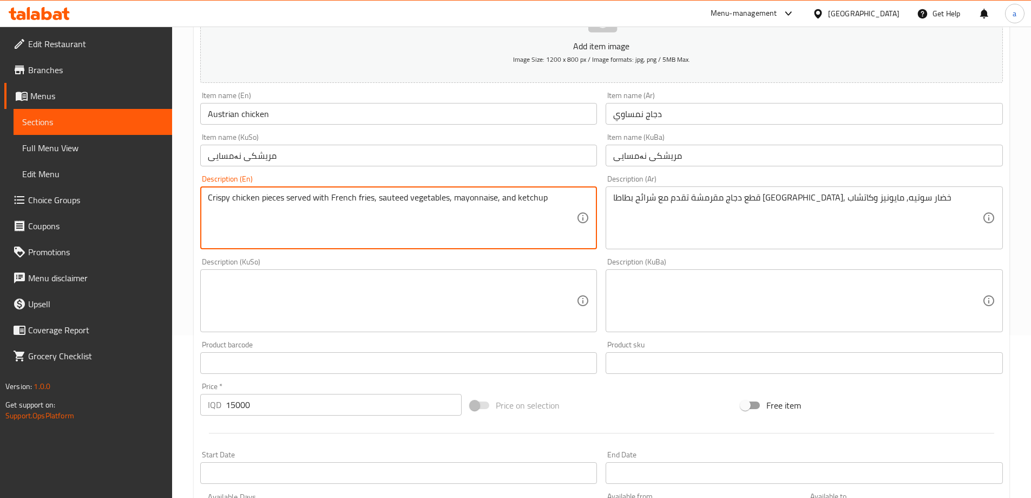
type textarea "Crispy chicken pieces served with French fries, sauteed vegetables, mayonnaise,…"
click at [398, 296] on textarea at bounding box center [392, 300] width 369 height 51
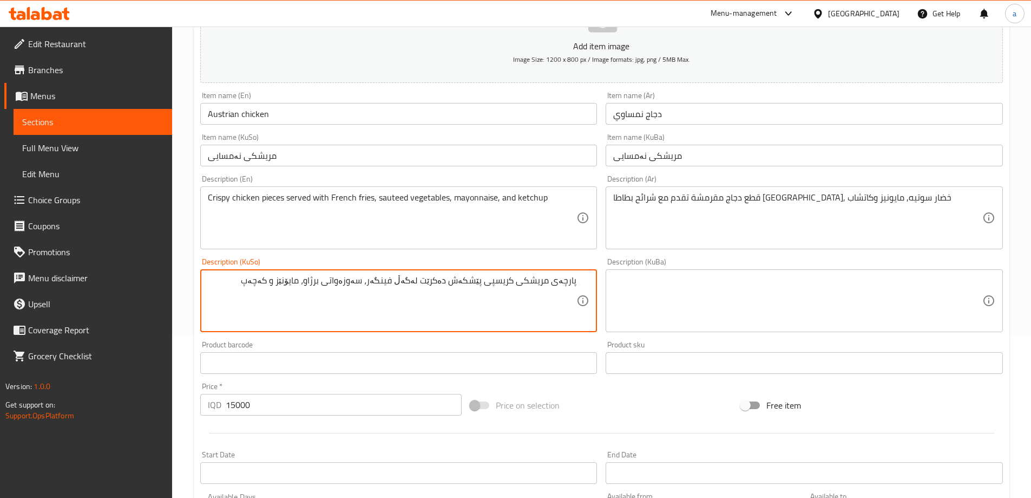
click at [284, 280] on textarea "پارچەی مریشکی کریسپی پێشکەش دەکرێت لەگەڵ فینگەر، سەوزەواتی برژاو، مایۆنێز و کەچ…" at bounding box center [392, 300] width 369 height 51
click at [304, 286] on textarea "پارچەی مریشکی کریسپی پێشکەش دەکرێت لەگەڵ فینگەر، سەوزەواتی برژاو، مایۆنێز و کەچ…" at bounding box center [392, 300] width 369 height 51
click at [302, 283] on textarea "پارچەی مریشکی کریسپی پێشکەش دەکرێت لەگەڵ فینگەر، سەوزەواتی برژاو، مایۆنێز و کەچ…" at bounding box center [392, 300] width 369 height 51
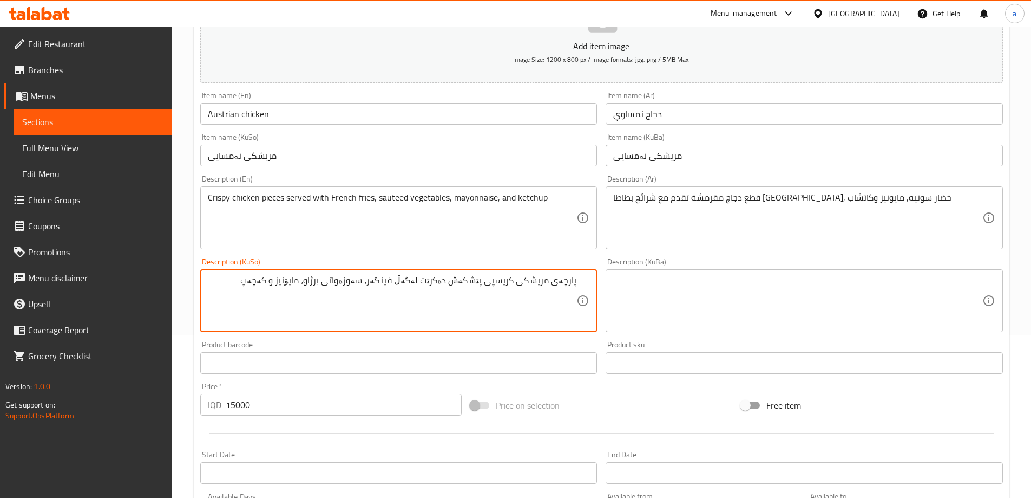
click at [407, 281] on textarea "پارچەی مریشکی کریسپی پێشکەش دەکرێت لەگەڵ فینگەر، سەوزەواتی برژاو، مایۆنیز و کەچ…" at bounding box center [392, 300] width 369 height 51
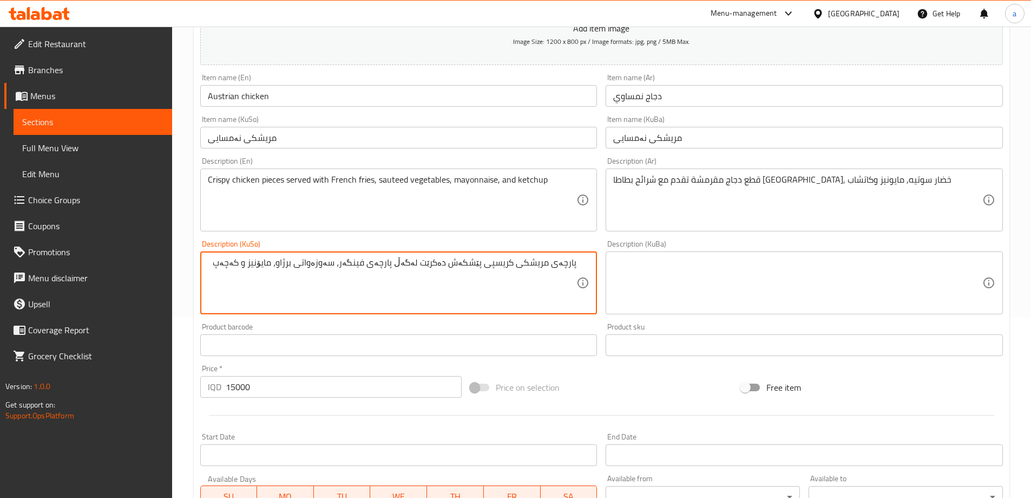
scroll to position [392, 0]
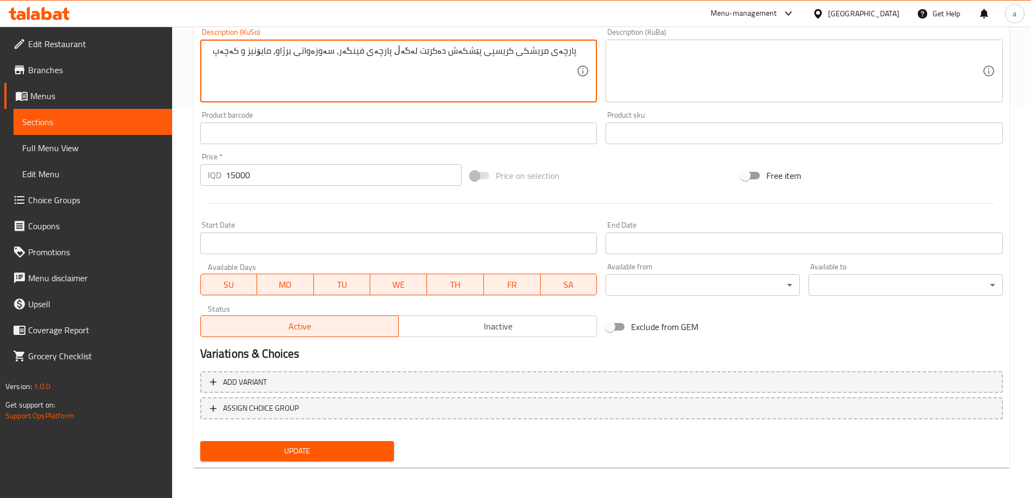
type textarea "پارچەی مریشکی کریسپی پێشکەش دەکرێت لەگەڵ پارچەی فینگەر، سەوزەواتی برژاو، مایۆنی…"
click at [348, 450] on span "Update" at bounding box center [297, 451] width 177 height 14
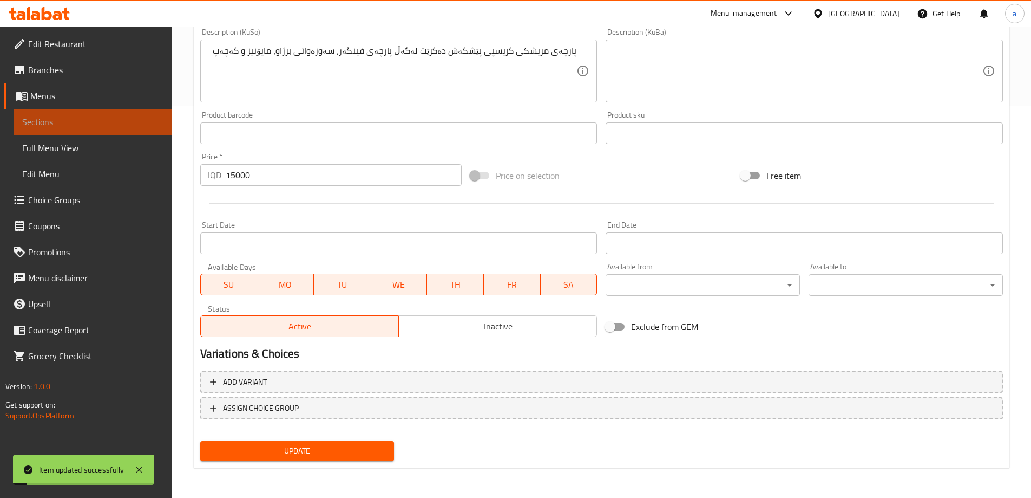
click at [158, 132] on link "Sections" at bounding box center [93, 122] width 159 height 26
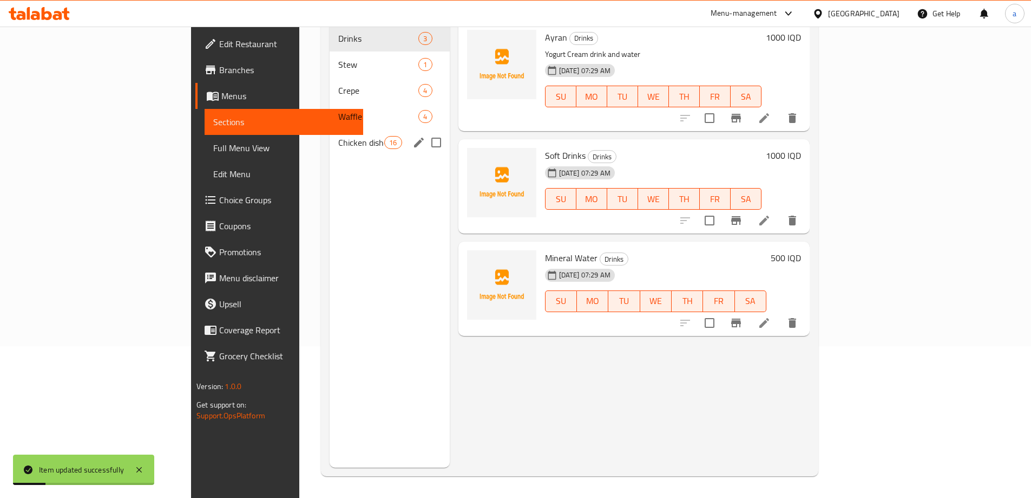
click at [330, 112] on div "Waffle 4" at bounding box center [390, 116] width 120 height 26
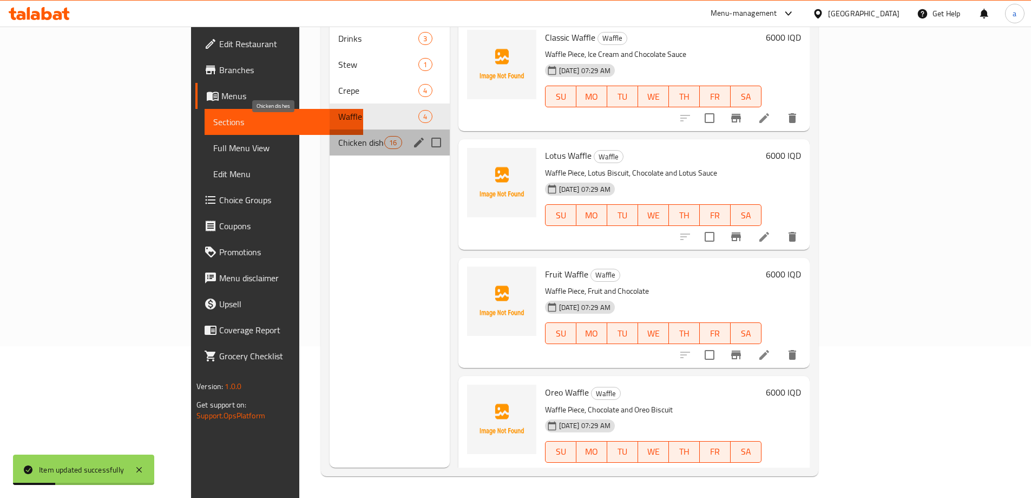
click at [338, 136] on span "Chicken dishes" at bounding box center [361, 142] width 46 height 13
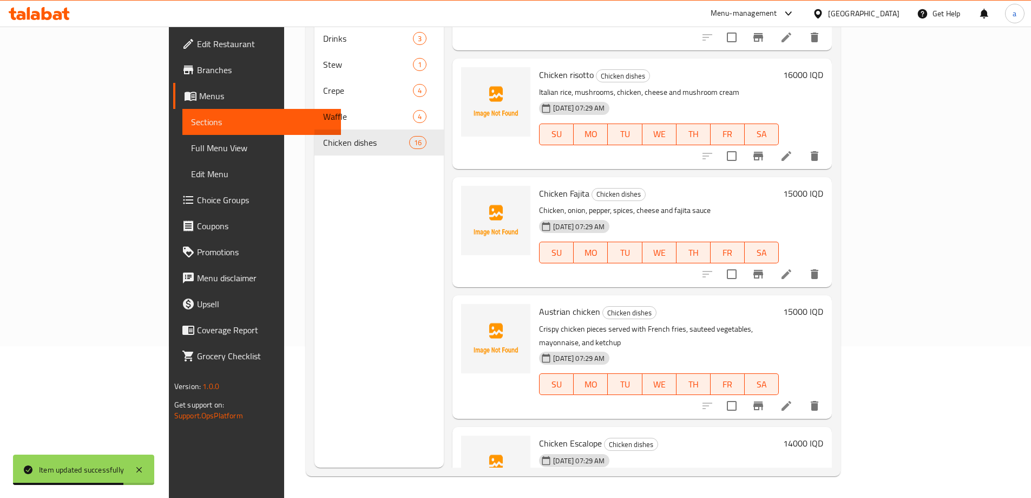
scroll to position [1137, 0]
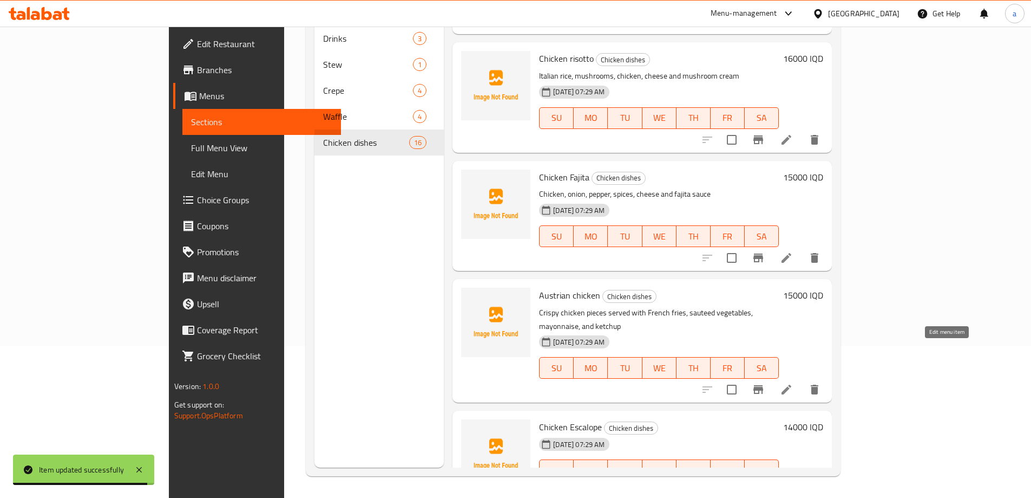
click at [793, 485] on icon at bounding box center [786, 491] width 13 height 13
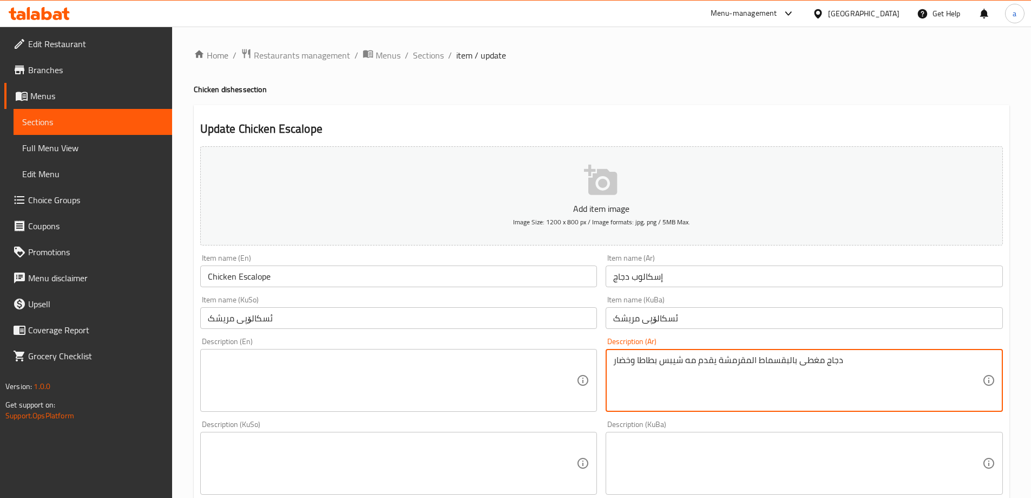
drag, startPoint x: 868, startPoint y: 369, endPoint x: 500, endPoint y: 400, distance: 368.8
paste textarea "مقرمشة يقدم مع"
type textarea "دجاج مغطى بالبقسماط مقرمشة يقدم مع شيبس بطاطا وخضار"
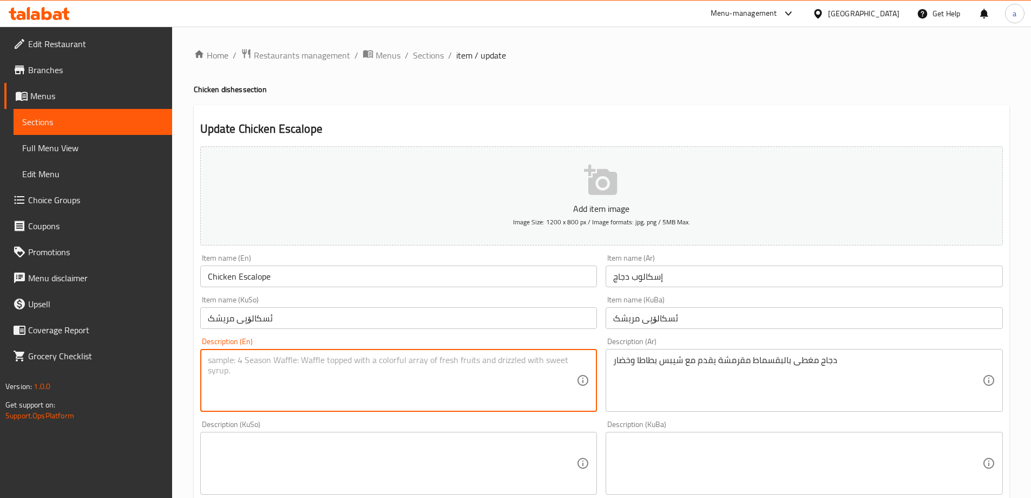
click at [477, 398] on textarea at bounding box center [392, 380] width 369 height 51
paste textarea "Chicken covered with crispy bread crumbs, served with potato chips and vegetabl…"
type textarea "Chicken covered with crispy bread crumbs, served with potato chips and vegetabl…"
click at [359, 448] on textarea at bounding box center [392, 462] width 369 height 51
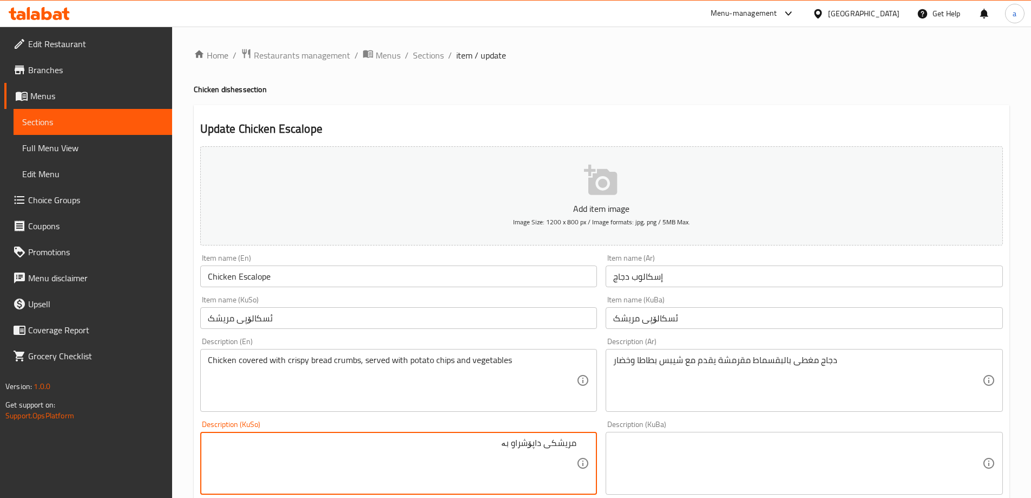
paste textarea "نانی ورد"
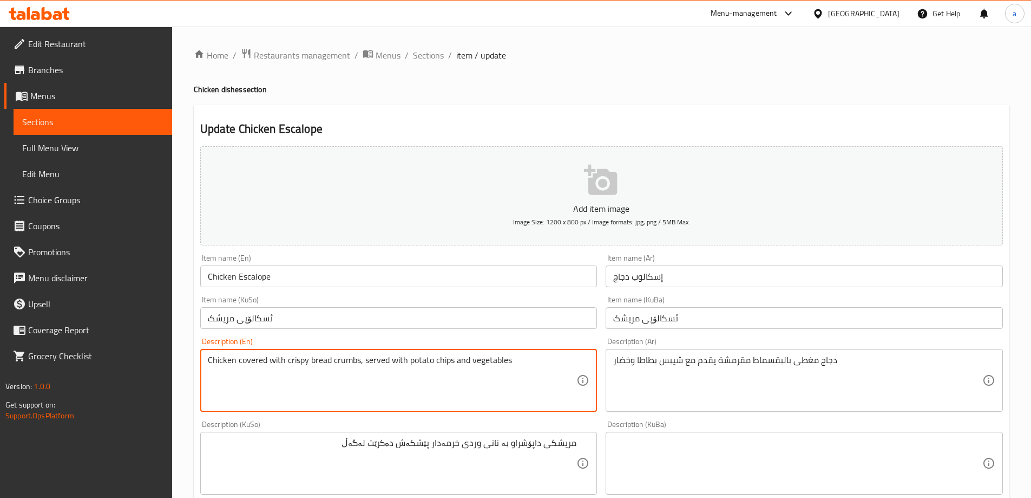
drag, startPoint x: 407, startPoint y: 356, endPoint x: 446, endPoint y: 366, distance: 40.2
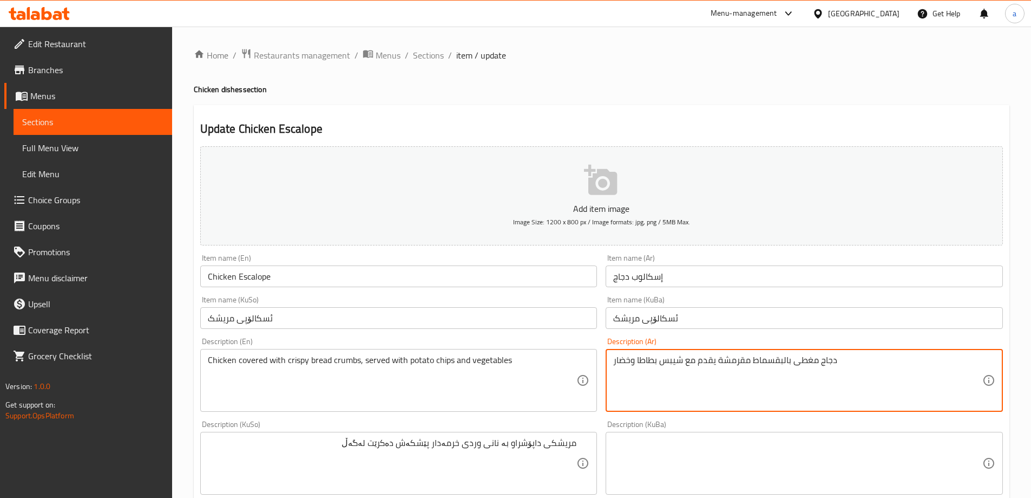
drag, startPoint x: 684, startPoint y: 359, endPoint x: 637, endPoint y: 362, distance: 46.6
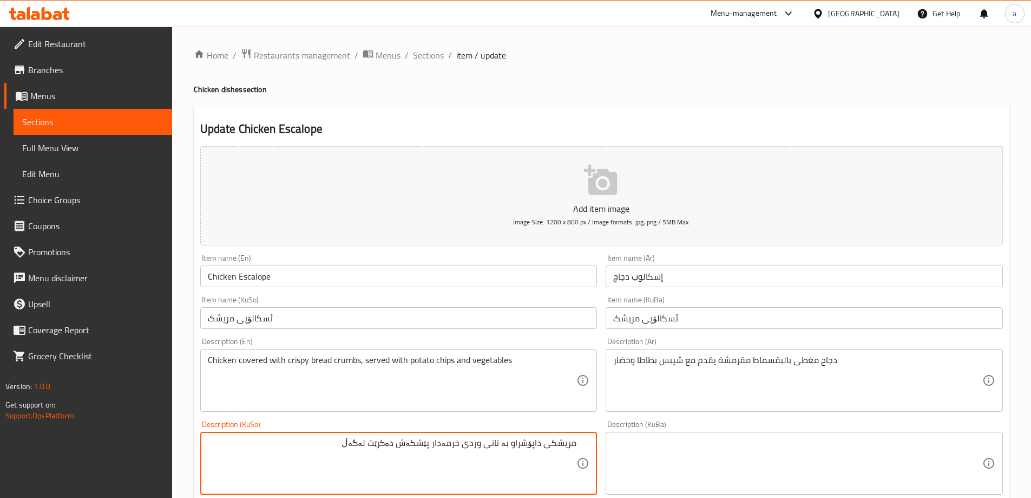
paste textarea "چپسی پەتاتە"
click at [547, 449] on textarea "مریشکی داپۆشراو بە نانی وردی خرمەدار پێشکەش دەکرێت لەگەڵ چپسی پەتاتە و سەوزەوات" at bounding box center [392, 462] width 369 height 51
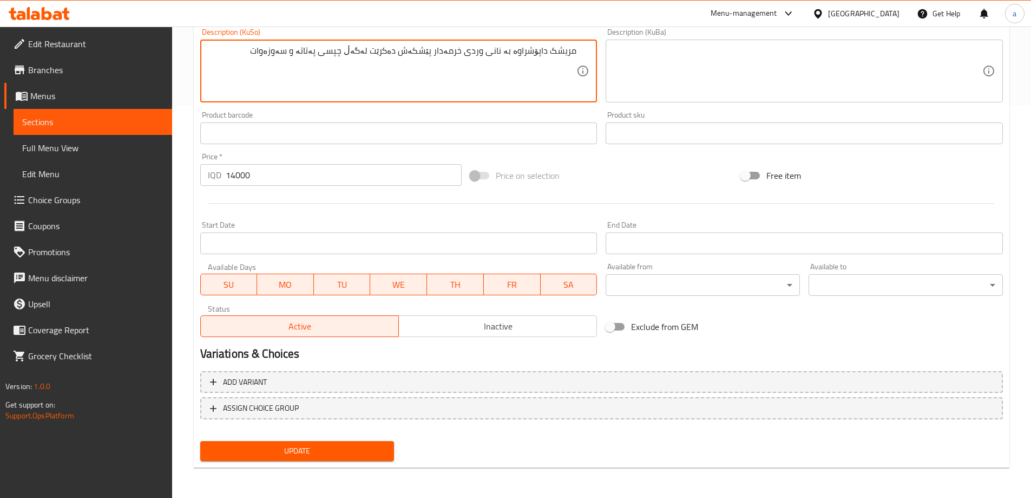
type textarea "مریشک داپۆشراوە بە نانی وردی خرمەدار پێشکەش دەکرێت لەگەڵ چپسی پەتاتە و سەوزەوات"
click at [380, 448] on span "Update" at bounding box center [297, 451] width 177 height 14
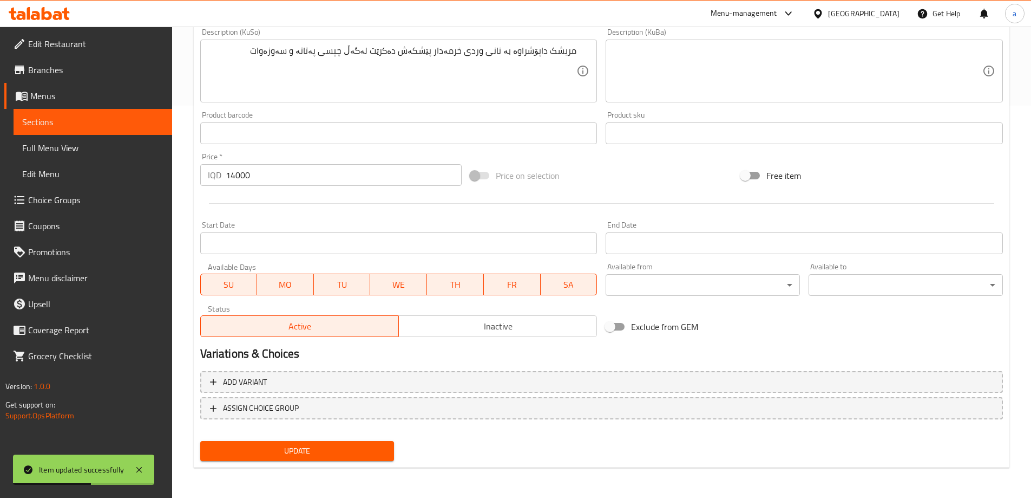
click at [168, 125] on link "Sections" at bounding box center [93, 122] width 159 height 26
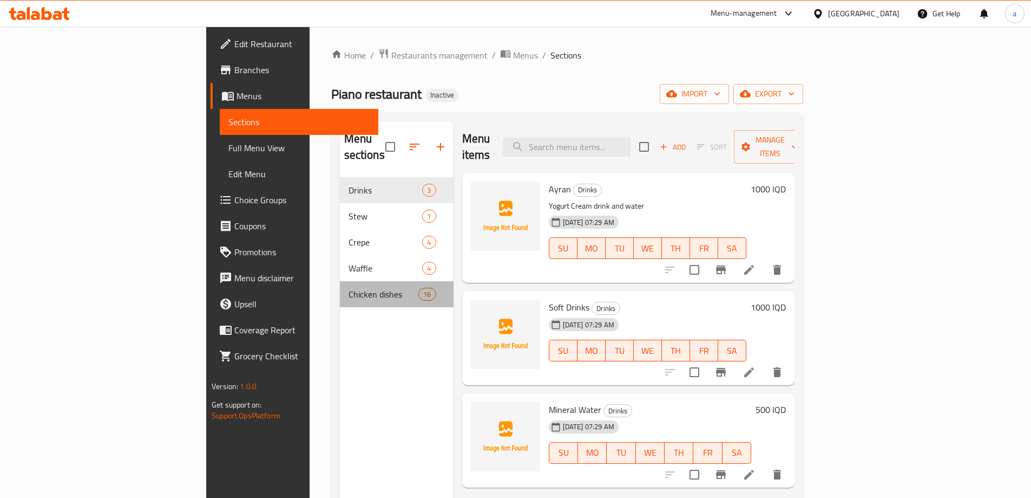
click at [340, 289] on div "Chicken dishes 16" at bounding box center [397, 294] width 114 height 26
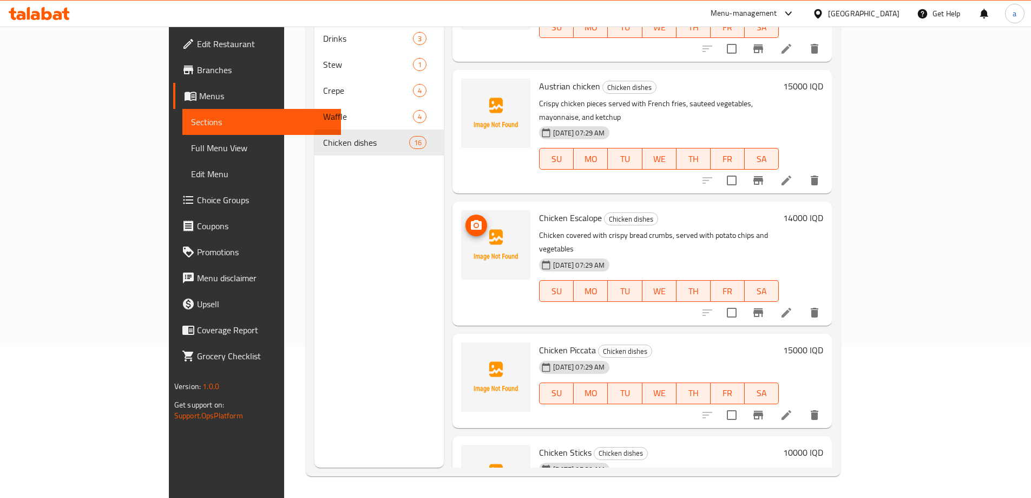
scroll to position [1357, 0]
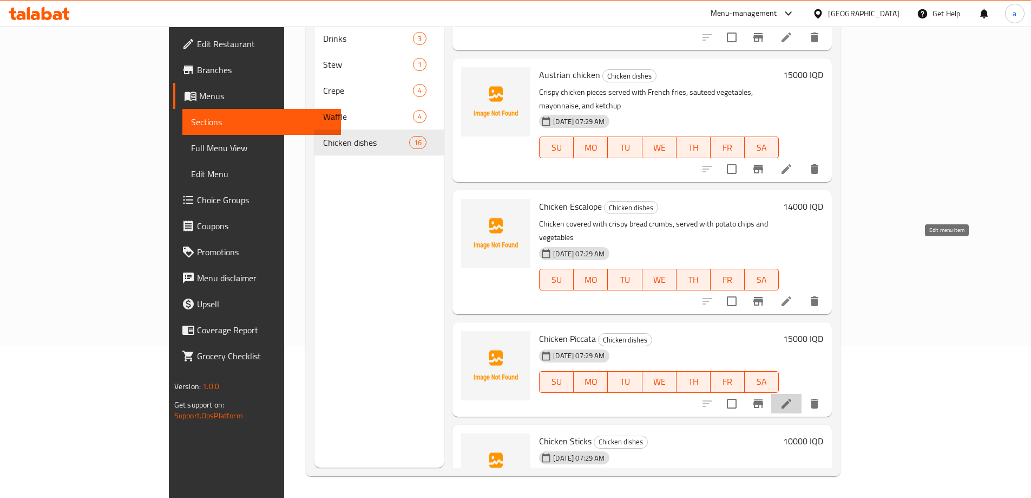
click at [793, 397] on icon at bounding box center [786, 403] width 13 height 13
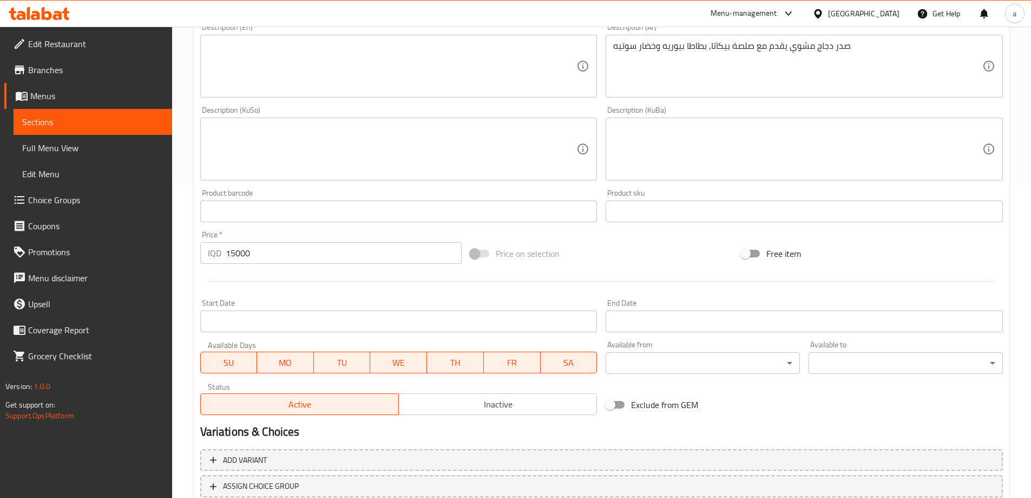
scroll to position [325, 0]
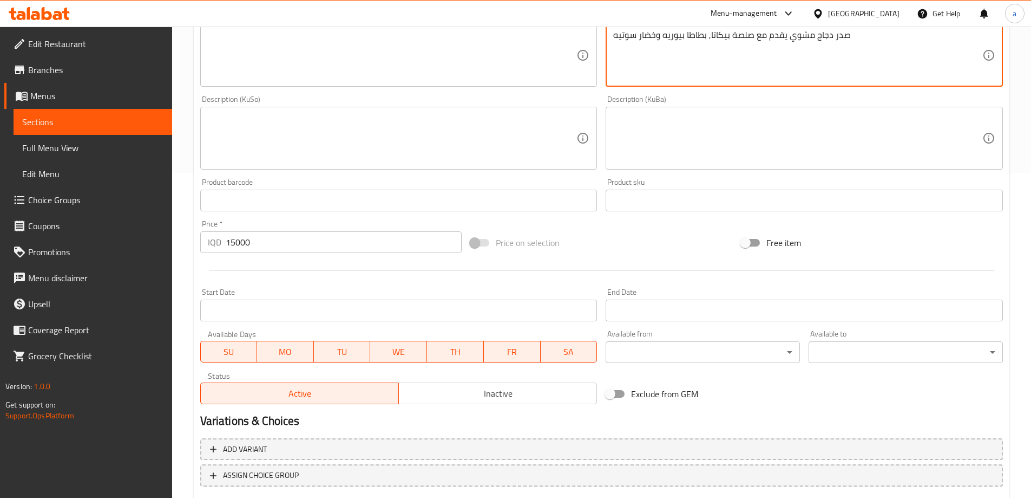
drag, startPoint x: 851, startPoint y: 40, endPoint x: 607, endPoint y: 59, distance: 244.4
click at [357, 66] on textarea at bounding box center [392, 55] width 369 height 51
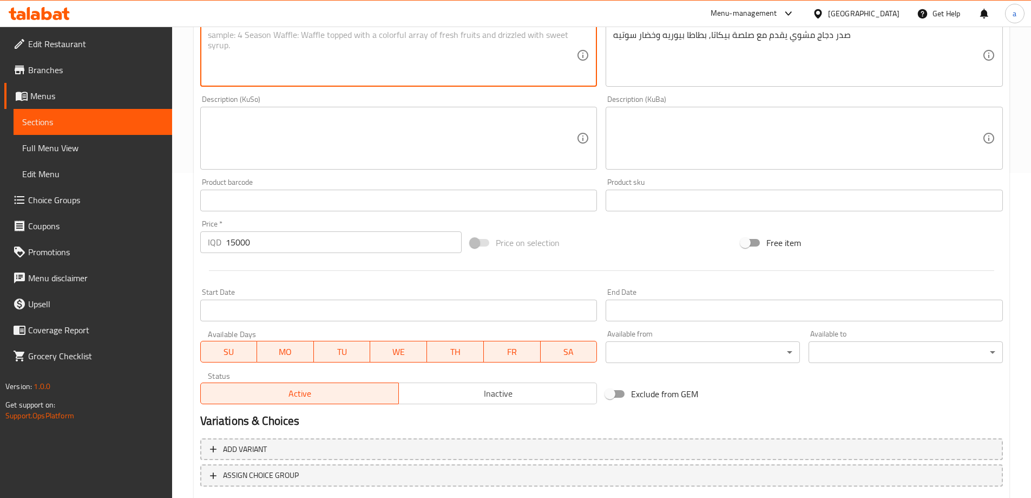
paste textarea "Grilled chicken breast served with piccata sauce, puree potatoes and sauteed ve…"
type textarea "Grilled chicken breast served with piccata sauce, puree potatoes and sauteed ve…"
click at [354, 114] on textarea at bounding box center [392, 138] width 369 height 51
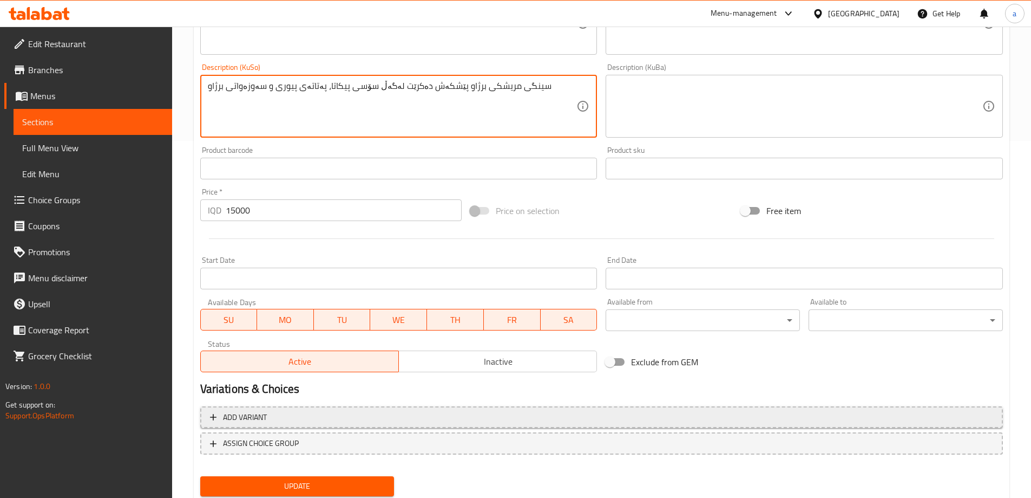
scroll to position [392, 0]
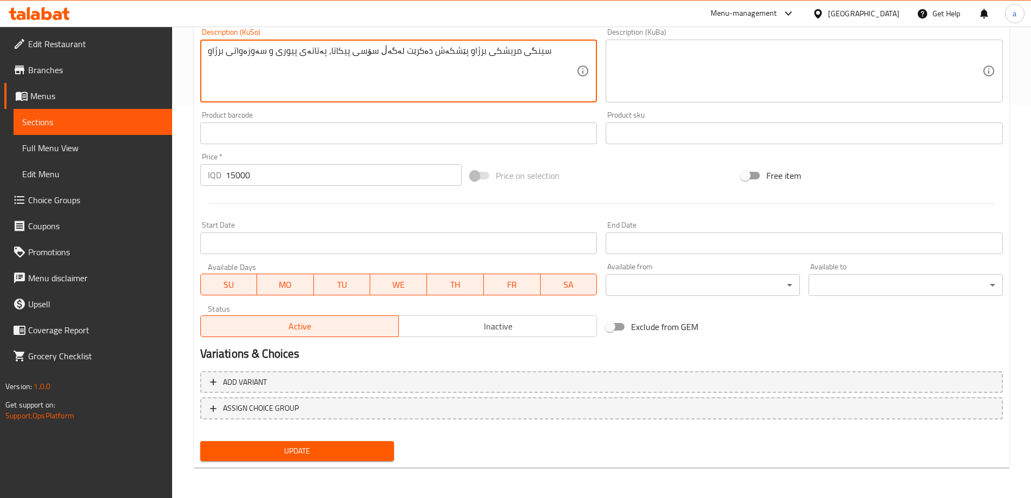
type textarea "سینگی مریشکی برژاو پێشکەش دەکرێت لەگەڵ سۆسی پیکاتا، پەتاتەی پیوری و سەوزەواتی ب…"
click at [322, 455] on span "Update" at bounding box center [297, 451] width 177 height 14
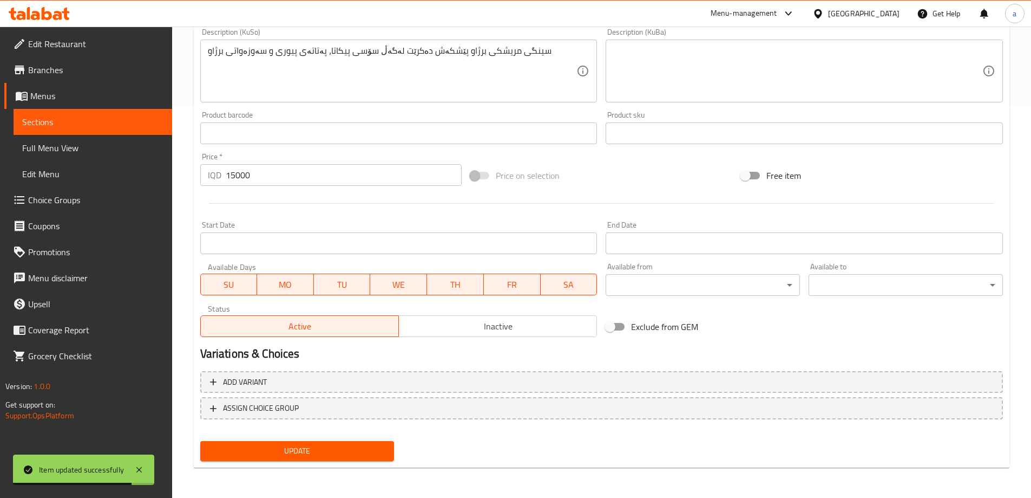
click at [107, 119] on span "Sections" at bounding box center [92, 121] width 141 height 13
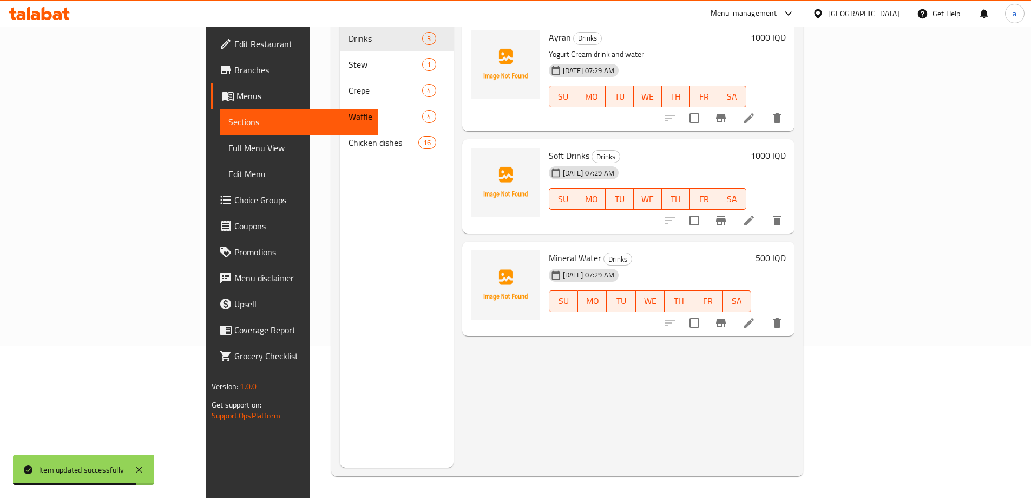
scroll to position [152, 0]
click at [349, 136] on span "Chicken dishes" at bounding box center [384, 142] width 70 height 13
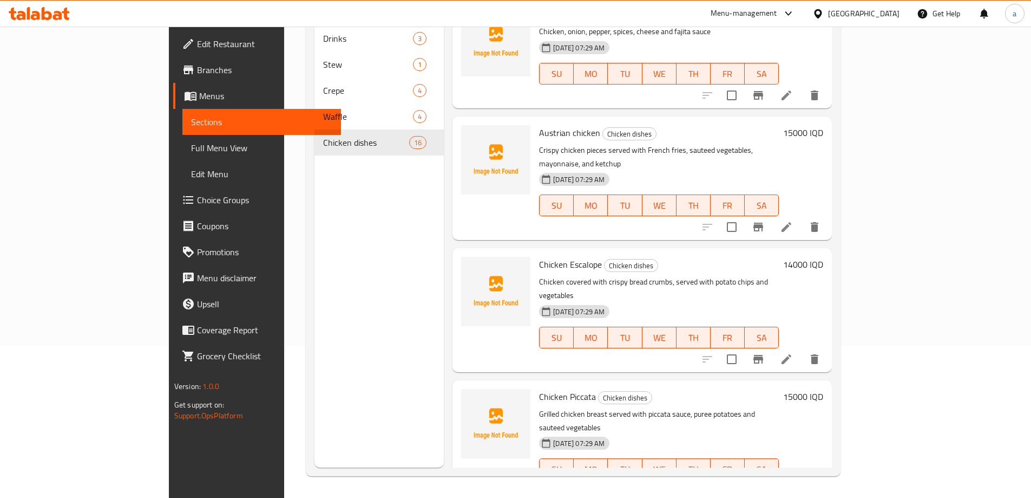
scroll to position [1373, 0]
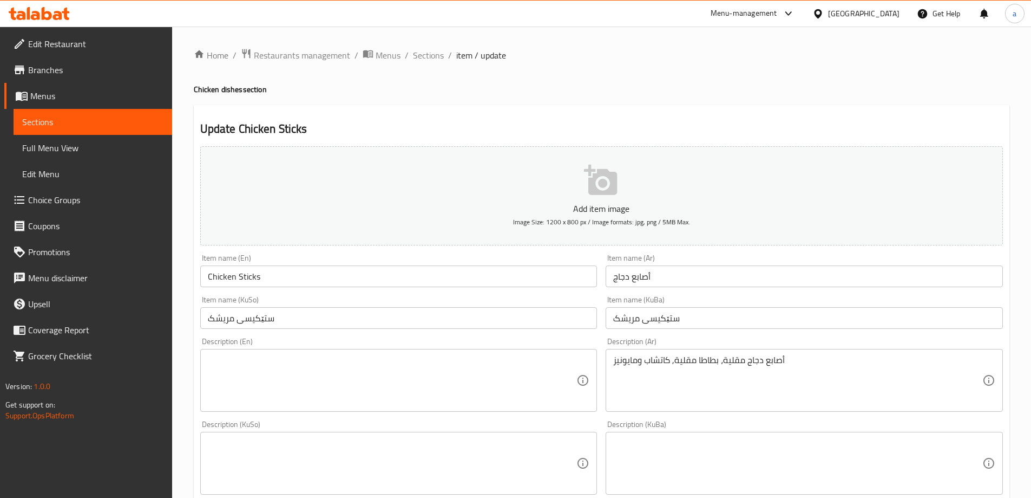
drag, startPoint x: 797, startPoint y: 349, endPoint x: 649, endPoint y: 368, distance: 149.5
click at [649, 368] on div "أصابع دجاج مقلية، بطاطا مقلية, كاتشاب ومايونيز Description (Ar)" at bounding box center [804, 380] width 397 height 63
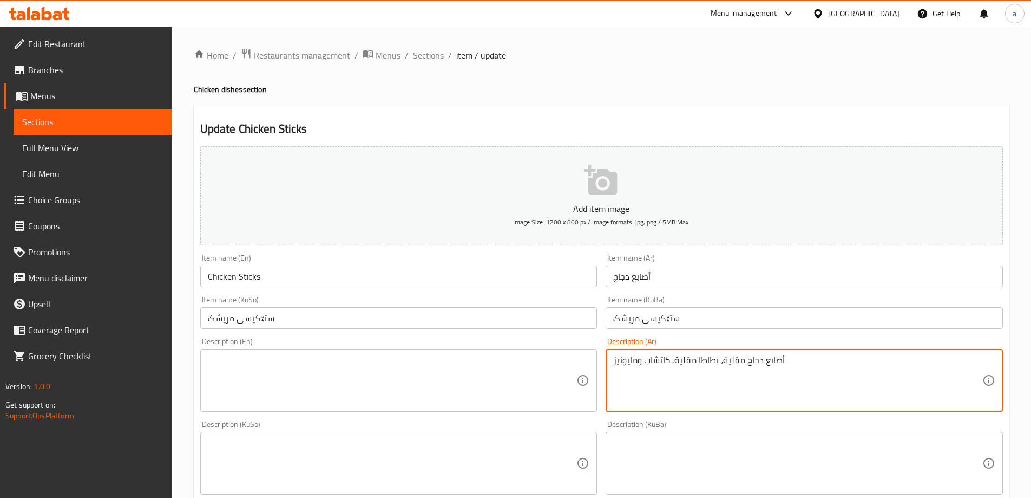
drag, startPoint x: 795, startPoint y: 360, endPoint x: 582, endPoint y: 368, distance: 213.5
click at [582, 368] on div "Add item image Image Size: 1200 x 800 px / Image formats: jpg, png / 5MB Max. I…" at bounding box center [602, 437] width 812 height 591
click at [404, 371] on textarea at bounding box center [392, 380] width 369 height 51
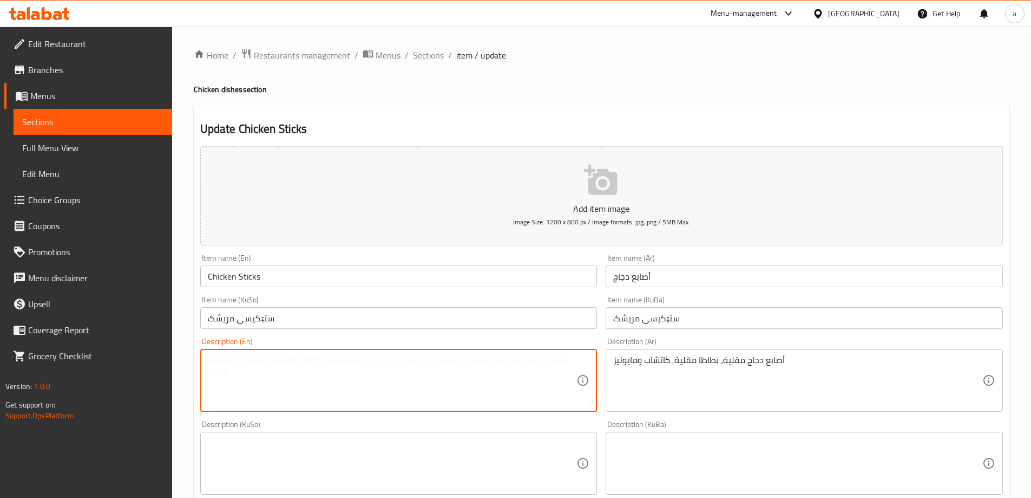
paste textarea "Fried chicken sticks, French fries, ketchup and mayonnaise"
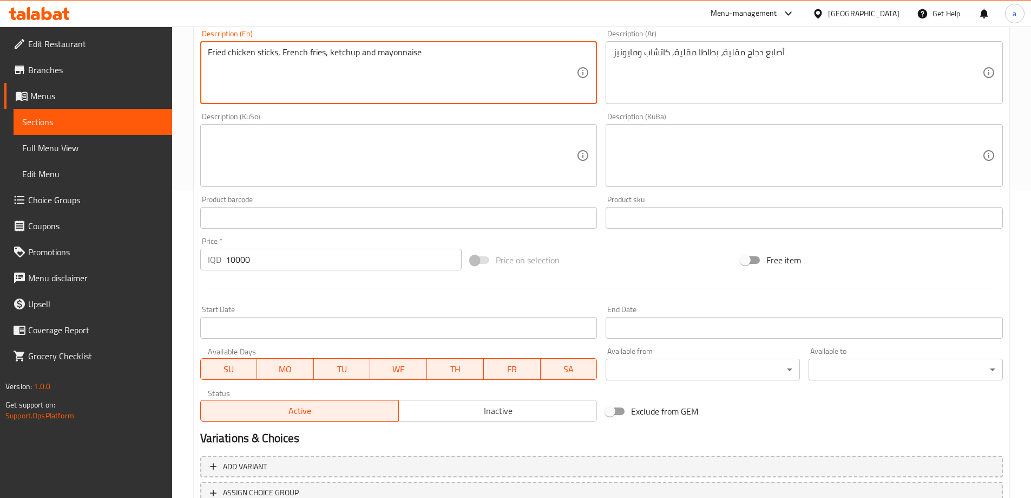
scroll to position [325, 0]
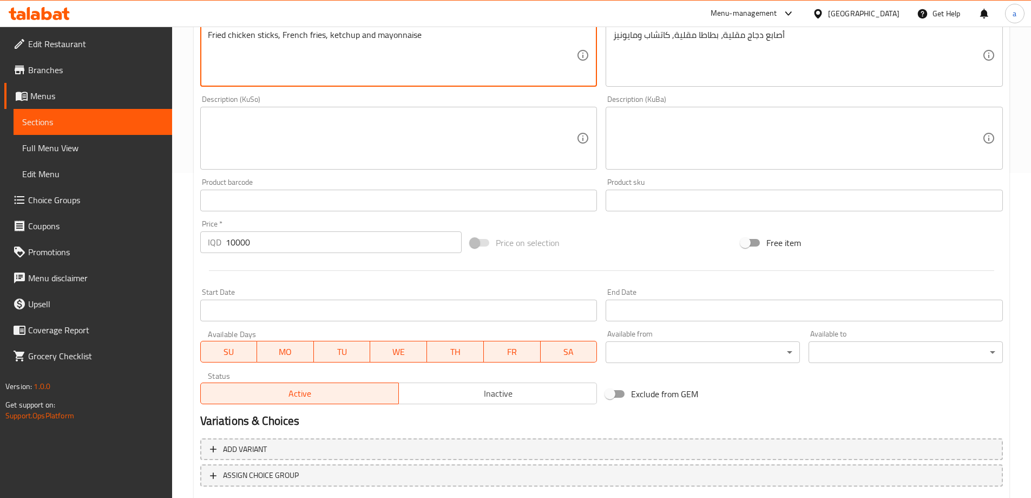
type textarea "Fried chicken sticks, French fries, ketchup and mayonnaise"
click at [485, 116] on textarea at bounding box center [392, 138] width 369 height 51
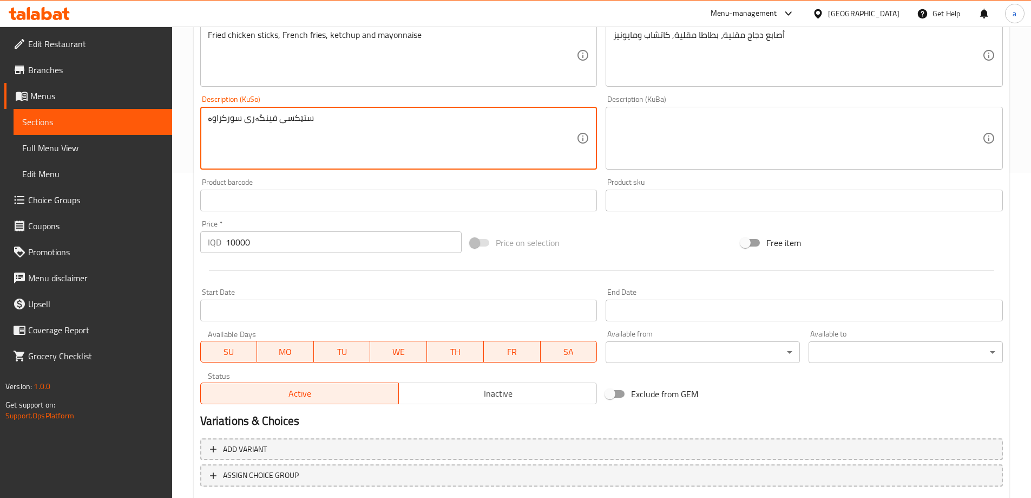
click at [230, 122] on textarea "ستێکسی فینگەری سورکراوە" at bounding box center [392, 138] width 369 height 51
click at [217, 125] on textarea "ستێکسی فینگەری سورکراوە" at bounding box center [392, 138] width 369 height 51
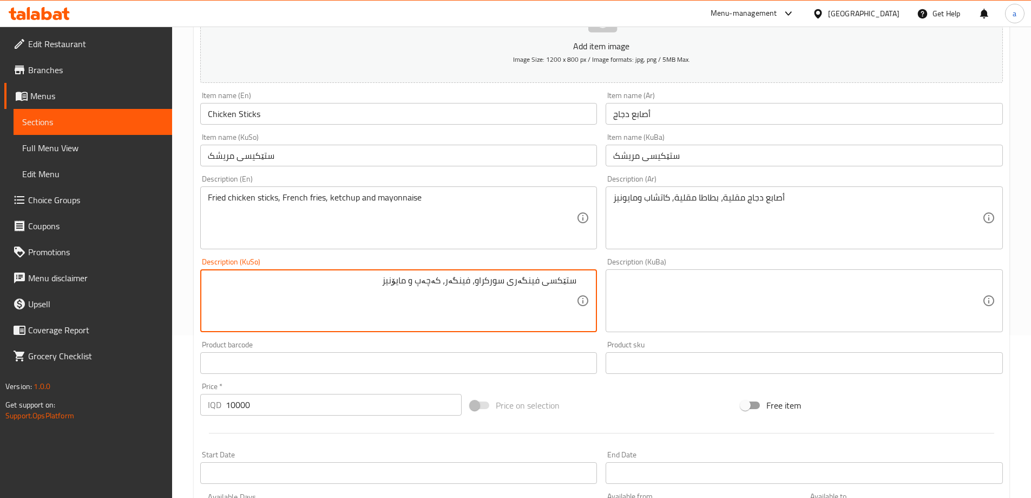
click at [403, 285] on textarea "ستێکسی فینگەری سورکراو، فینگەر، کەچەپ و مایۆنیز" at bounding box center [392, 300] width 369 height 51
type textarea "ستێکسی فینگەری سورکراو، فینگەر، کەچەپ و مایۆنیز"
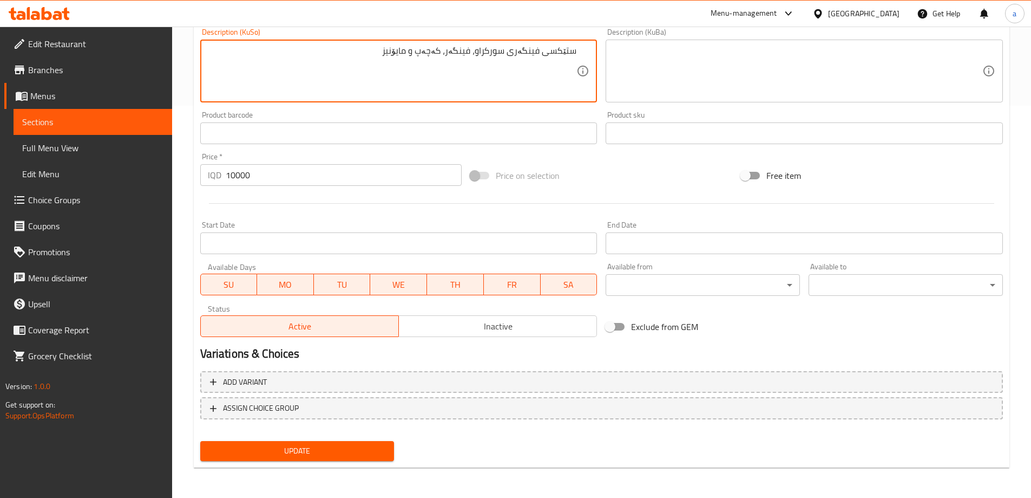
click at [303, 450] on span "Update" at bounding box center [297, 451] width 177 height 14
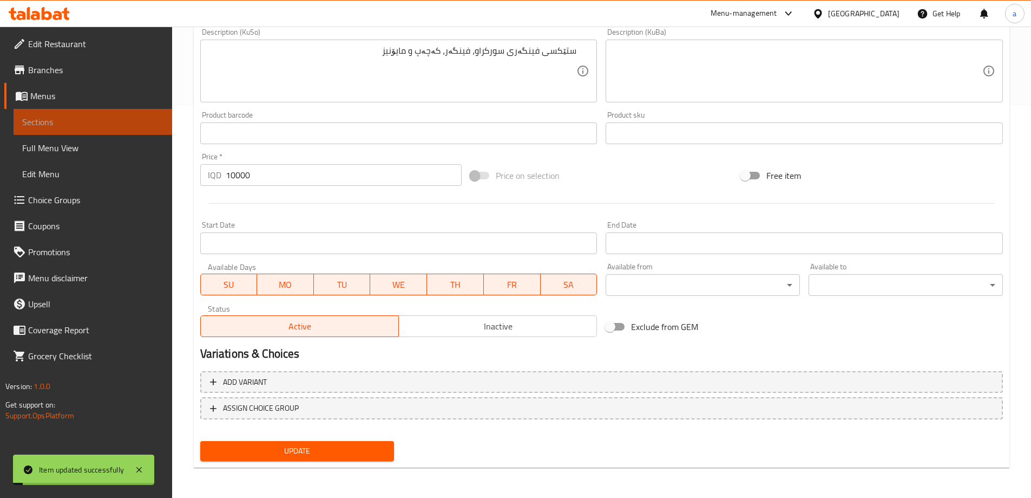
click at [110, 126] on span "Sections" at bounding box center [92, 121] width 141 height 13
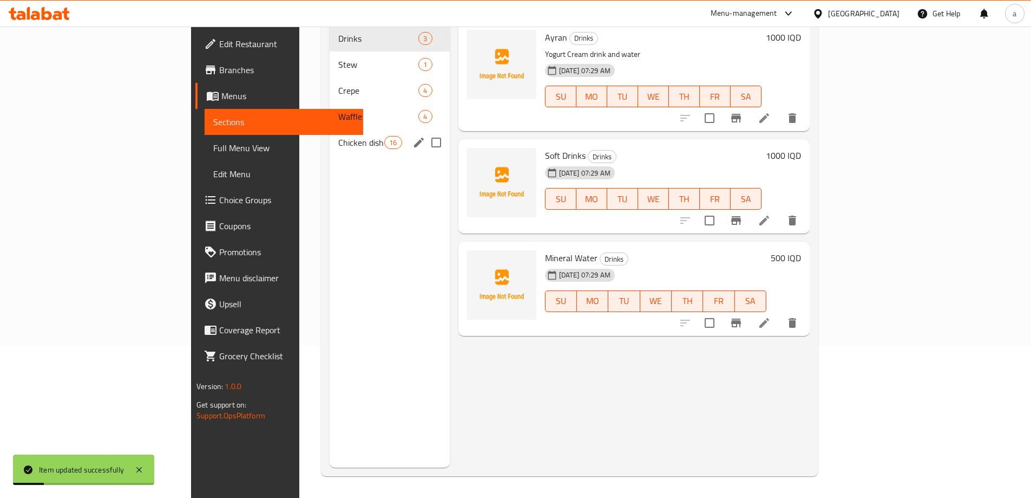
click at [330, 134] on div "Chicken dishes 16" at bounding box center [390, 142] width 120 height 26
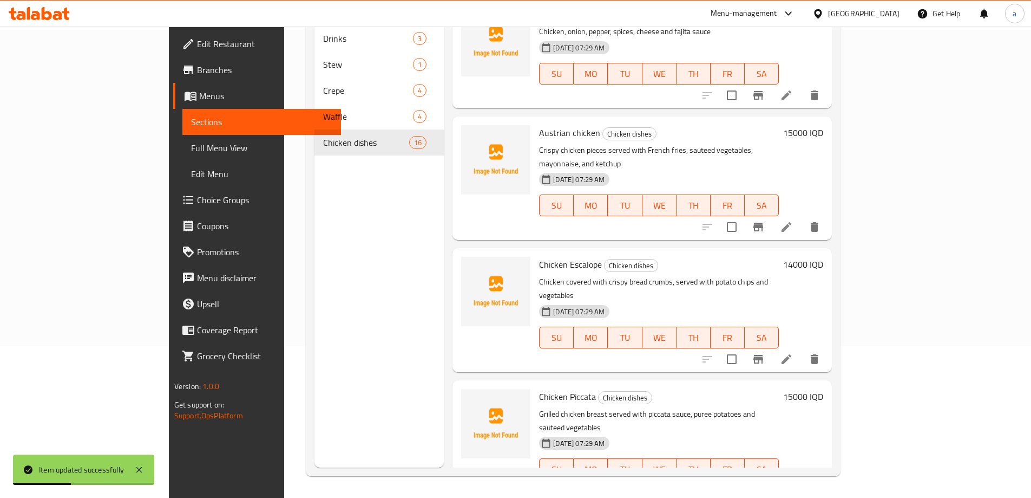
scroll to position [1390, 0]
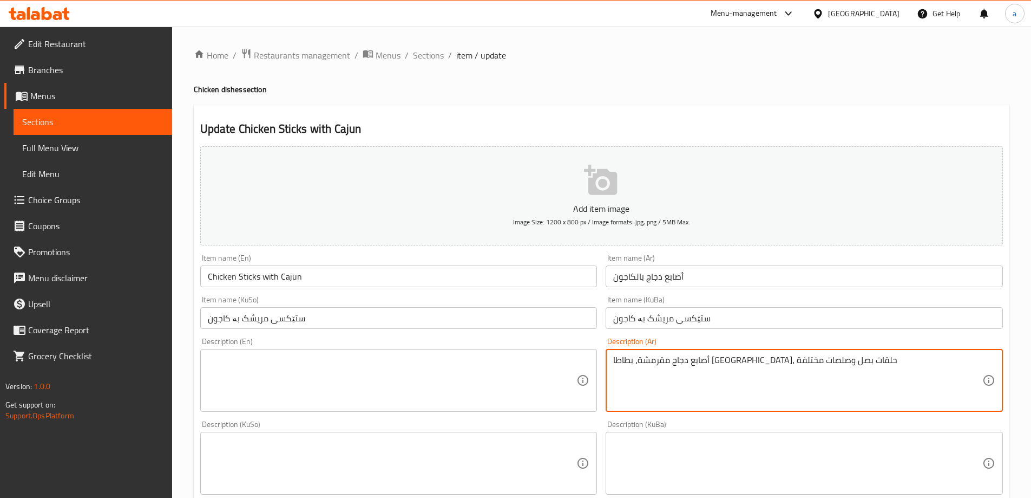
click at [718, 365] on textarea "أصابع دجاج مقرمشة، بطاطا مقلية، حلقات بصل وصلصات مختلفة" at bounding box center [797, 380] width 369 height 51
click at [359, 355] on textarea at bounding box center [392, 380] width 369 height 51
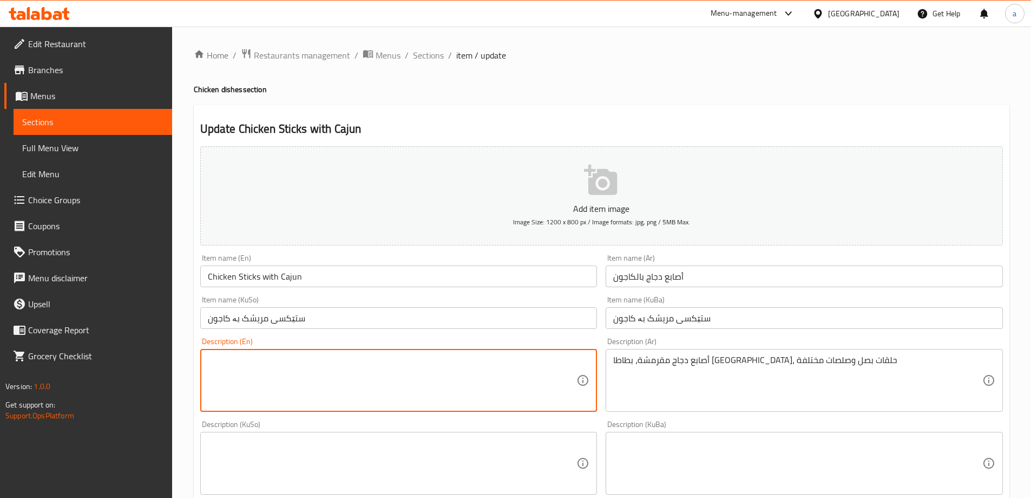
paste textarea "Crispy chicken sticks, French fries, onion rings and various sauces"
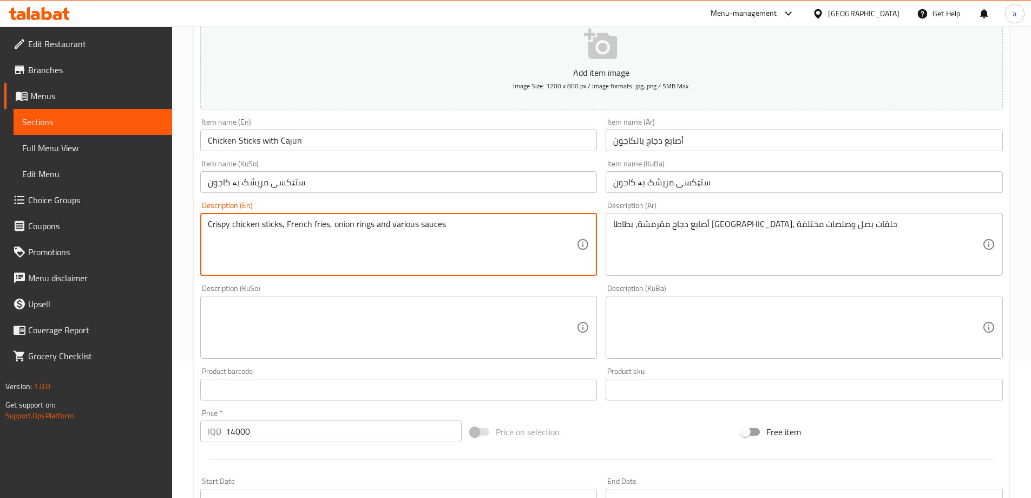
scroll to position [162, 0]
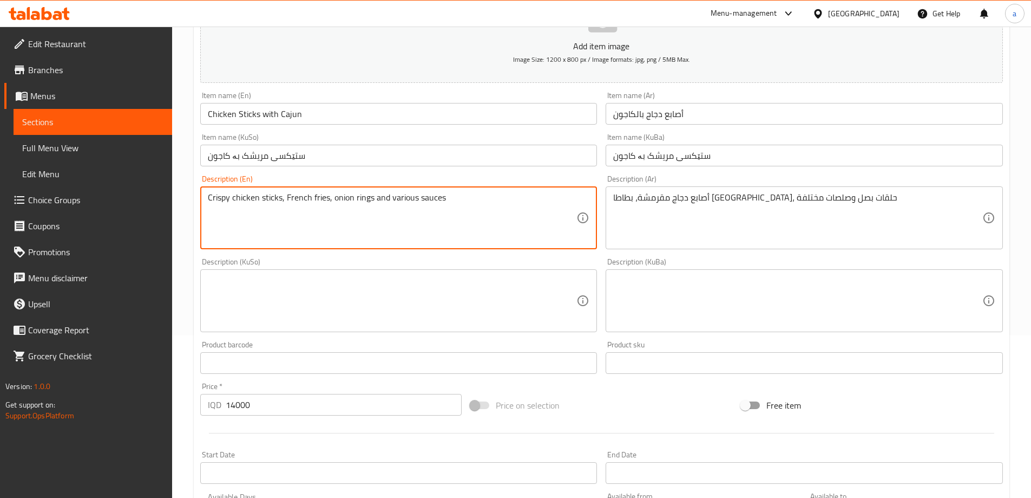
type textarea "Crispy chicken sticks, French fries, onion rings and various sauces"
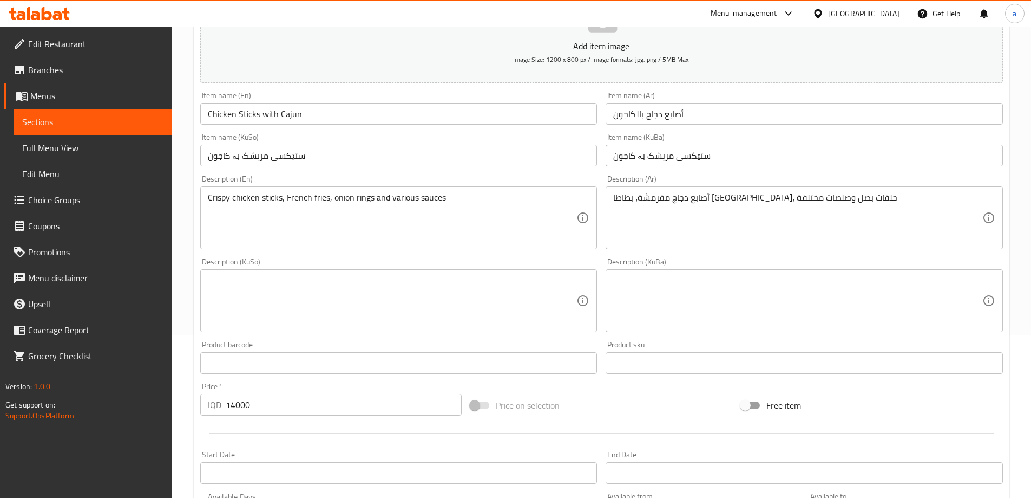
click at [400, 274] on div "Description (KuSo)" at bounding box center [398, 300] width 397 height 63
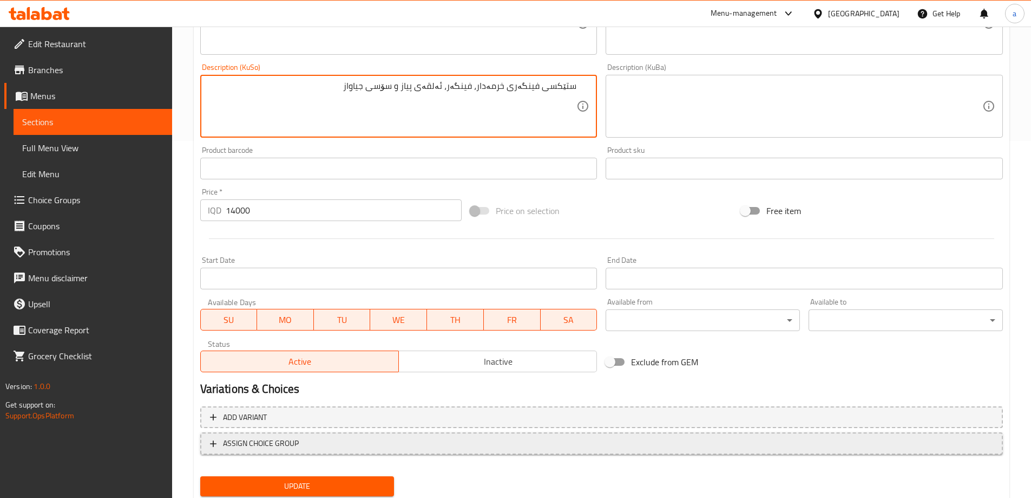
scroll to position [392, 0]
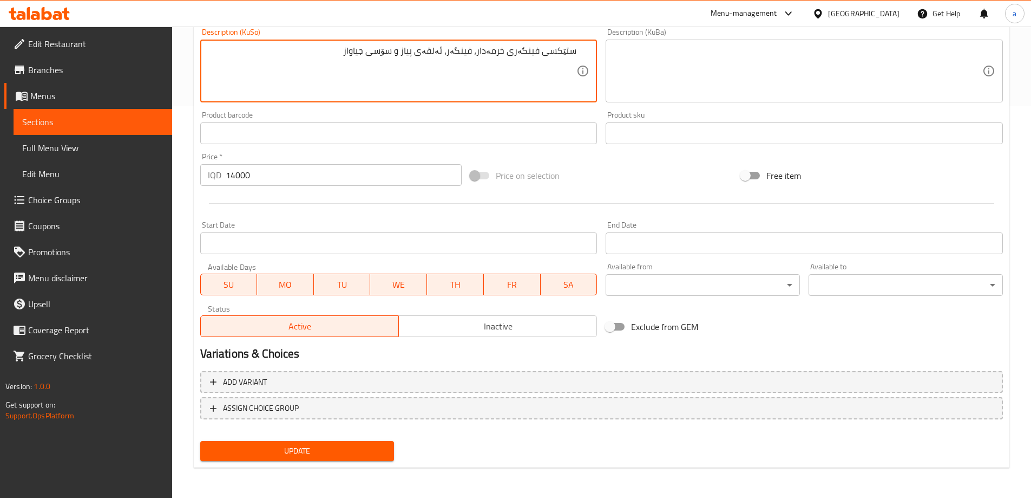
type textarea "ستێکسی فینگەری خرمەدار، فینگەر، ئەلقەی پیاز و سۆسی جیاواز"
click at [361, 450] on span "Update" at bounding box center [297, 451] width 177 height 14
